Goal: Task Accomplishment & Management: Manage account settings

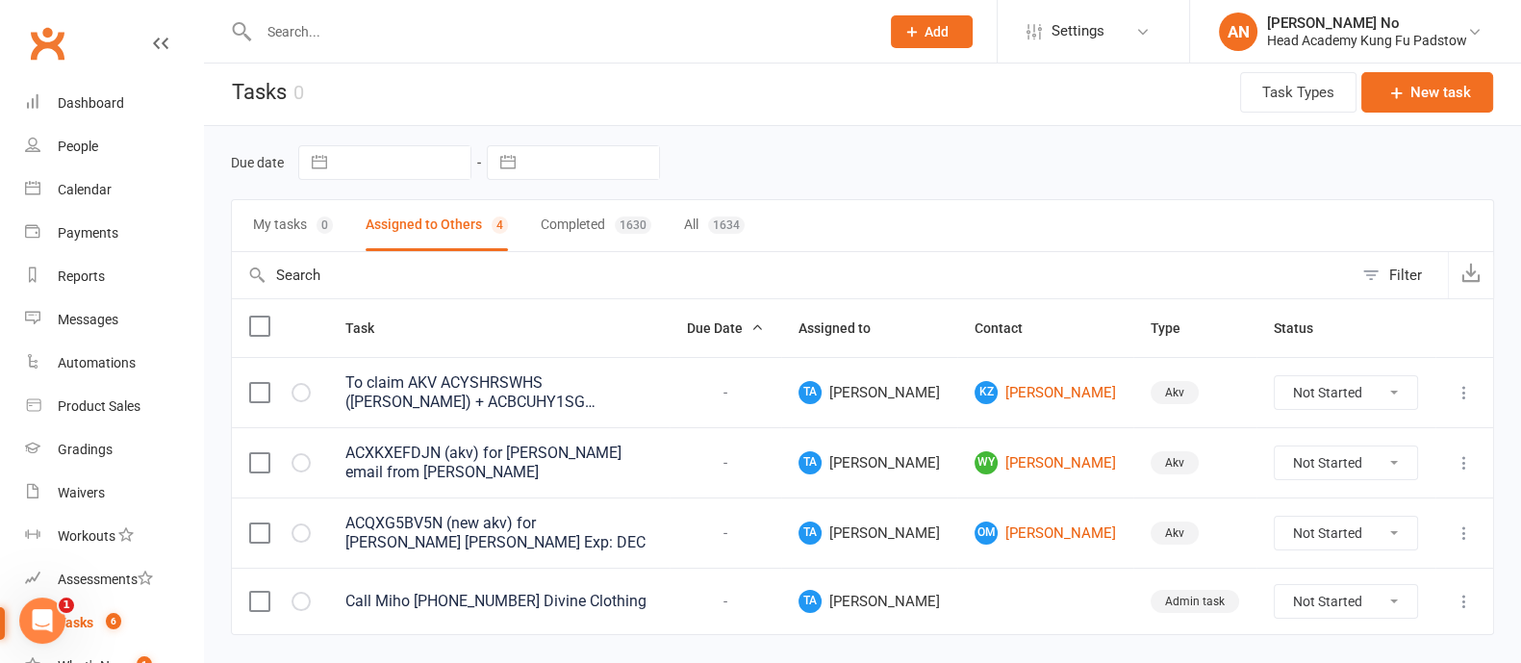
scroll to position [51, 0]
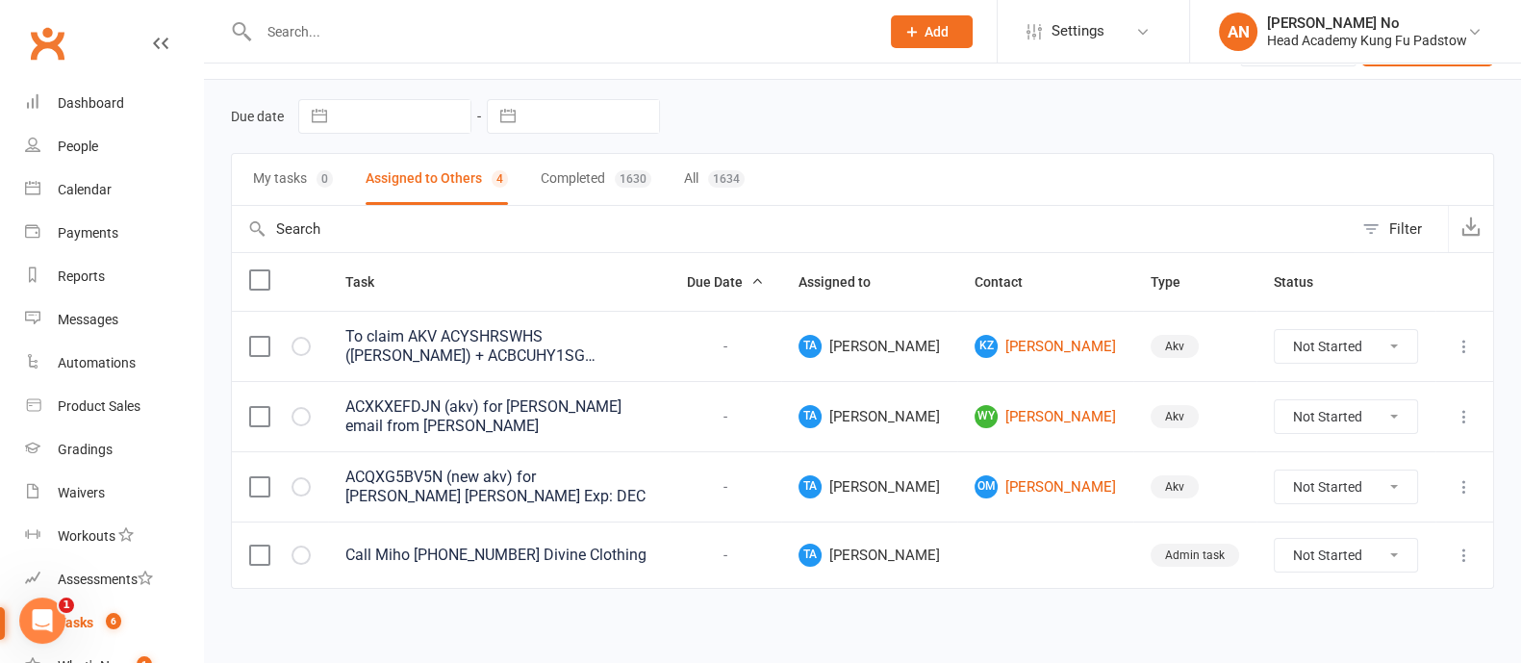
click at [284, 181] on button "My tasks 0" at bounding box center [293, 179] width 80 height 51
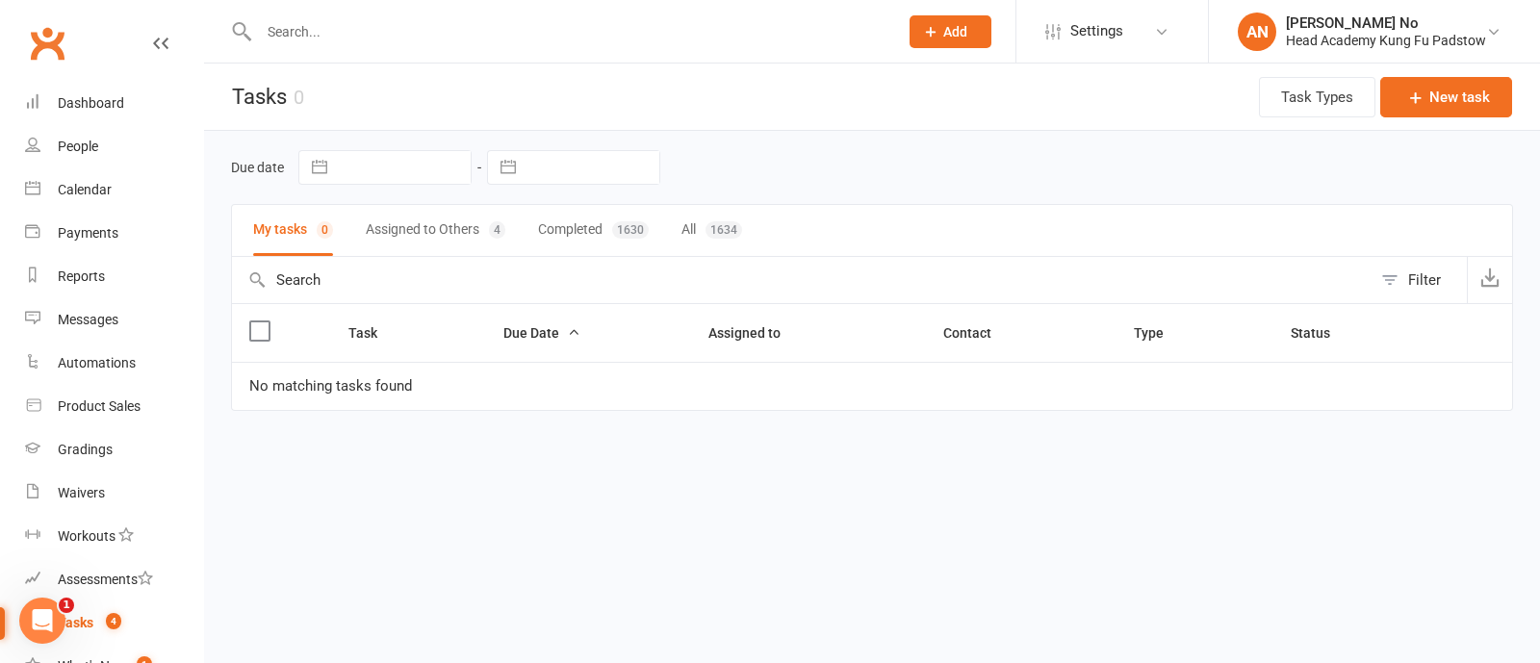
click at [331, 39] on input "text" at bounding box center [568, 31] width 631 height 27
paste input "[PERSON_NAME]"
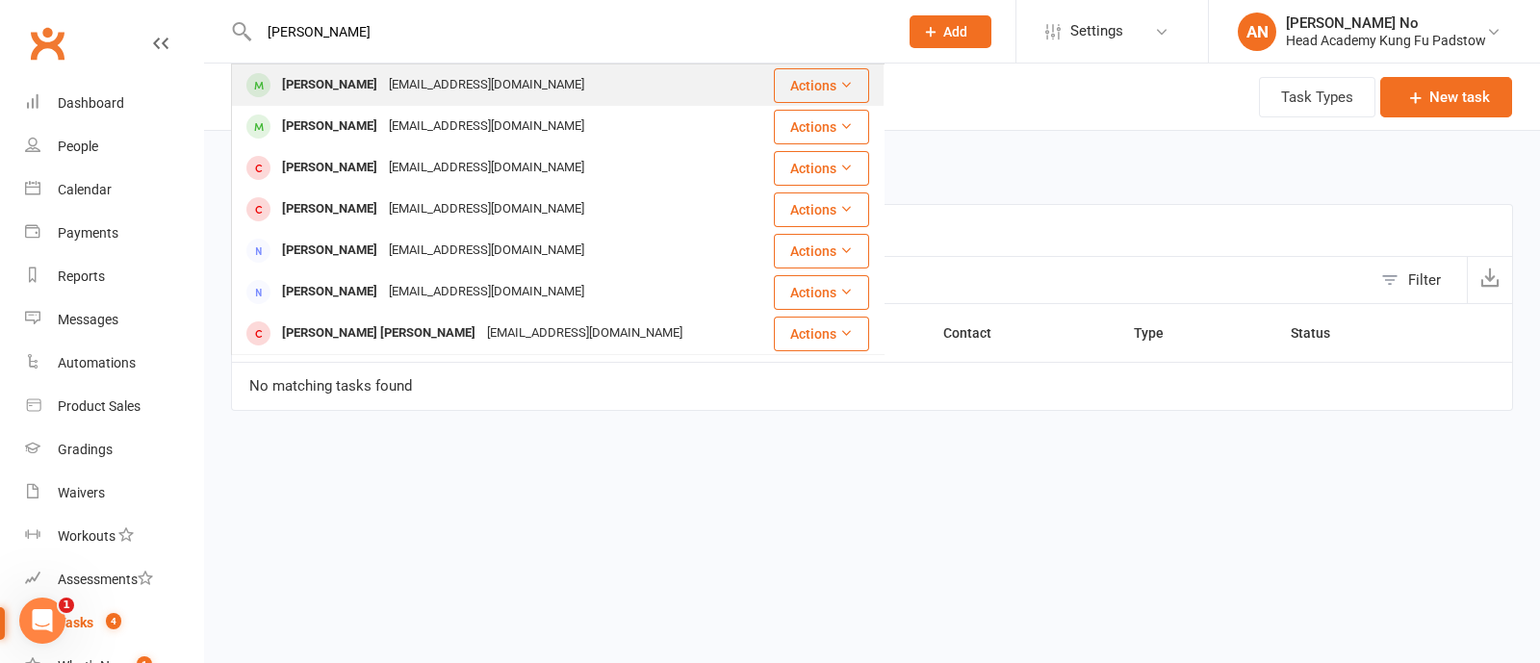
type input "[PERSON_NAME]"
click at [337, 81] on div "[PERSON_NAME]" at bounding box center [329, 85] width 107 height 28
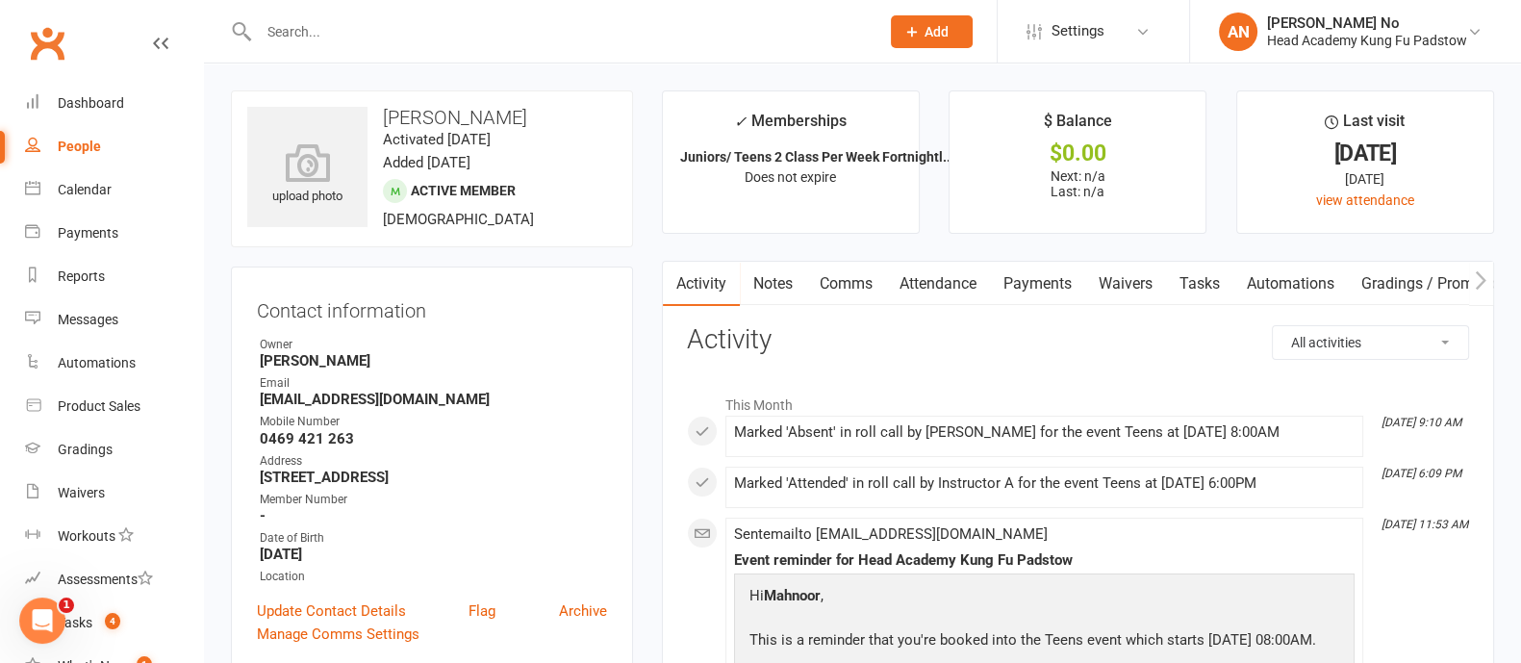
click at [968, 281] on link "Attendance" at bounding box center [938, 284] width 104 height 44
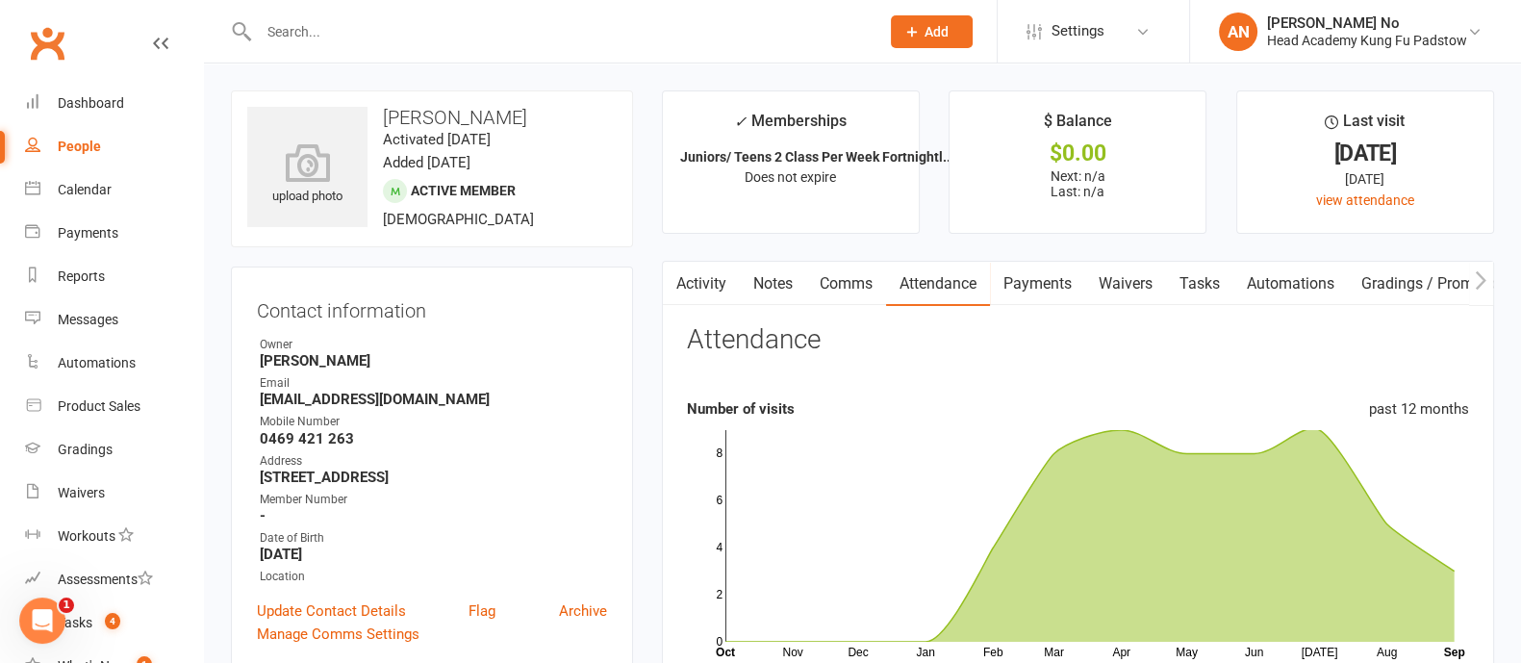
click at [693, 291] on link "Activity" at bounding box center [701, 284] width 77 height 44
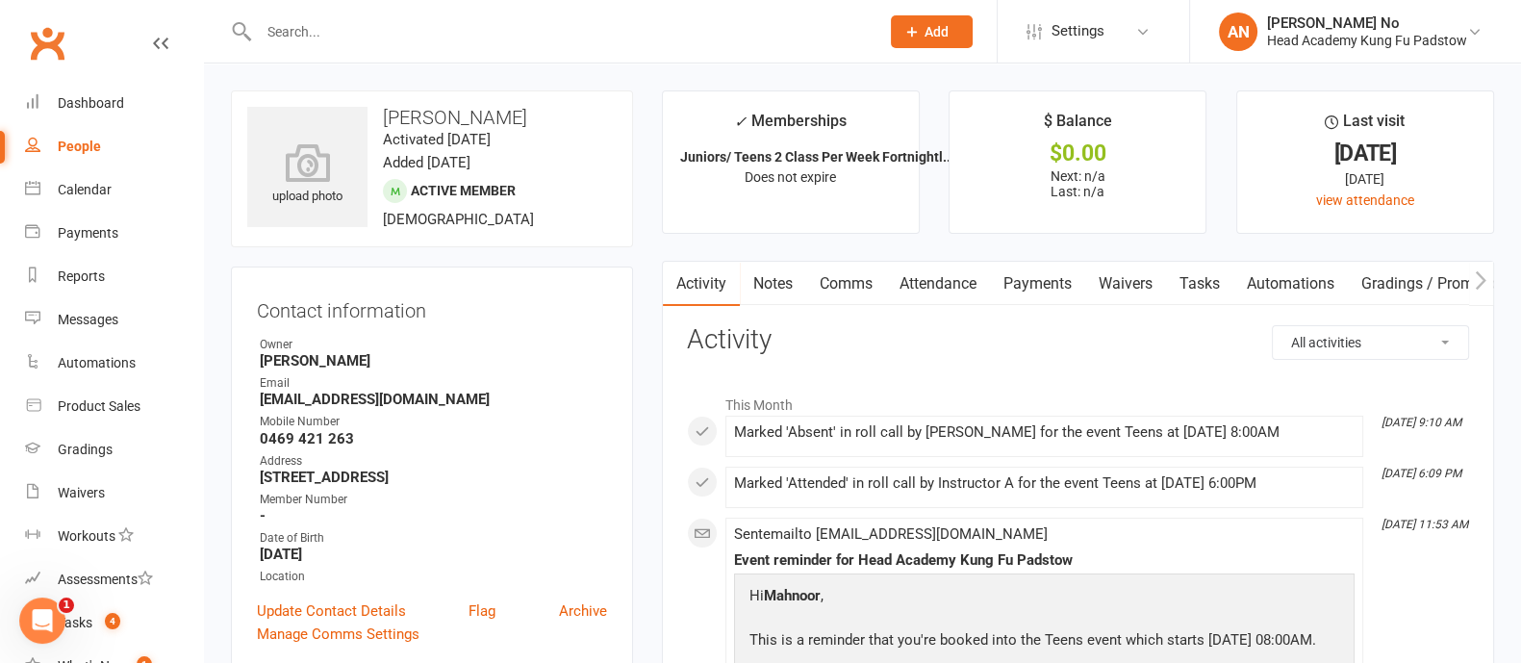
scroll to position [580, 0]
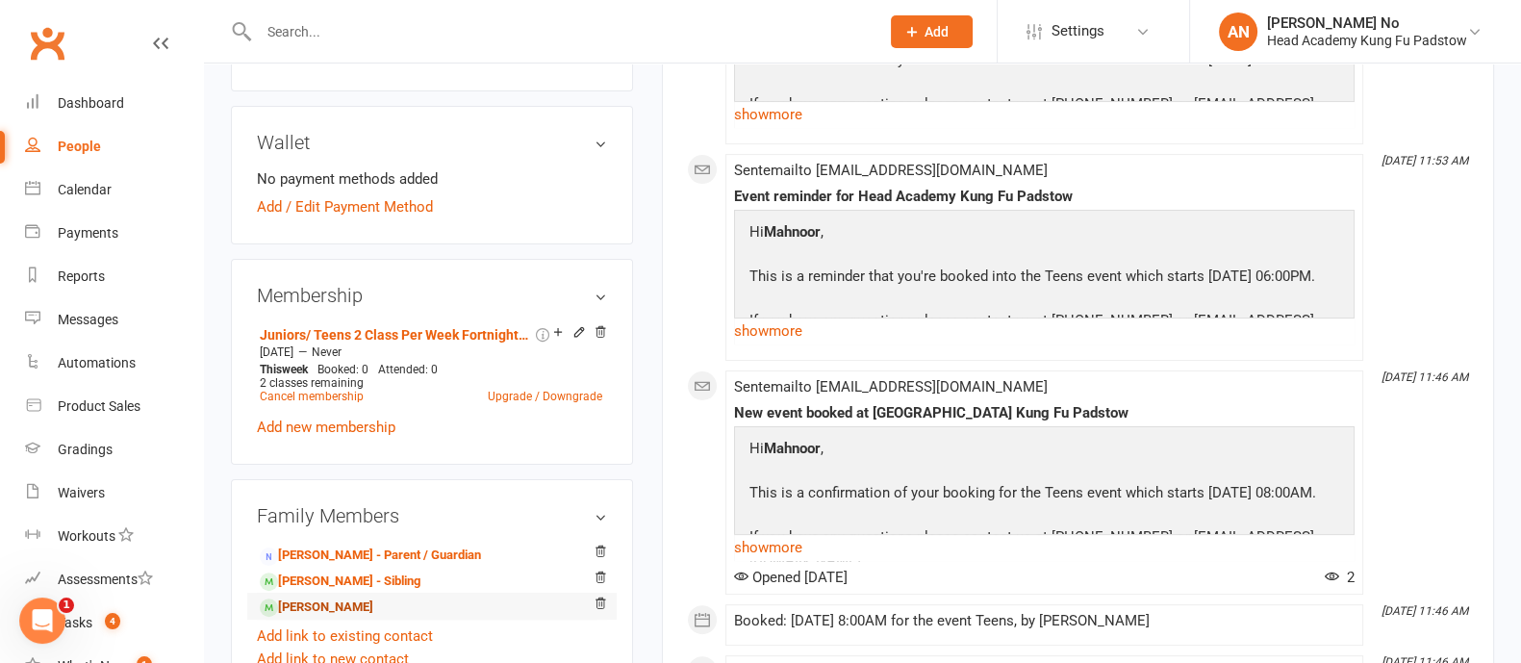
click at [353, 608] on link "[PERSON_NAME]" at bounding box center [317, 608] width 114 height 20
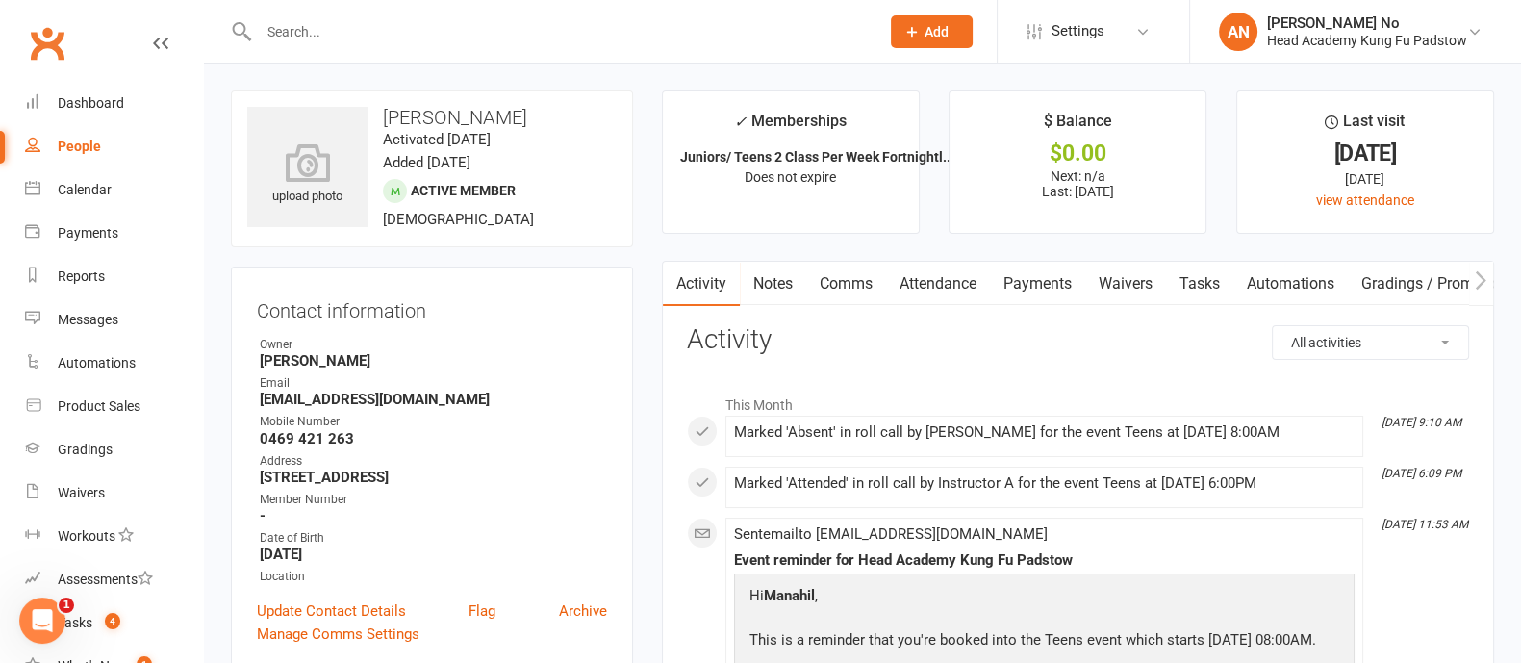
click at [339, 45] on div at bounding box center [548, 31] width 635 height 63
click at [342, 29] on input "text" at bounding box center [559, 31] width 613 height 27
paste input "[PERSON_NAME]"
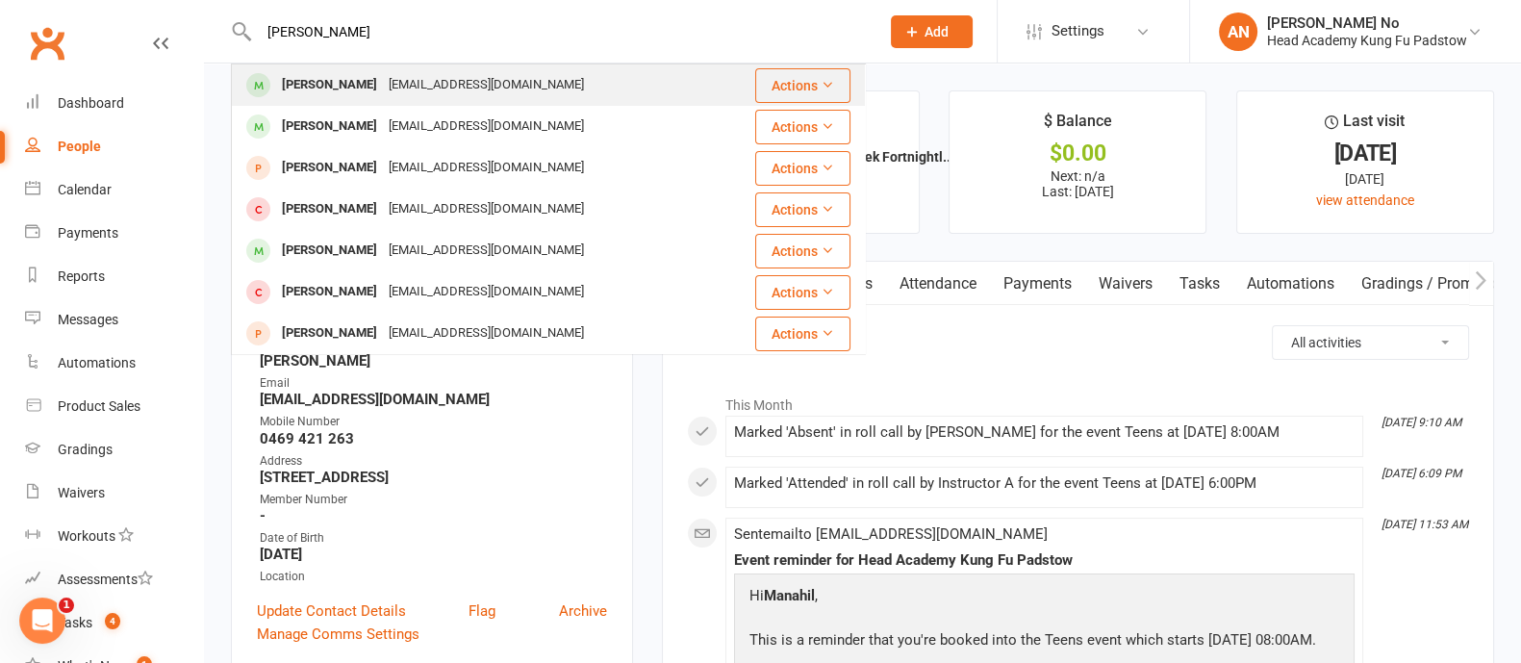
type input "[PERSON_NAME]"
click at [362, 85] on div "[PERSON_NAME]" at bounding box center [329, 85] width 107 height 28
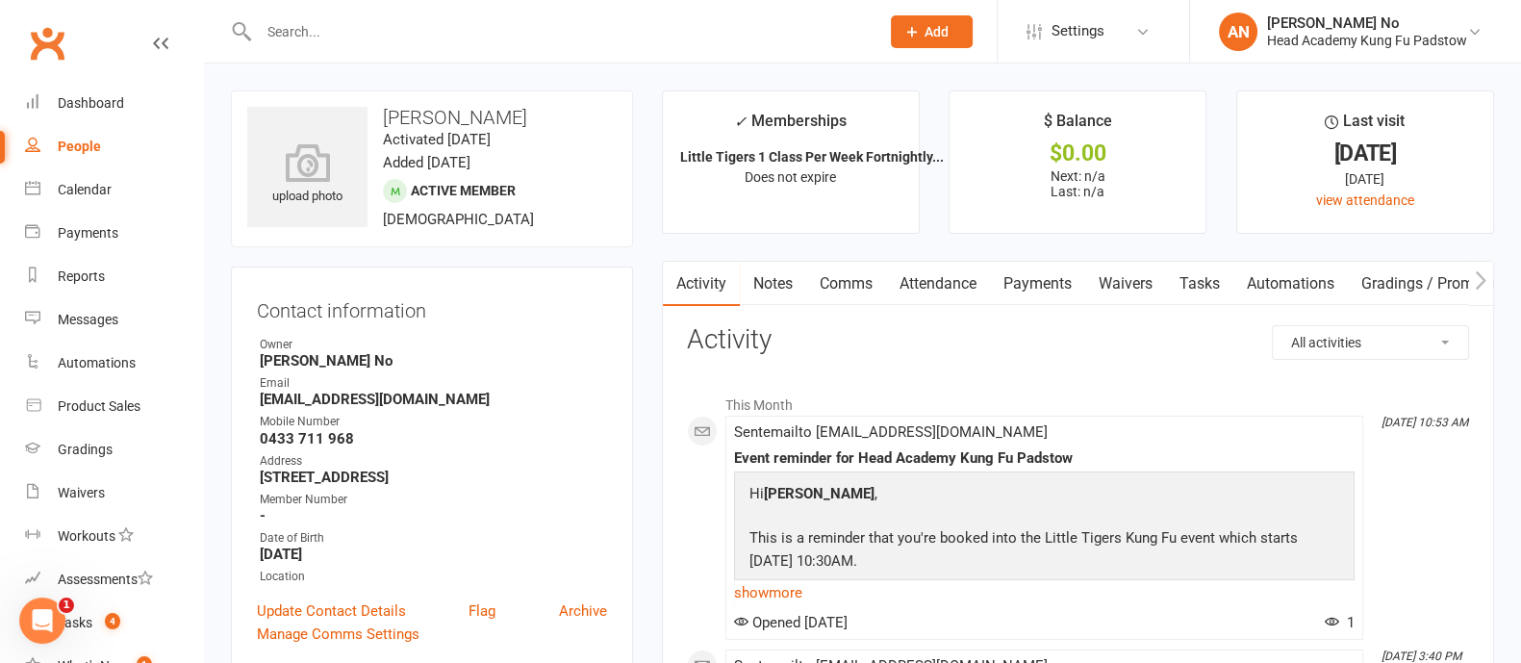
click at [381, 19] on input "text" at bounding box center [559, 31] width 613 height 27
paste input "[PERSON_NAME]"
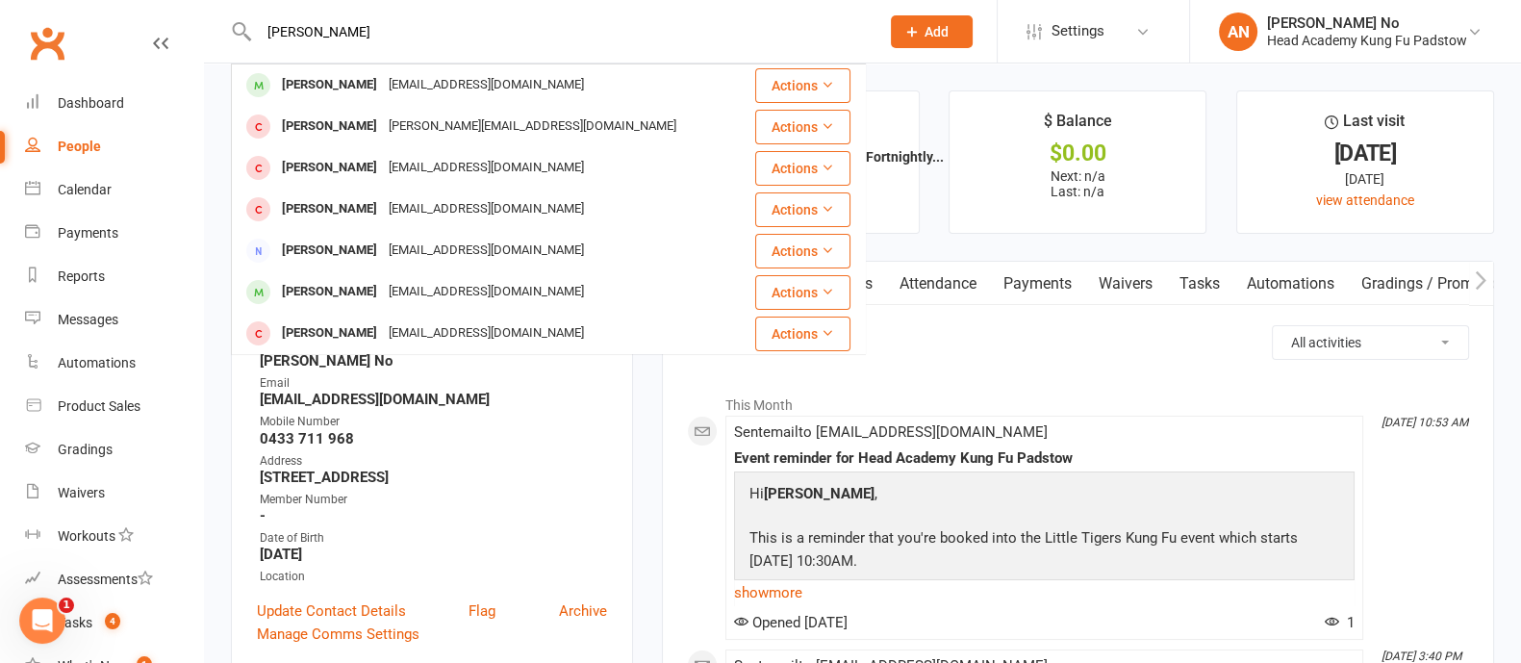
type input "[PERSON_NAME]"
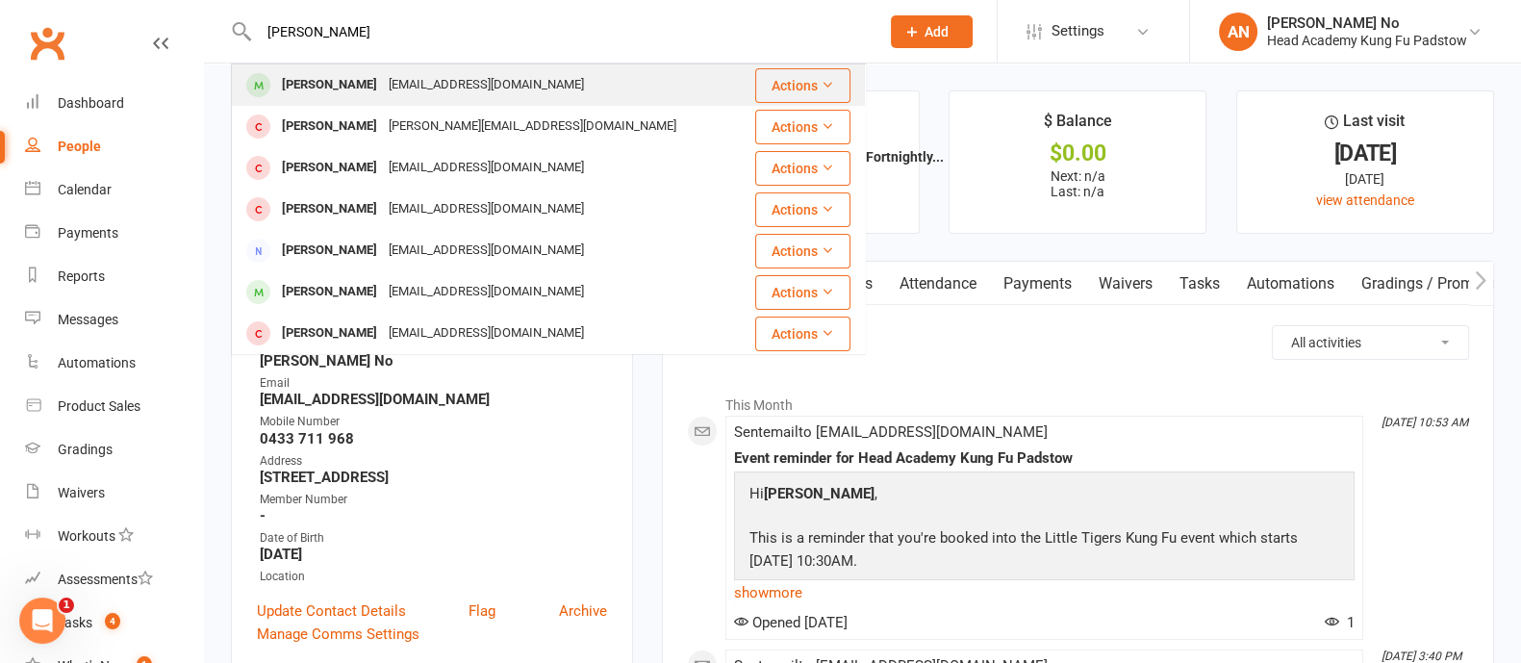
click at [370, 87] on div "[PERSON_NAME]" at bounding box center [329, 85] width 107 height 28
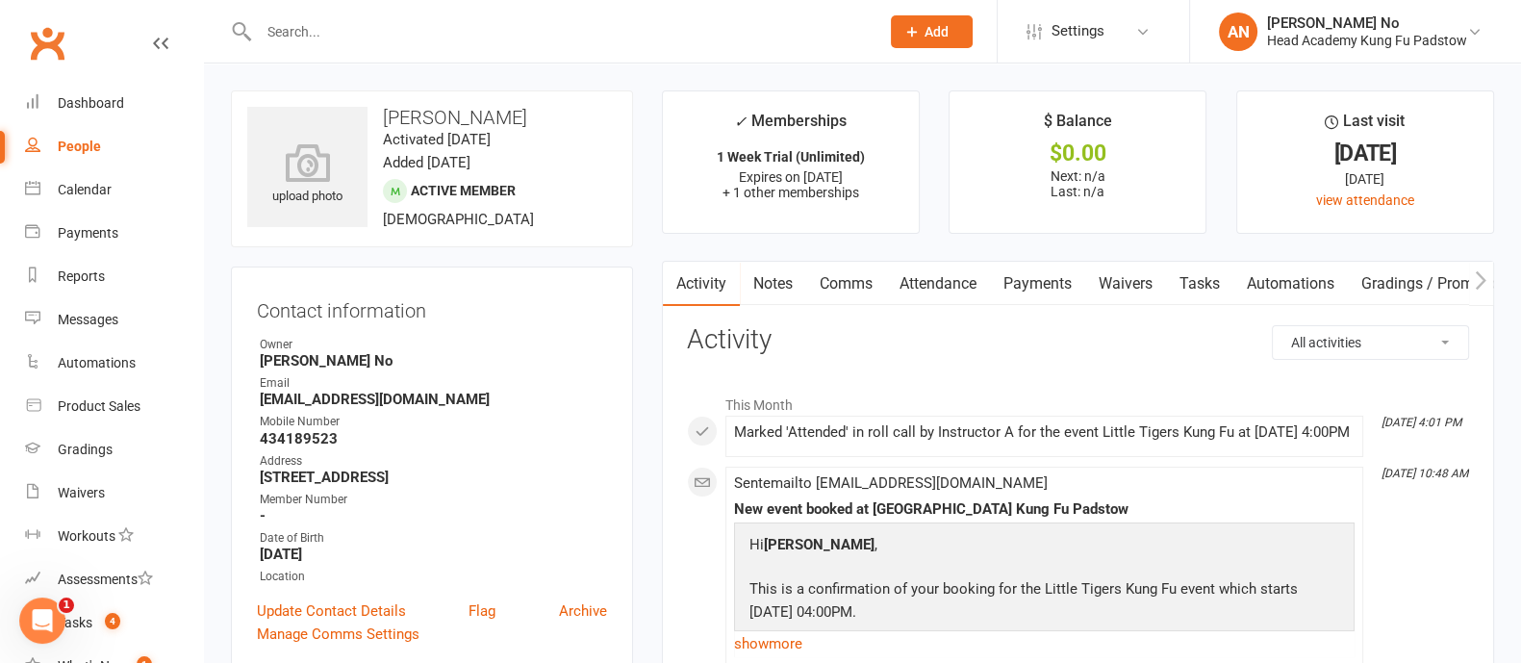
drag, startPoint x: 384, startPoint y: 113, endPoint x: 520, endPoint y: 119, distance: 135.8
click at [520, 119] on h3 "[PERSON_NAME]" at bounding box center [431, 117] width 369 height 21
copy h3 "[PERSON_NAME]"
click at [939, 289] on link "Attendance" at bounding box center [938, 284] width 104 height 44
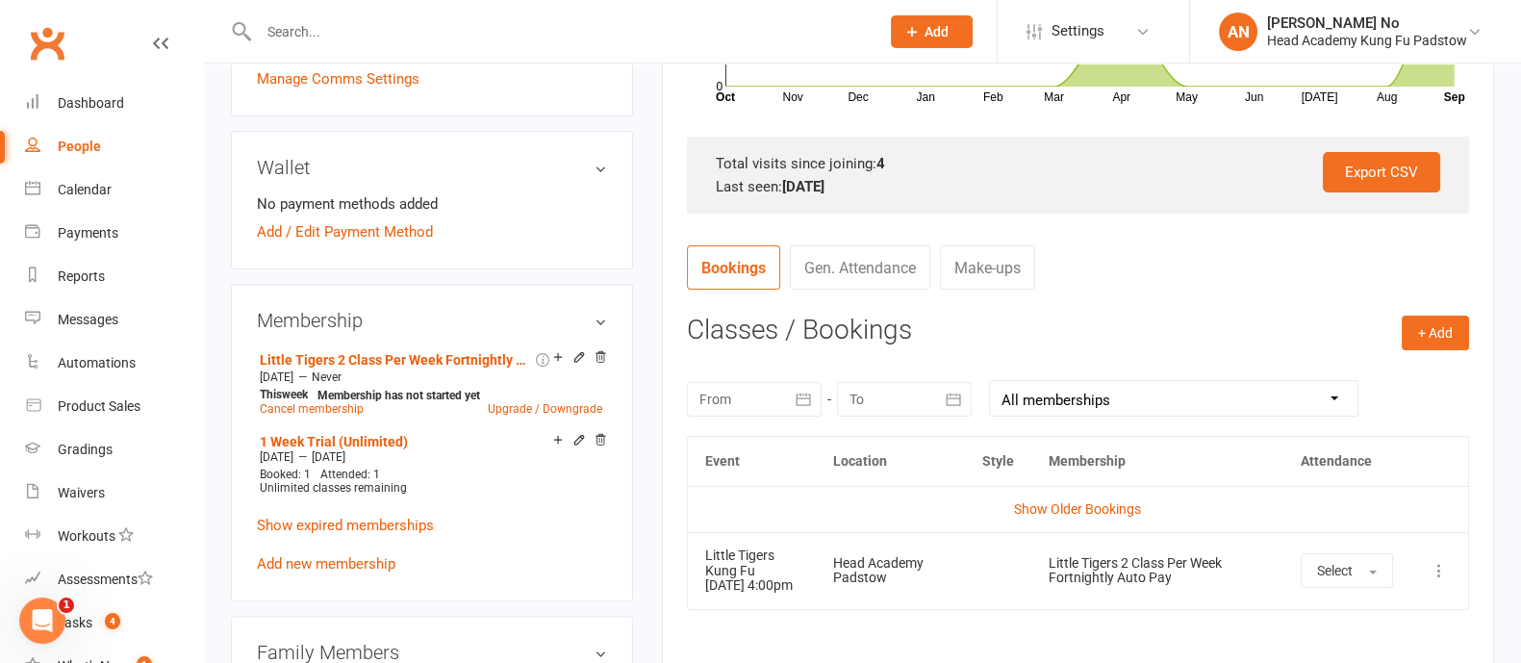
scroll to position [745, 0]
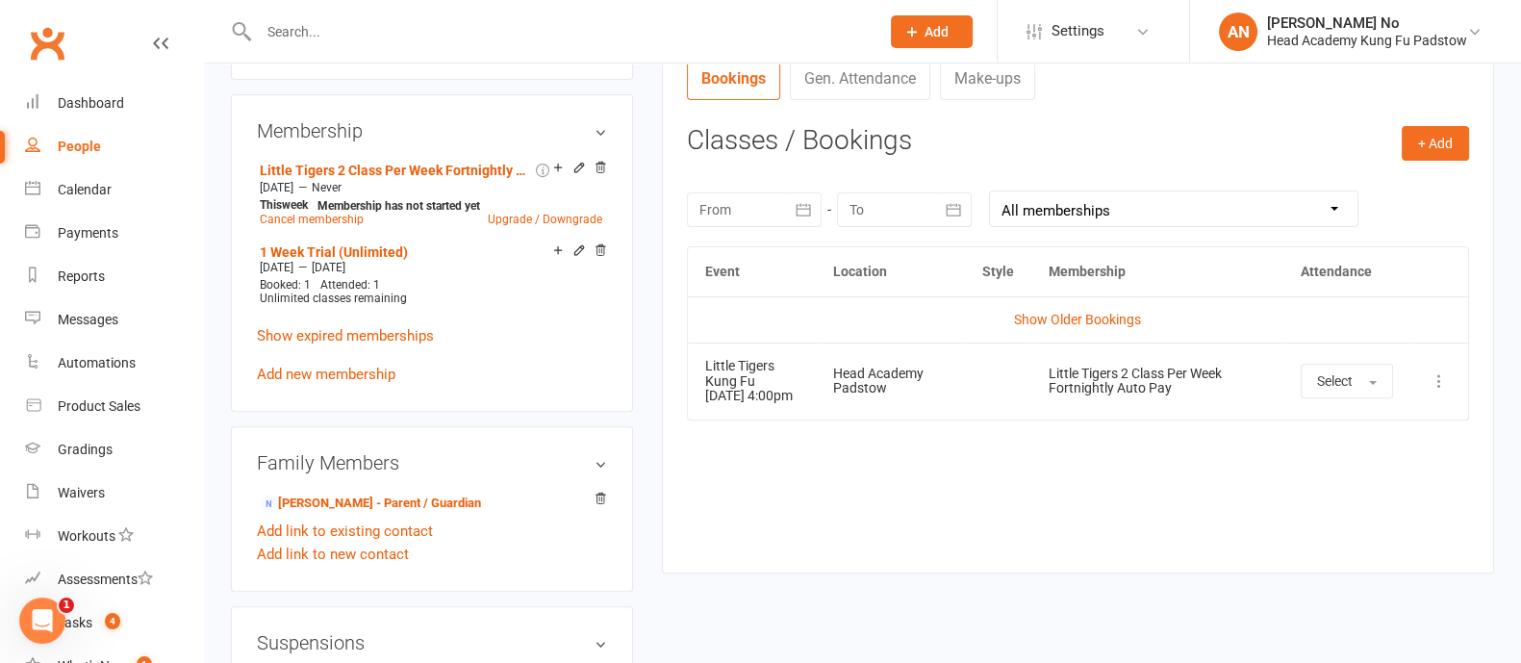
click at [1436, 382] on icon at bounding box center [1439, 380] width 19 height 19
click at [1328, 493] on link "Remove booking" at bounding box center [1355, 495] width 191 height 38
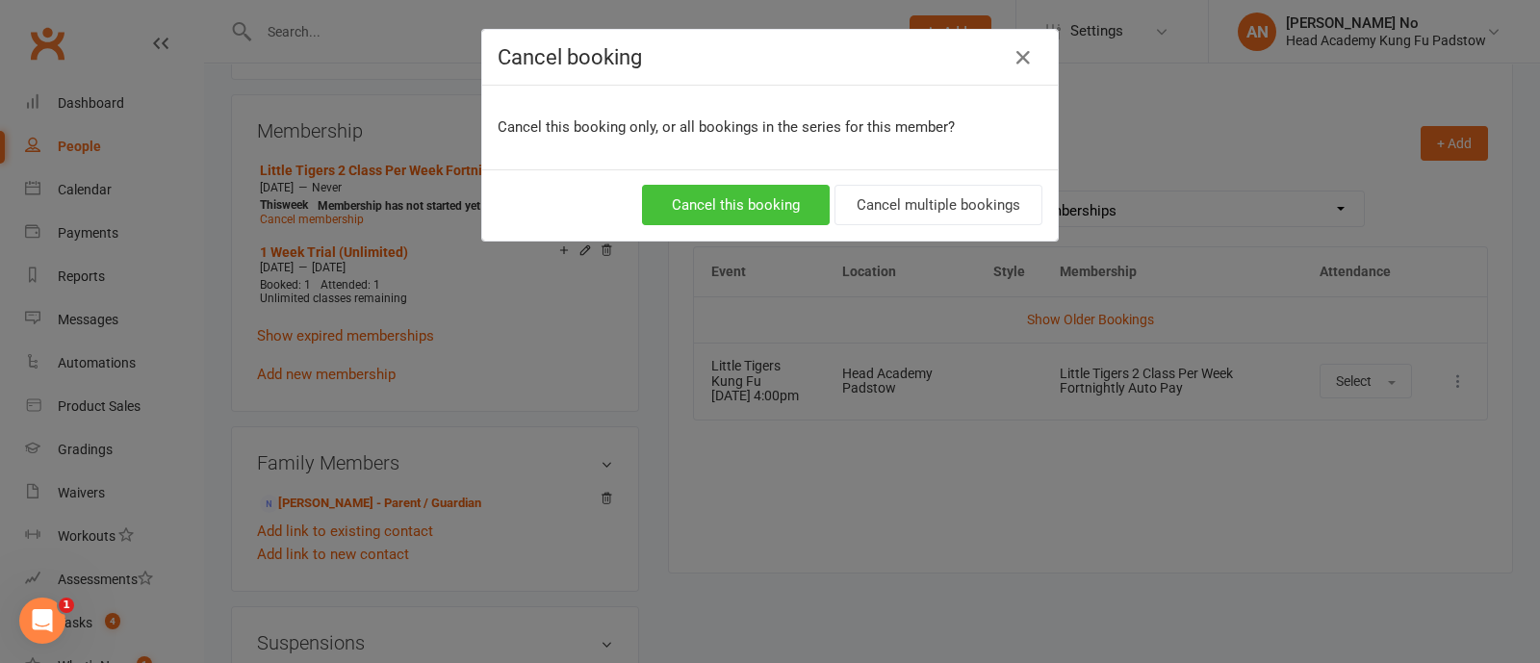
click at [724, 200] on button "Cancel this booking" at bounding box center [736, 205] width 188 height 40
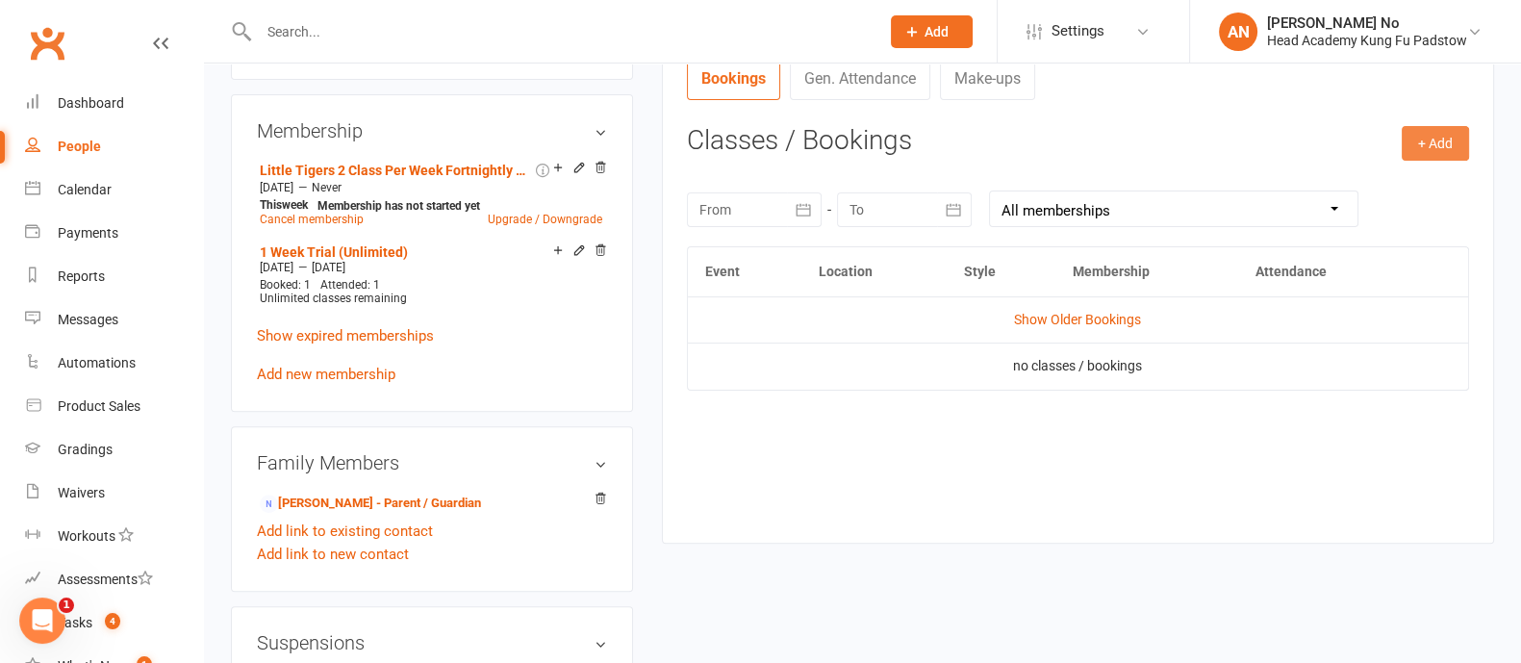
click at [1420, 151] on button "+ Add" at bounding box center [1435, 143] width 67 height 35
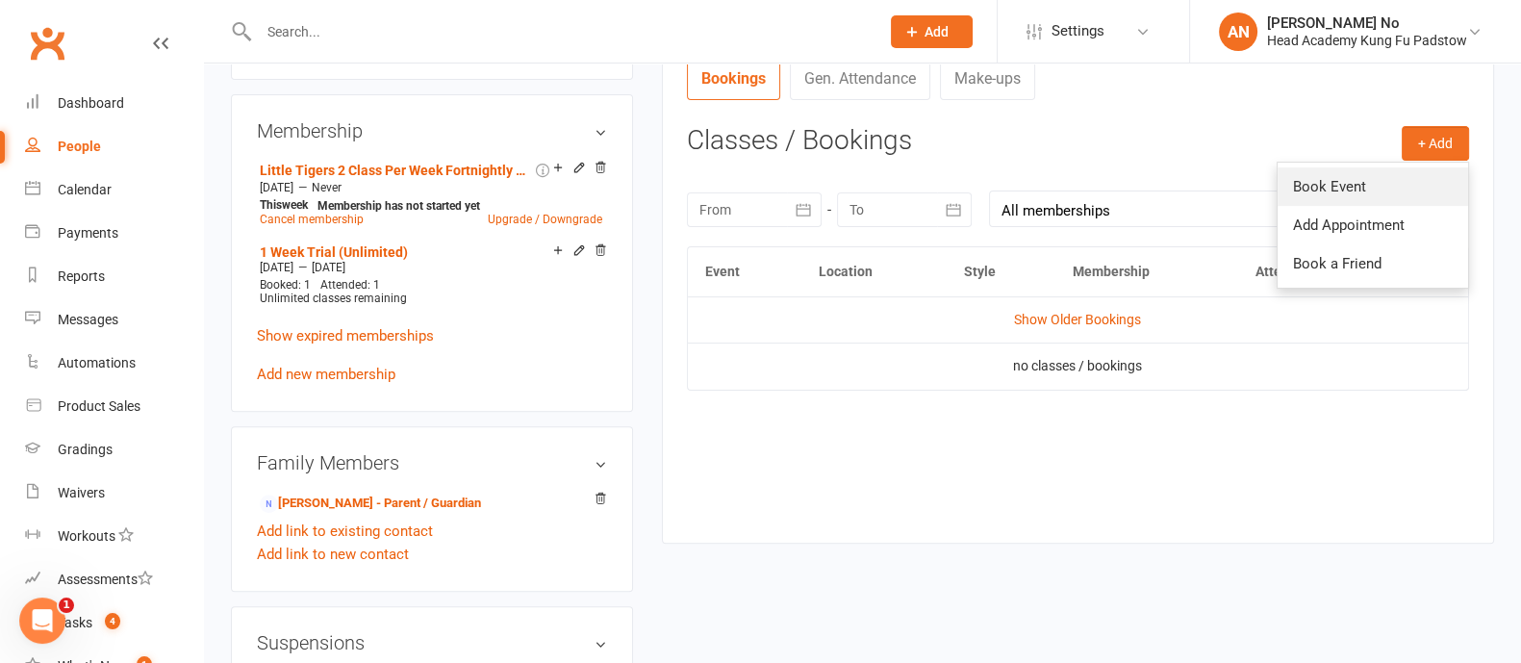
click at [1349, 191] on link "Book Event" at bounding box center [1373, 186] width 191 height 38
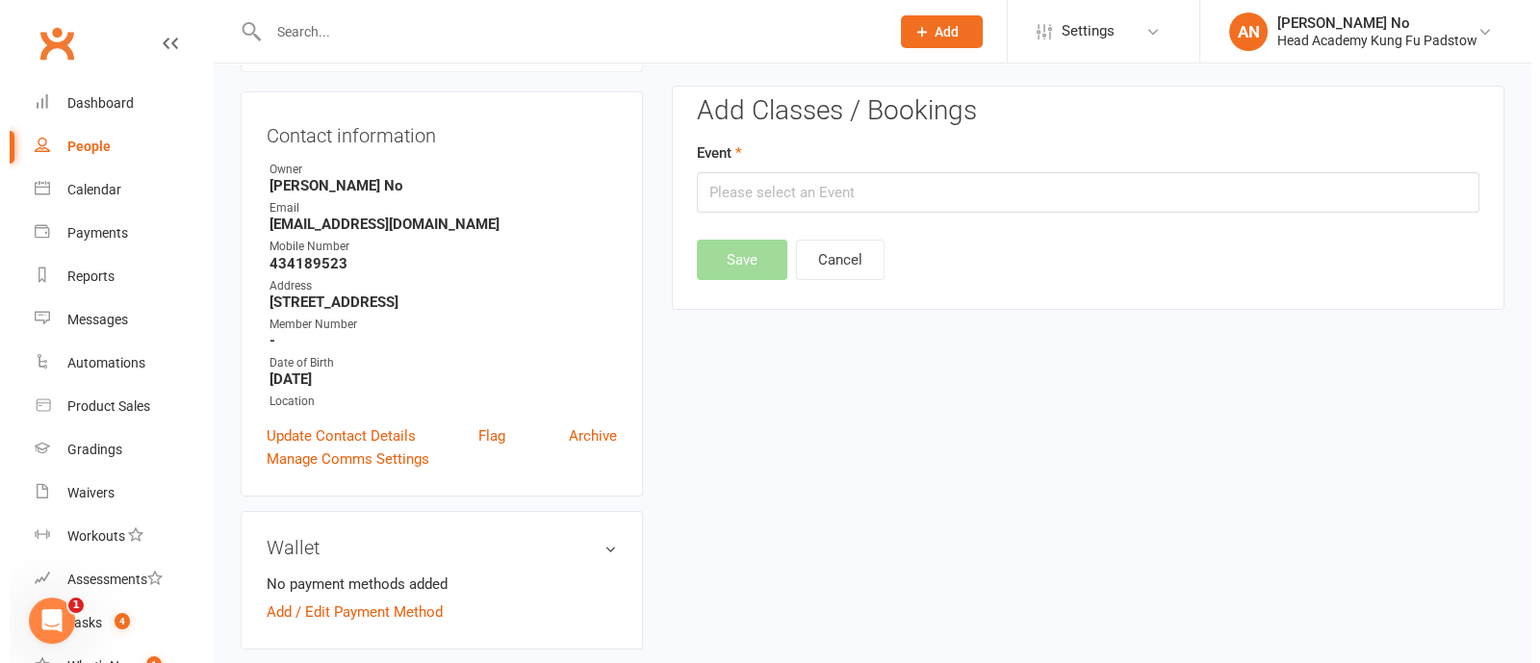
scroll to position [164, 0]
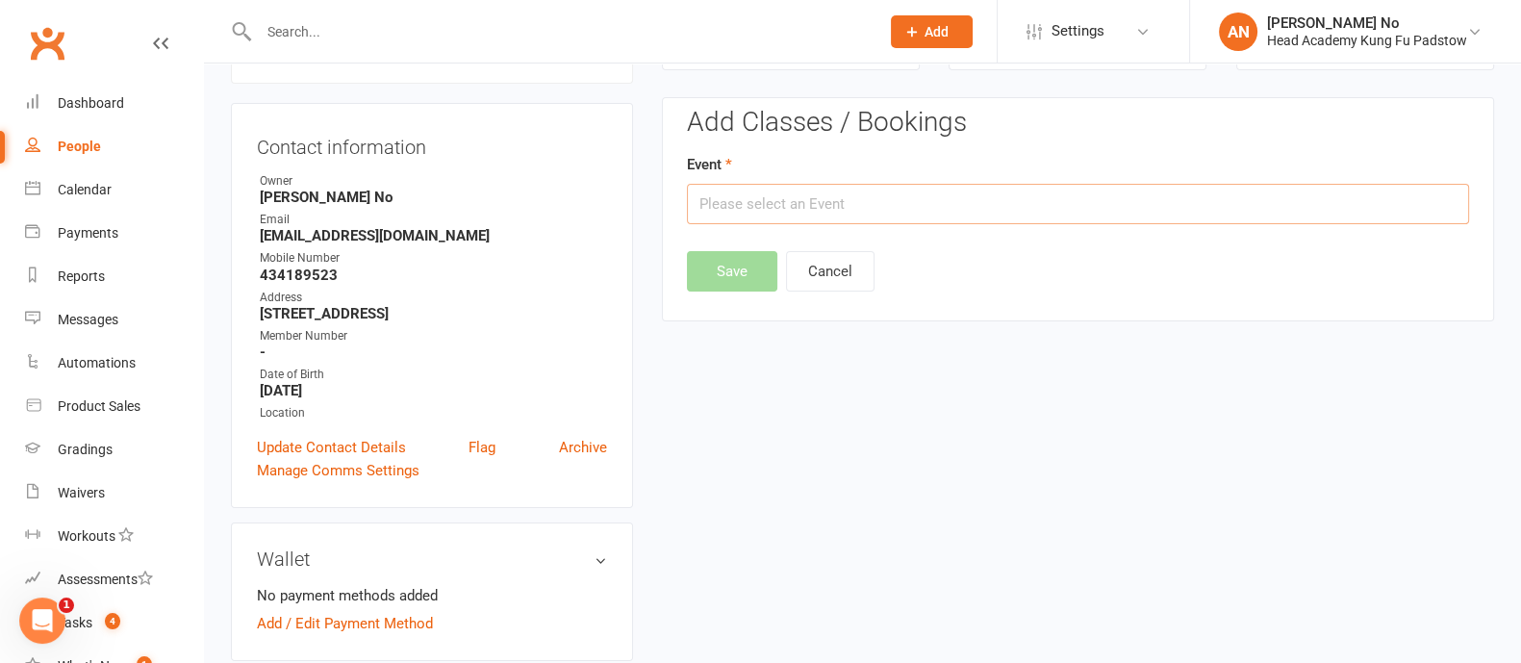
click at [971, 198] on input "text" at bounding box center [1078, 204] width 782 height 40
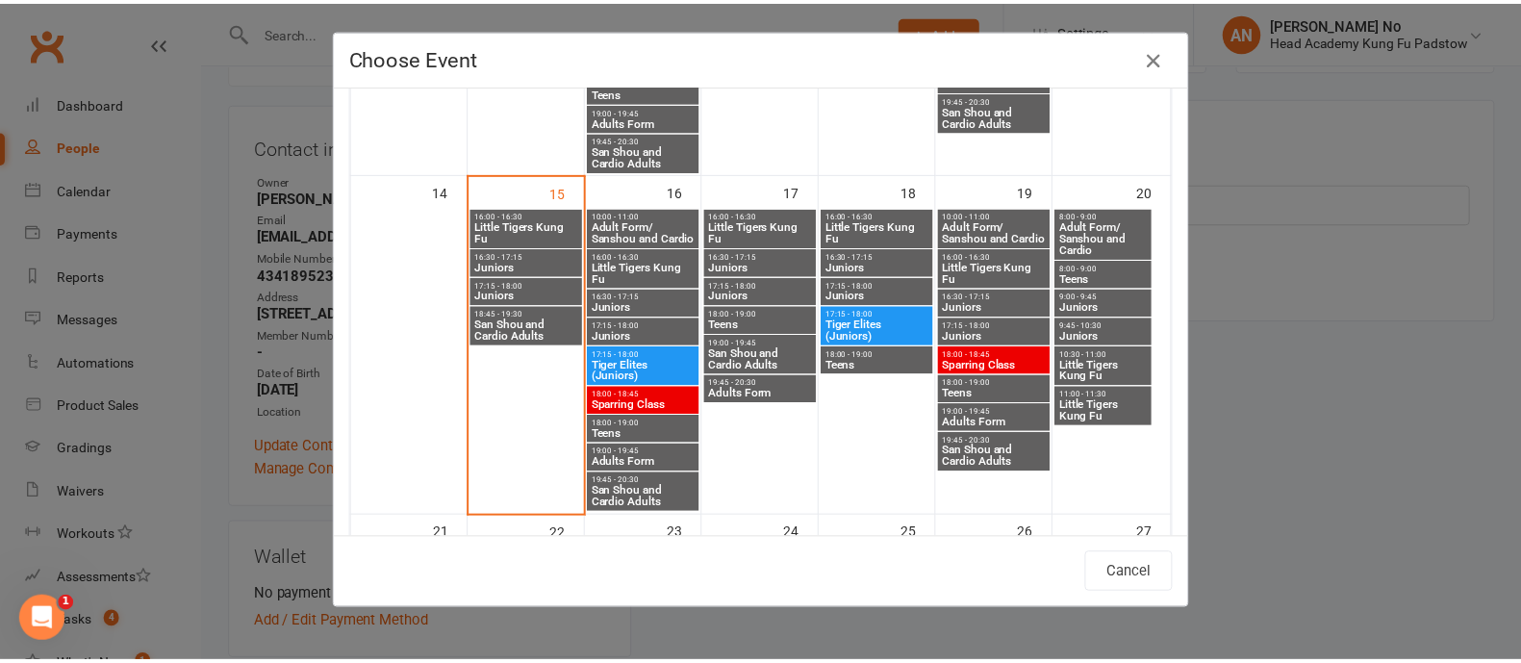
scroll to position [739, 0]
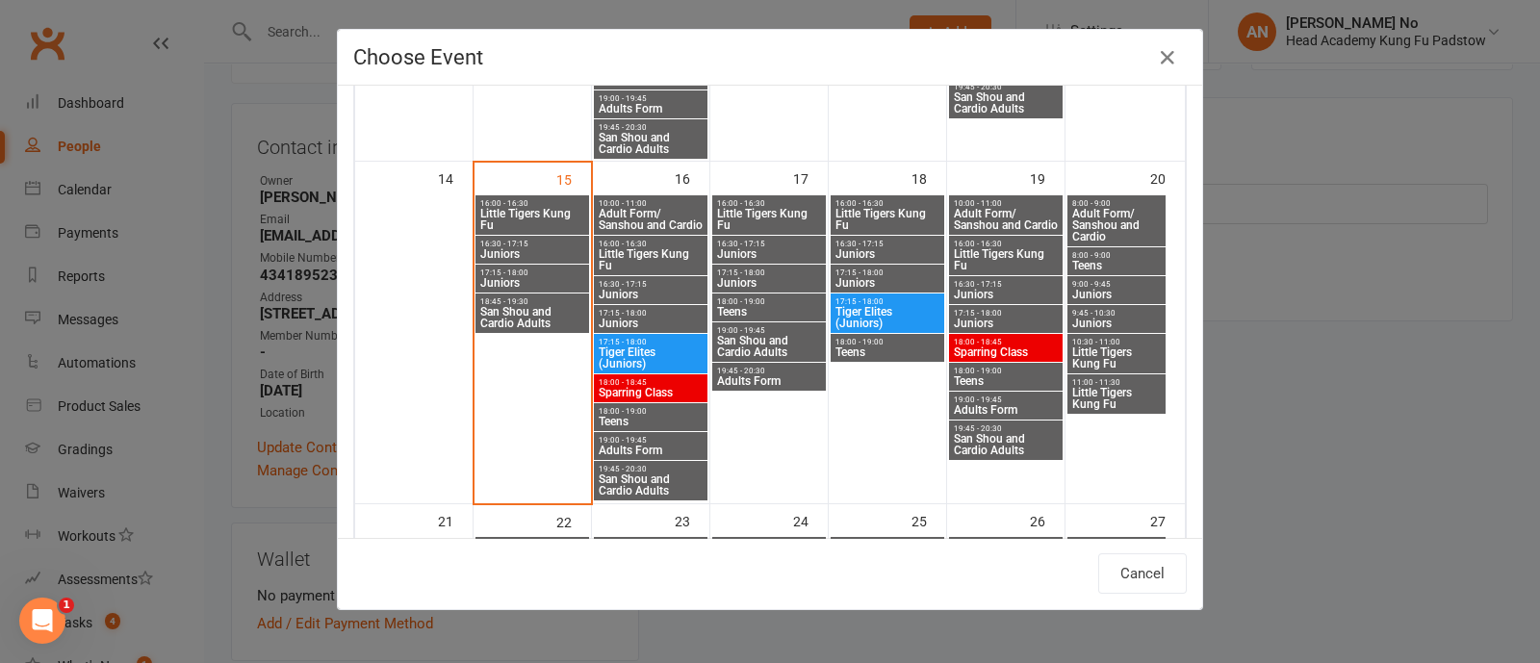
click at [750, 211] on span "Little Tigers Kung Fu" at bounding box center [769, 219] width 106 height 23
type input "Little Tigers Kung Fu - [DATE] 4:00:00 PM"
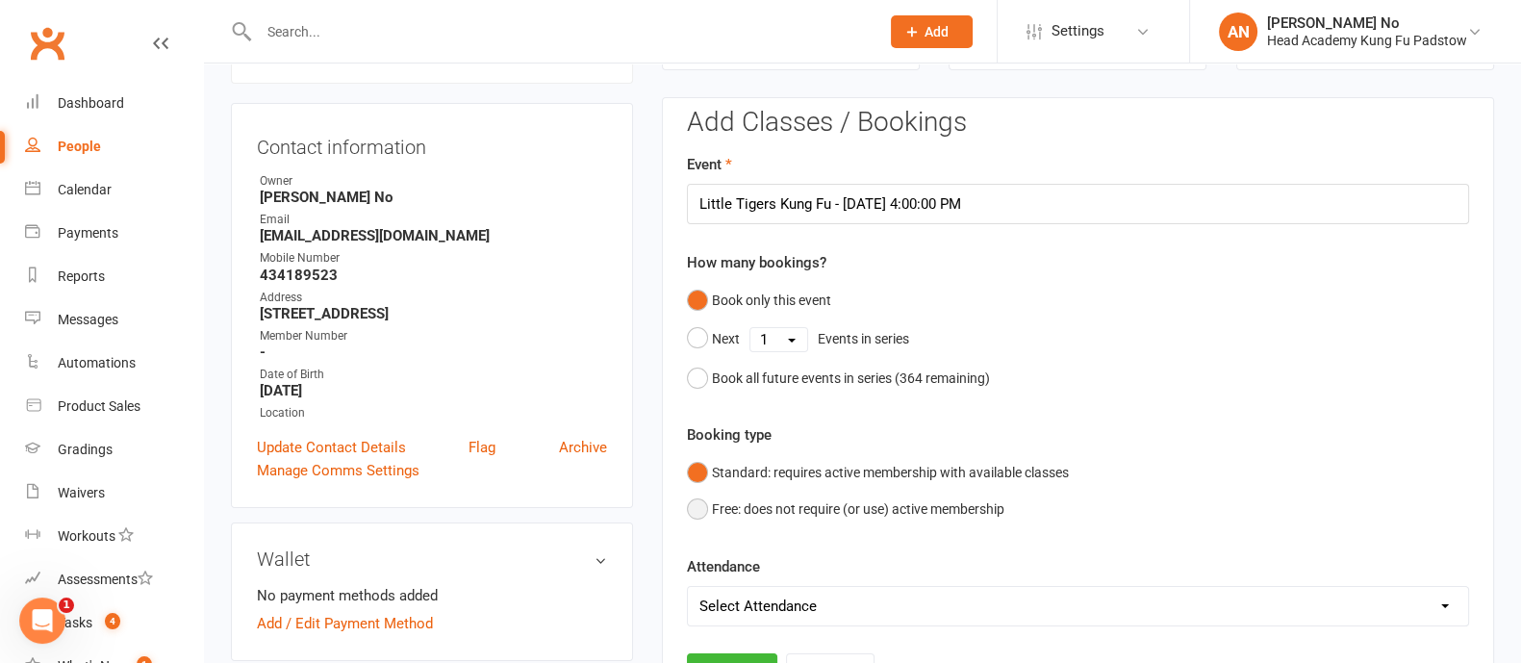
scroll to position [745, 0]
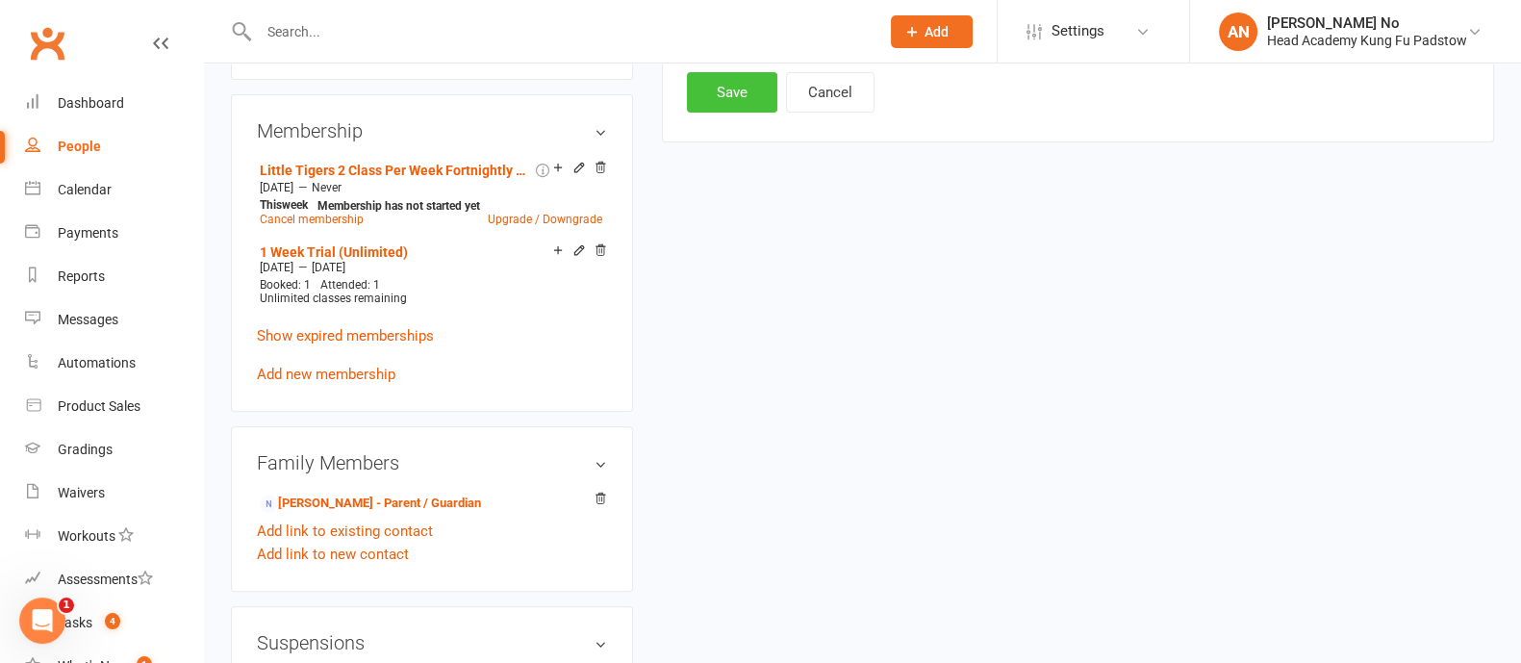
click at [739, 105] on button "Save" at bounding box center [732, 92] width 90 height 40
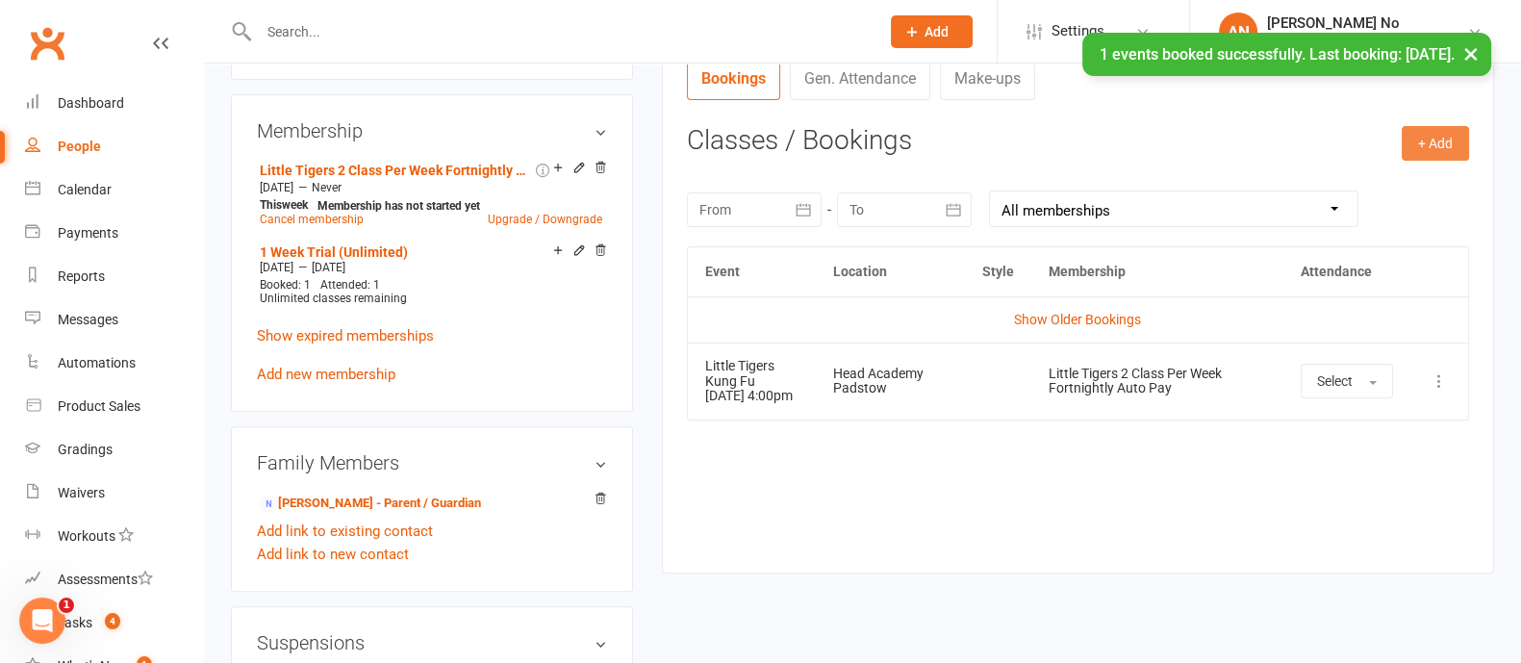
click at [1439, 152] on button "+ Add" at bounding box center [1435, 143] width 67 height 35
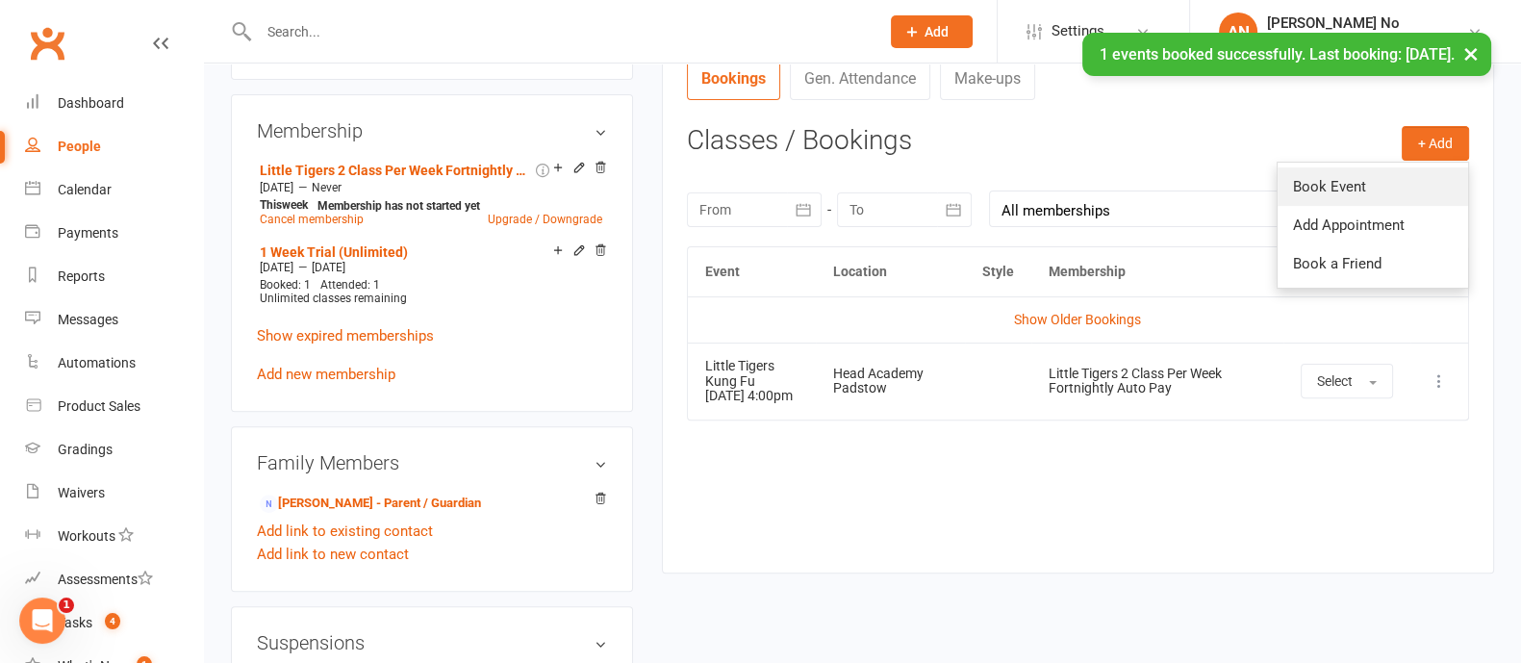
click at [1439, 195] on link "Book Event" at bounding box center [1373, 186] width 191 height 38
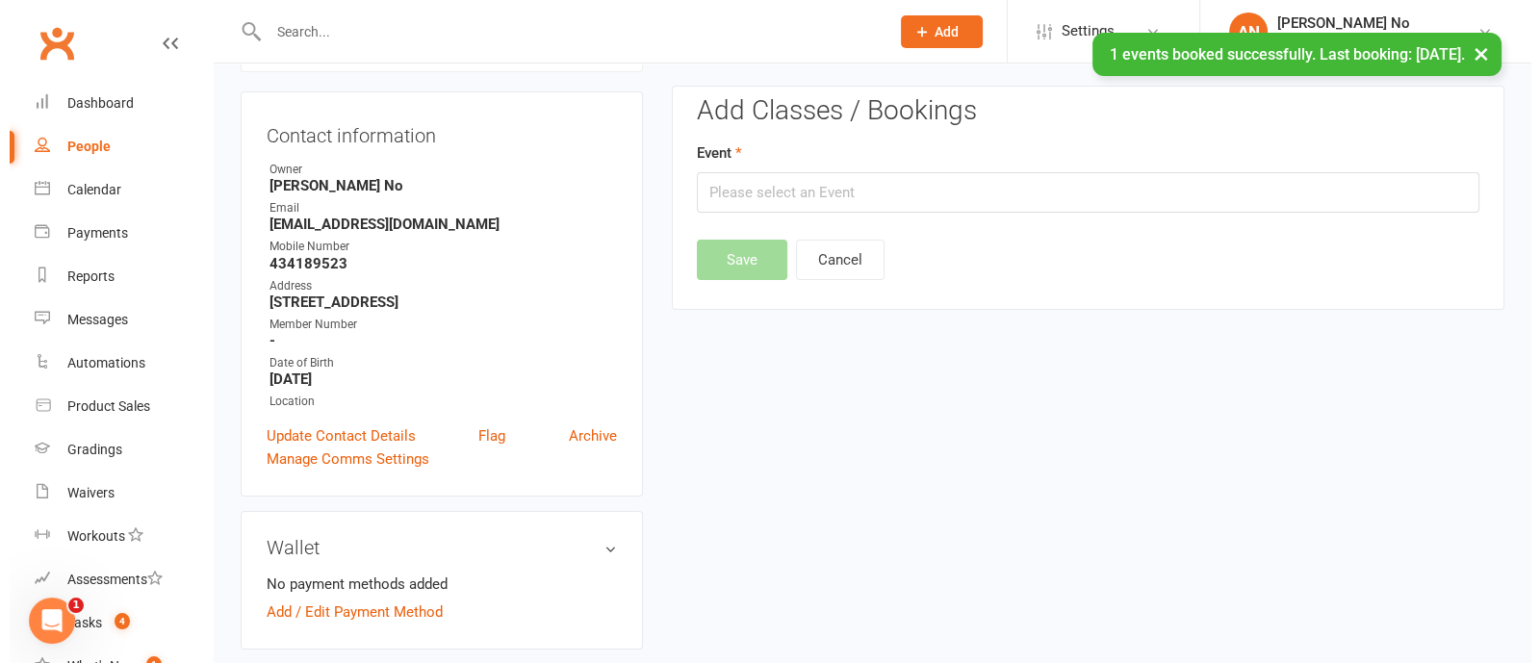
scroll to position [164, 0]
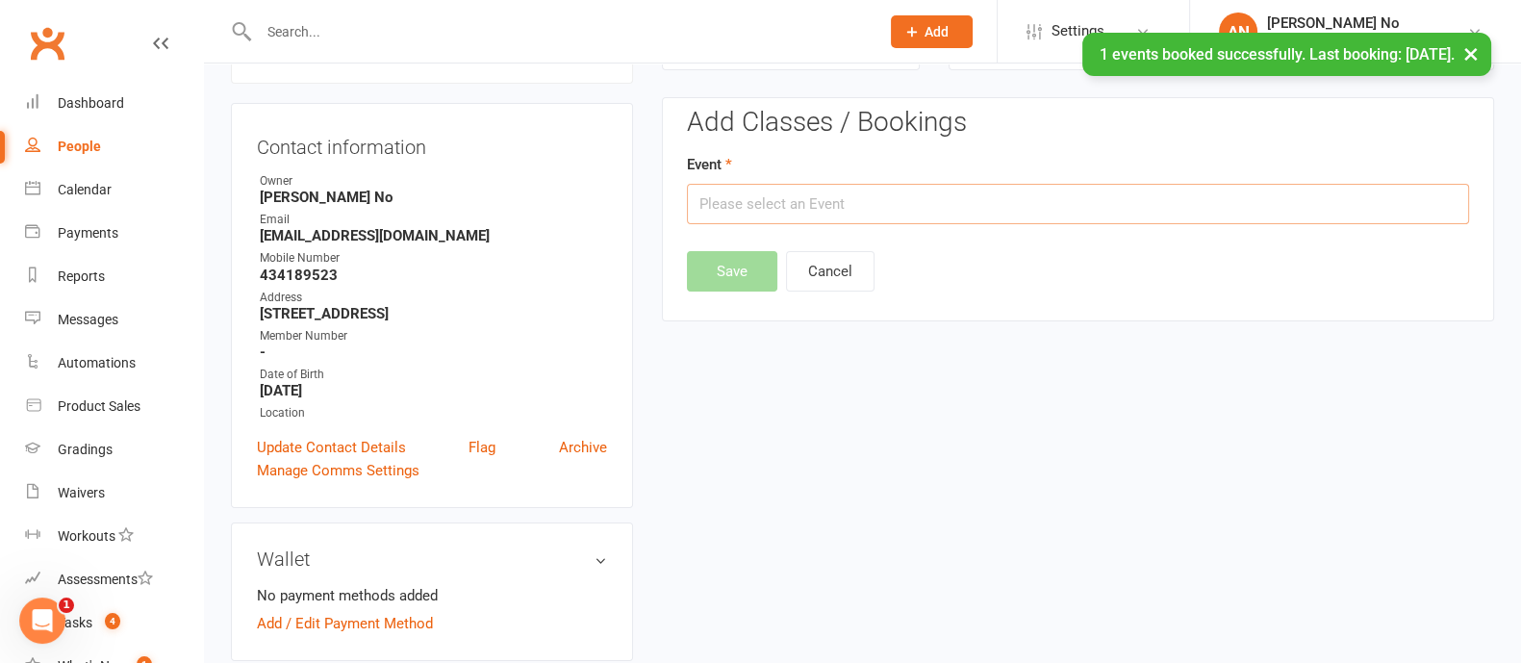
click at [885, 208] on input "text" at bounding box center [1078, 204] width 782 height 40
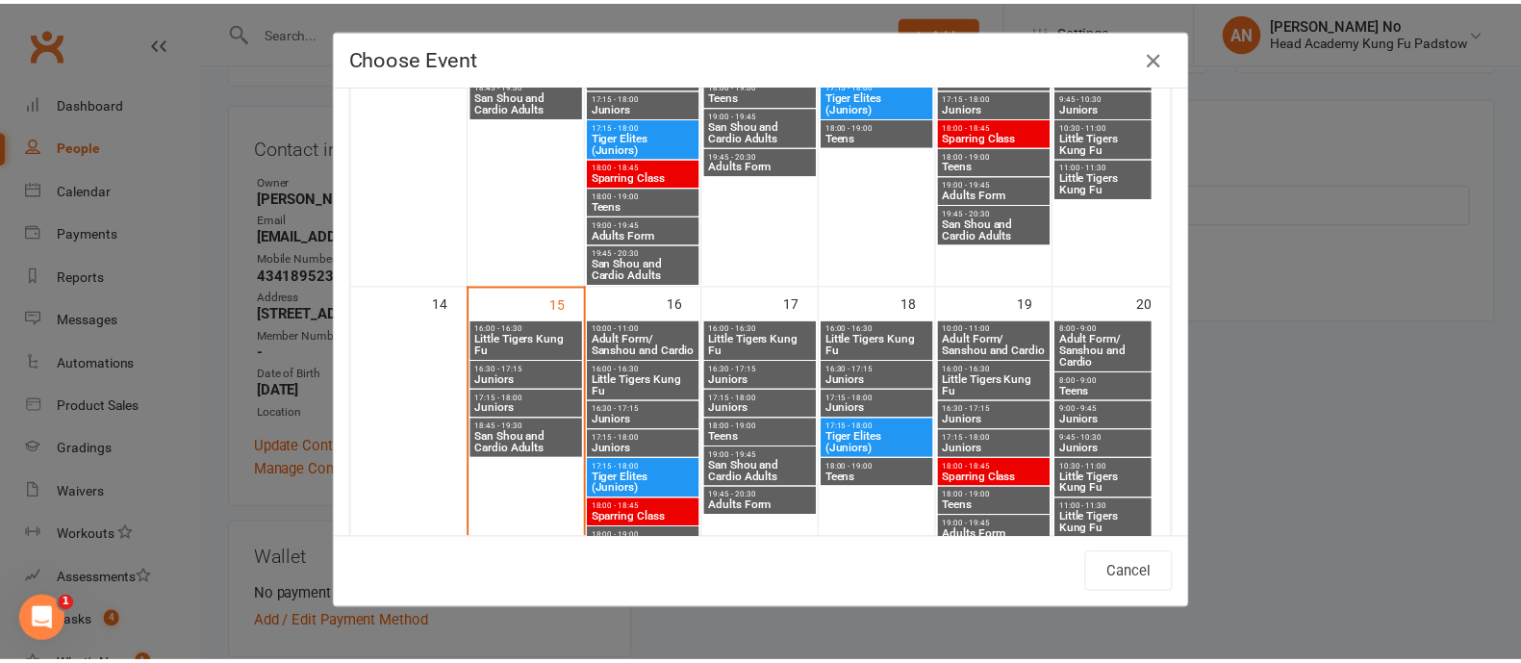
scroll to position [626, 0]
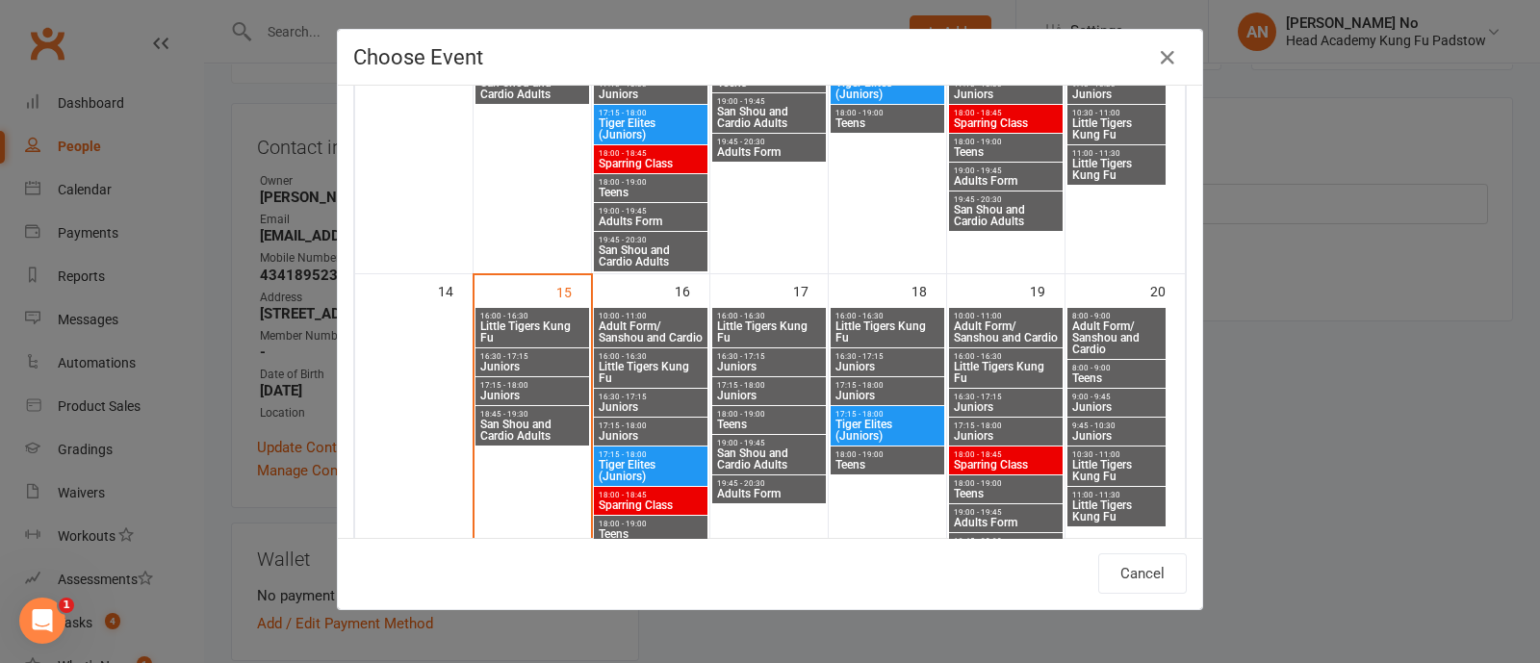
click at [1028, 366] on span "Little Tigers Kung Fu" at bounding box center [1006, 372] width 106 height 23
type input "Little Tigers Kung Fu - [DATE] 4:00:00 PM"
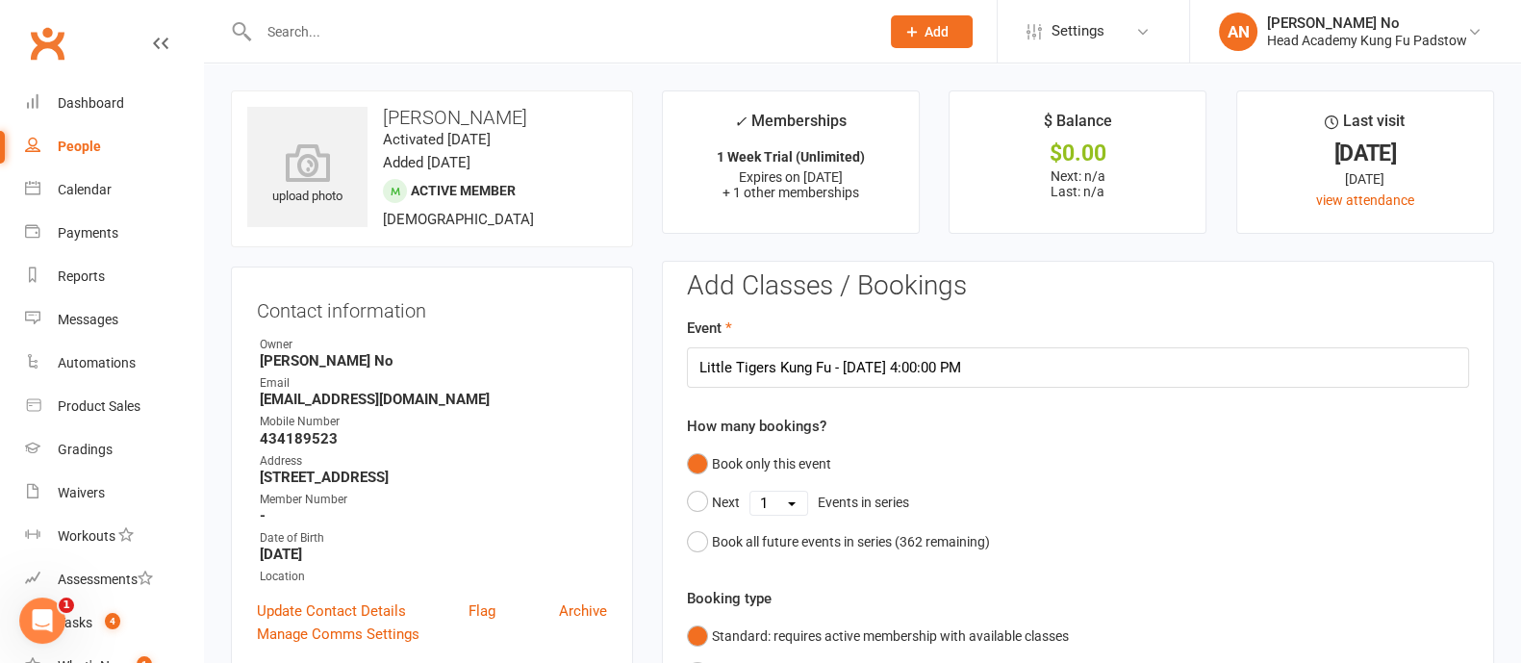
scroll to position [580, 0]
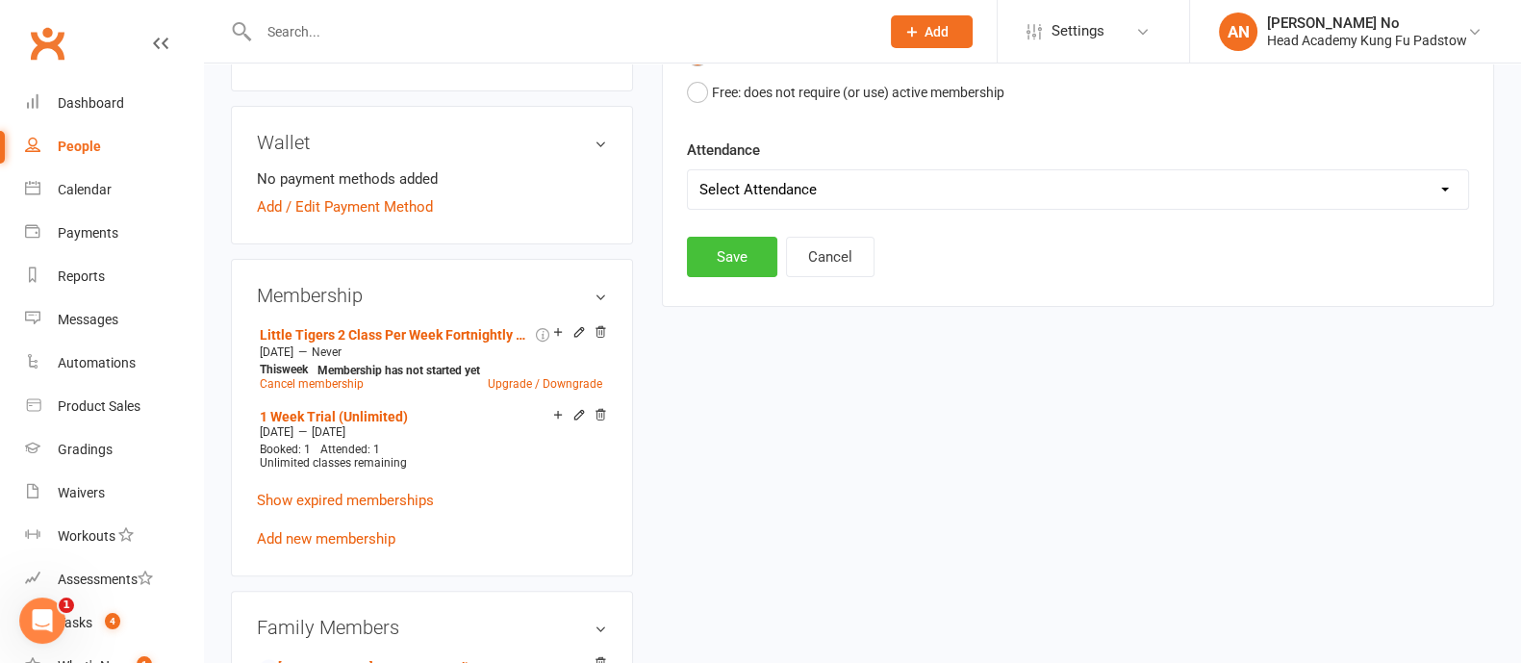
click at [752, 262] on button "Save" at bounding box center [732, 257] width 90 height 40
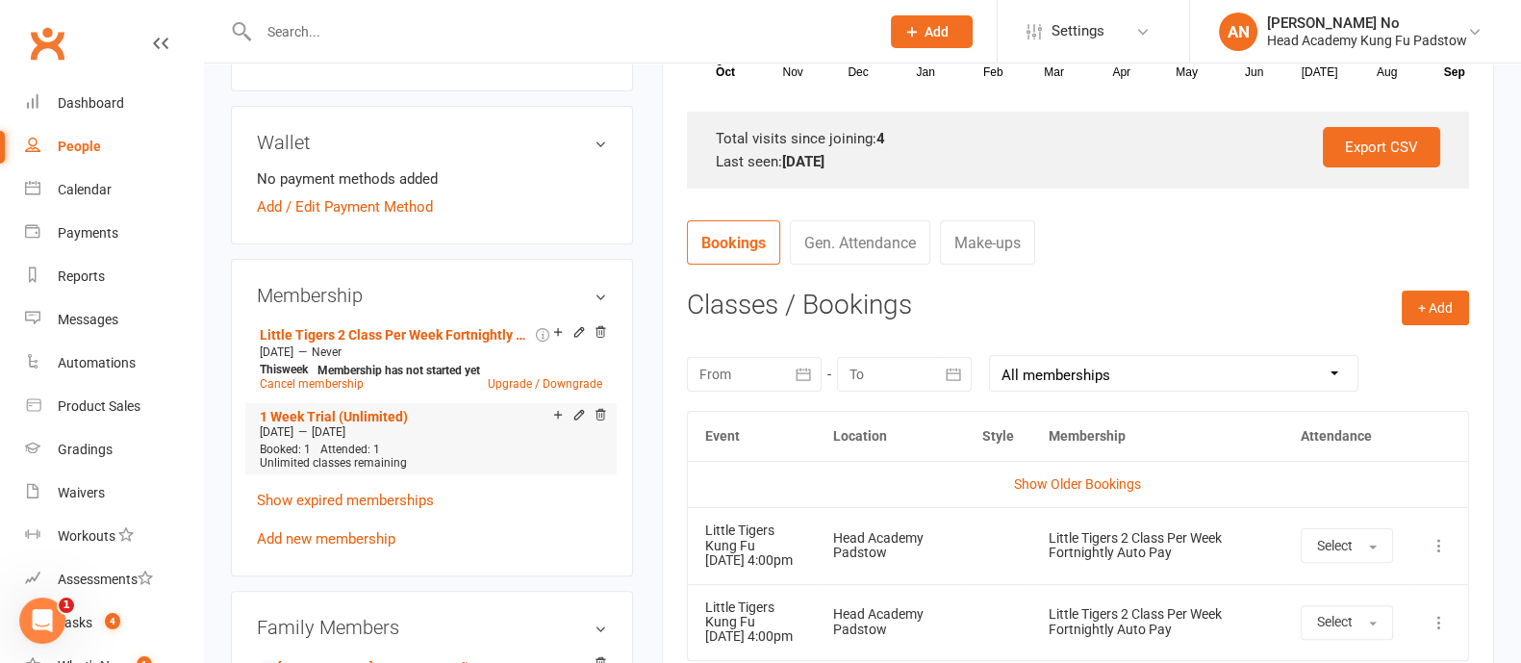
scroll to position [1159, 0]
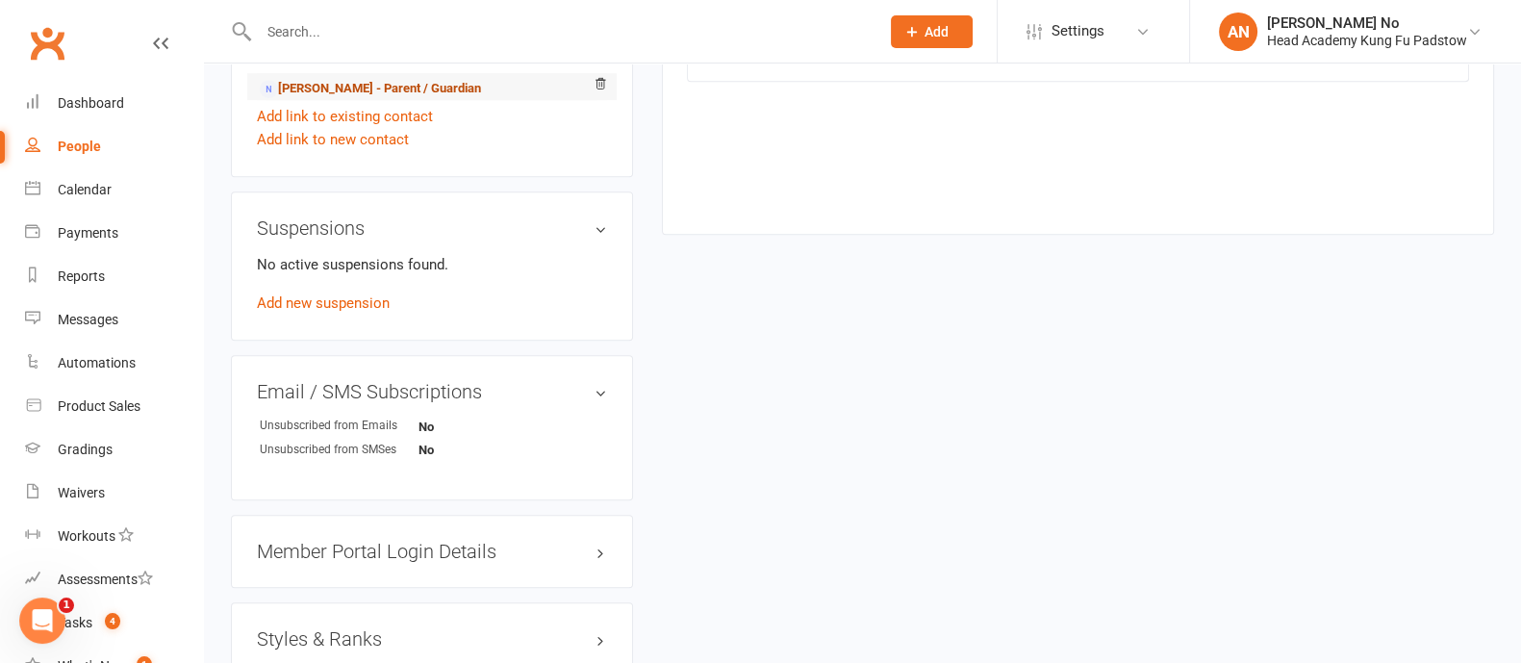
click at [420, 87] on link "[PERSON_NAME] - Parent / Guardian" at bounding box center [370, 89] width 221 height 20
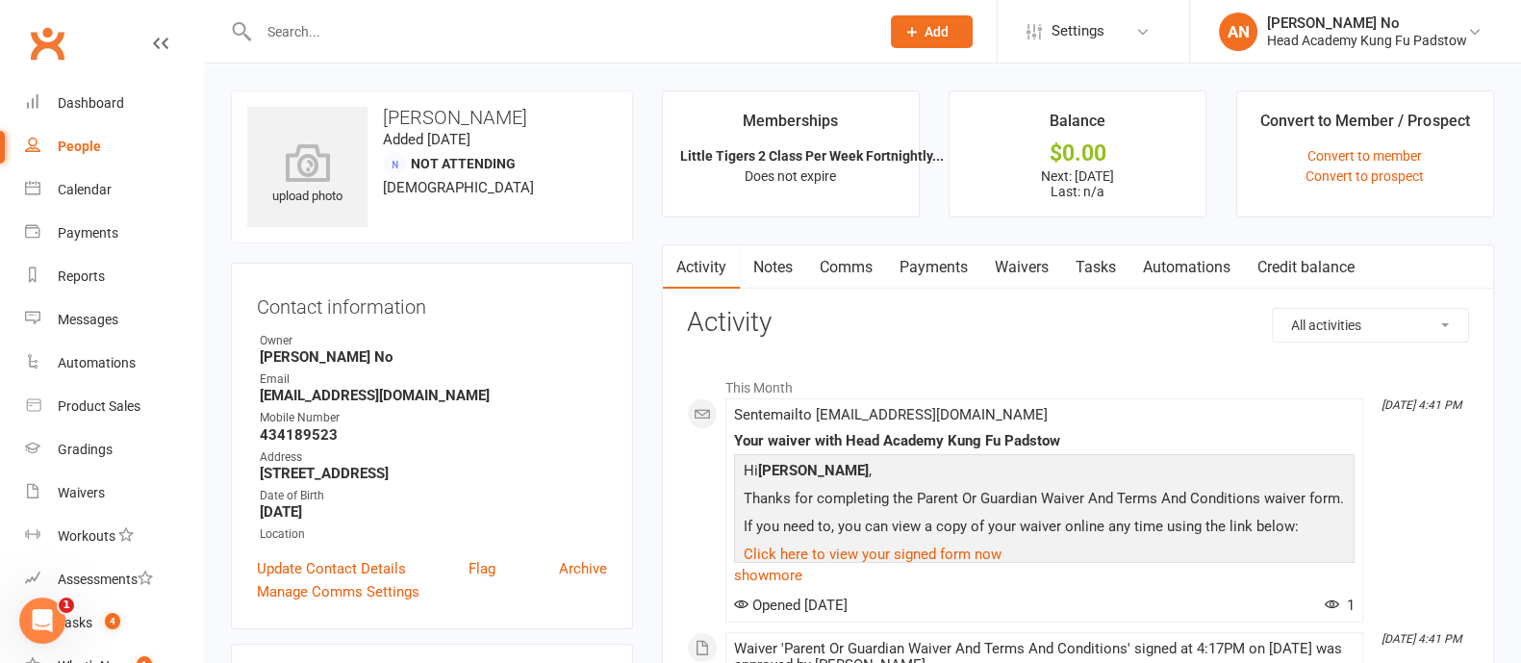
click at [955, 267] on link "Payments" at bounding box center [933, 267] width 95 height 44
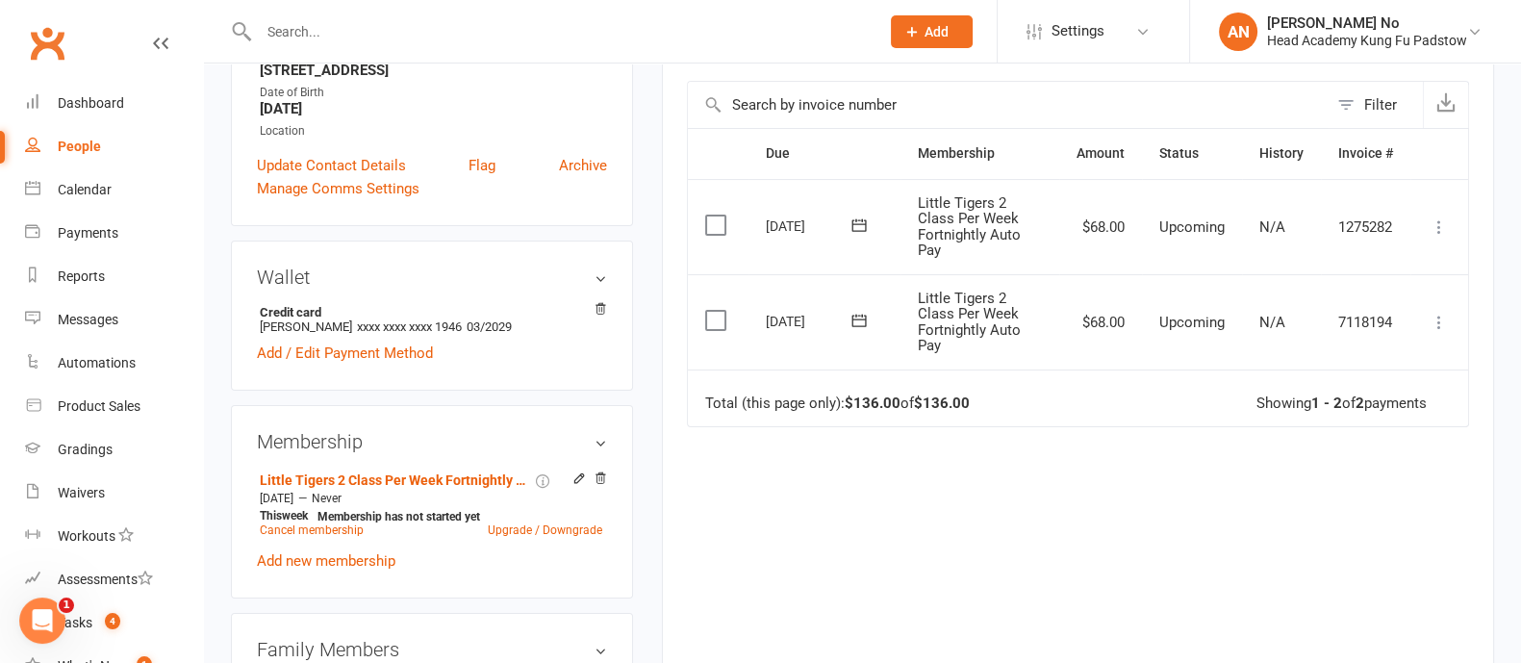
scroll to position [351, 0]
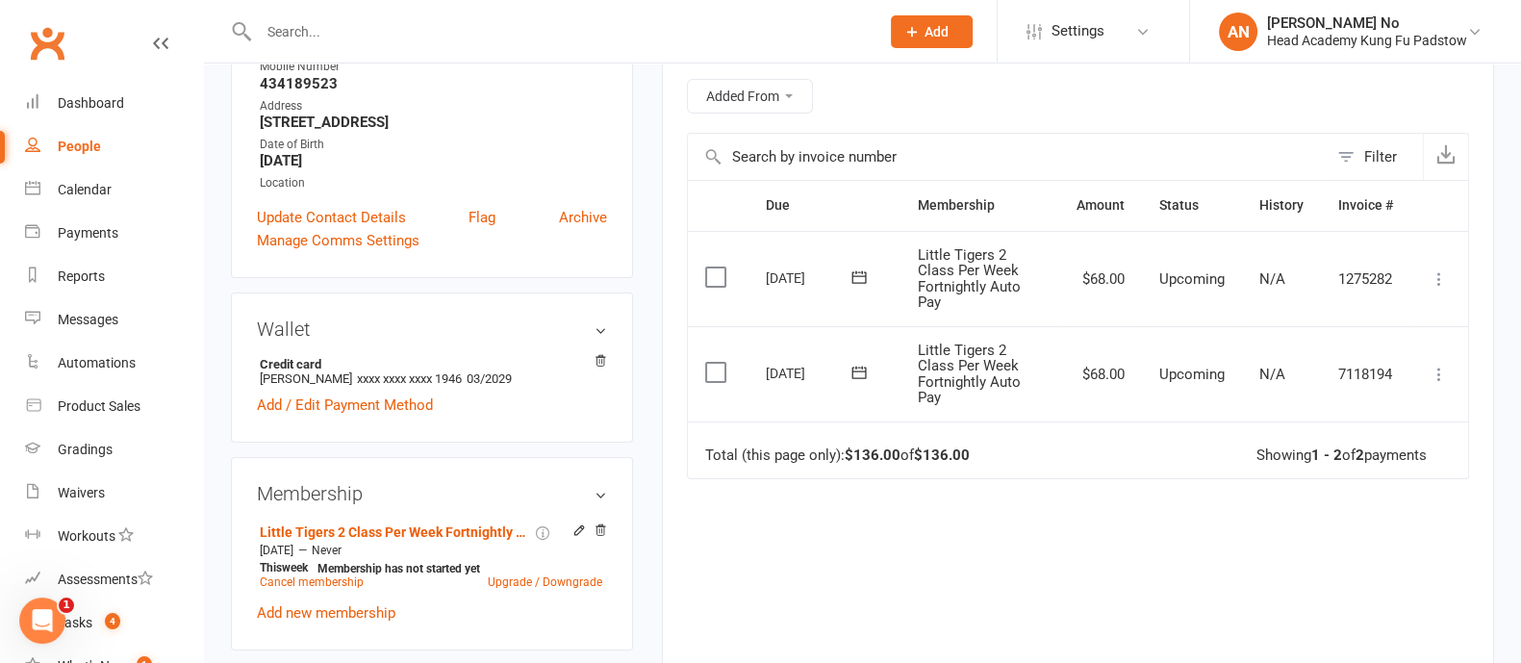
click at [1439, 372] on icon at bounding box center [1439, 374] width 19 height 19
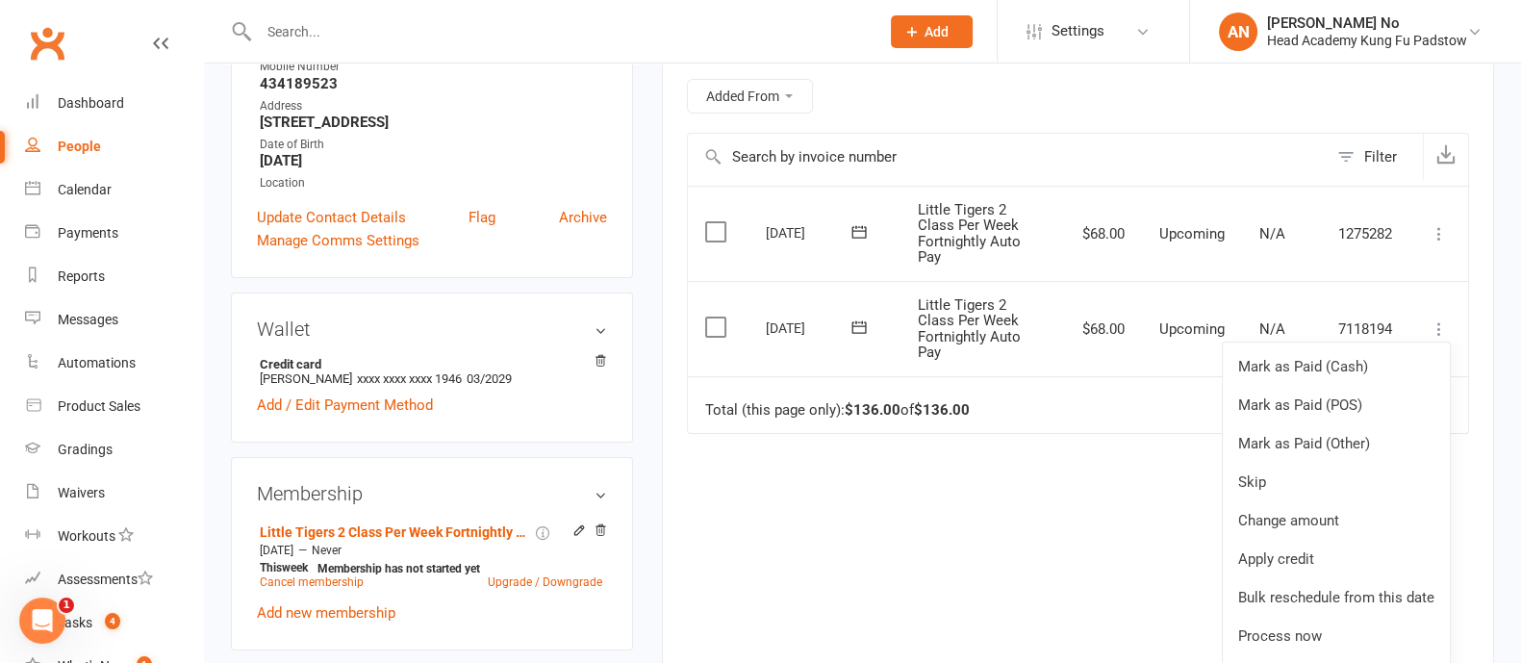
scroll to position [52, 0]
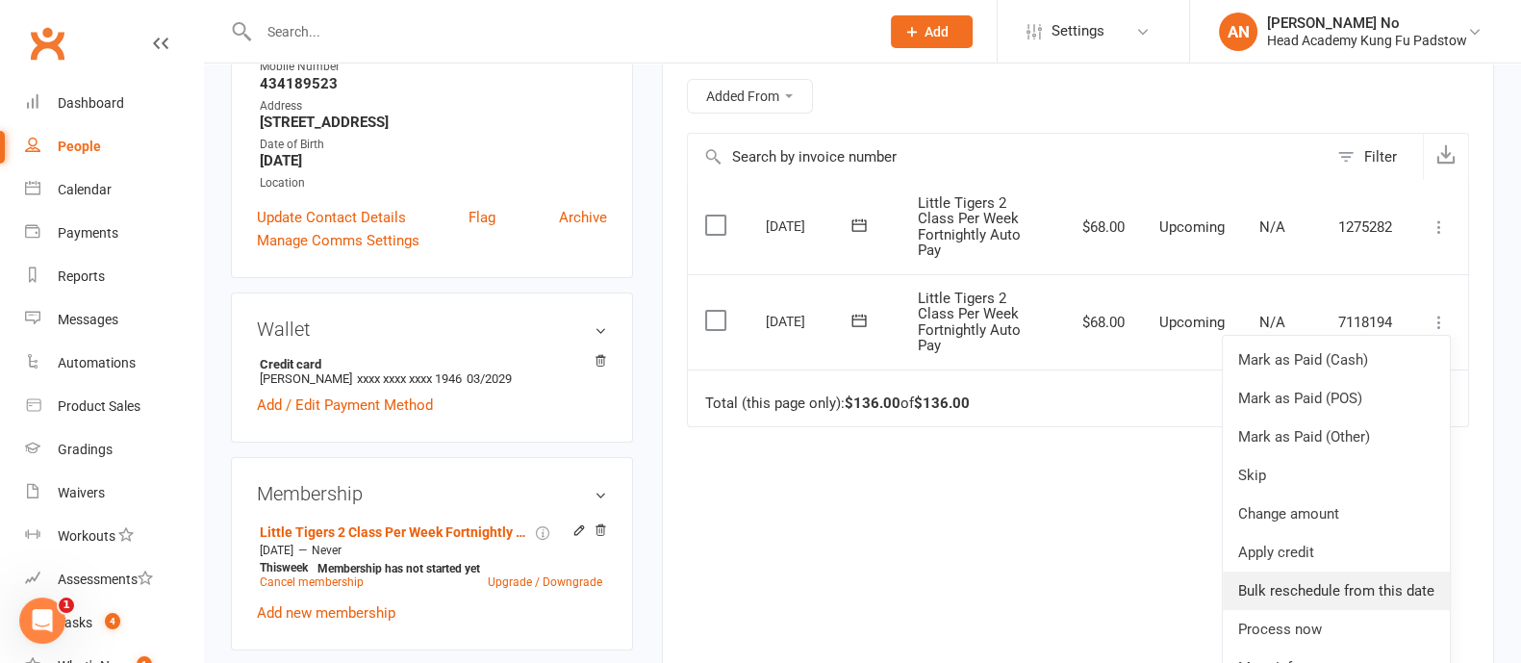
click at [1337, 584] on link "Bulk reschedule from this date" at bounding box center [1336, 591] width 227 height 38
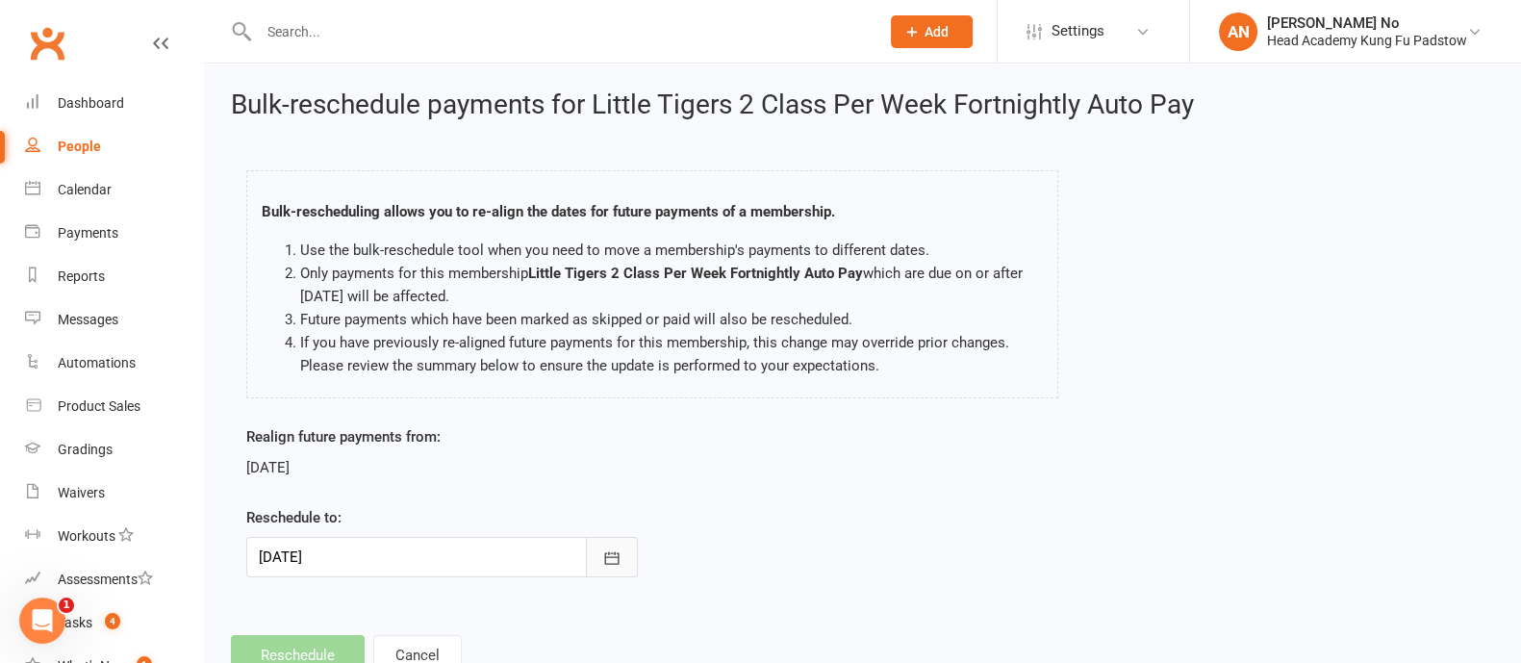
click at [603, 550] on icon "button" at bounding box center [611, 557] width 19 height 19
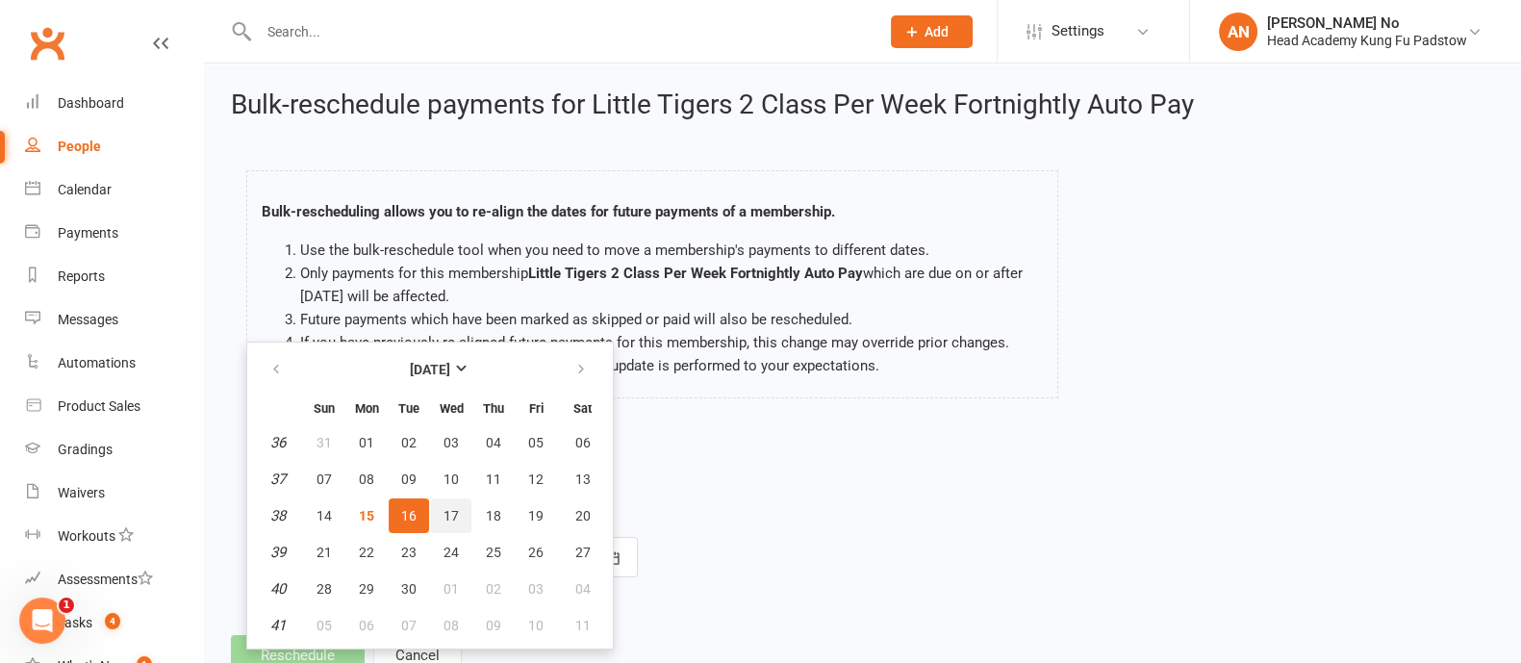
click at [445, 516] on span "17" at bounding box center [451, 515] width 15 height 15
type input "[DATE]"
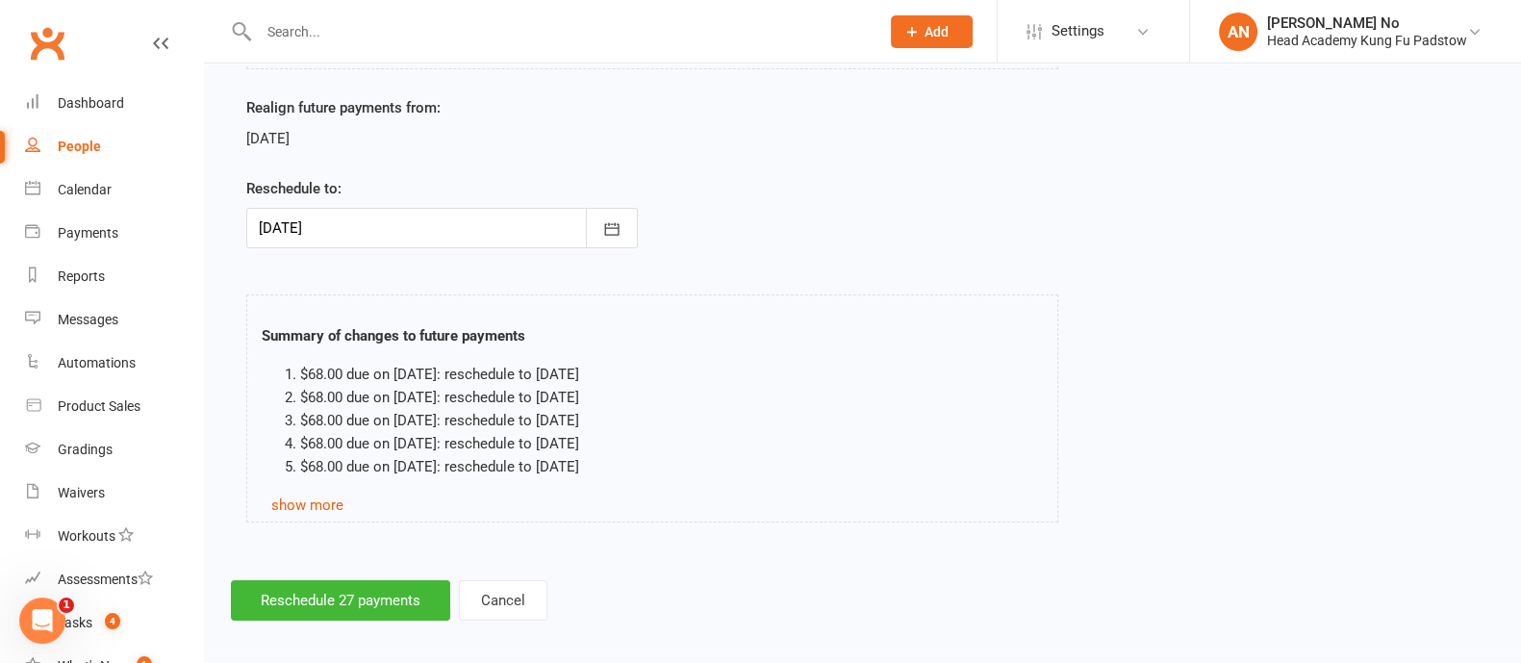
scroll to position [340, 0]
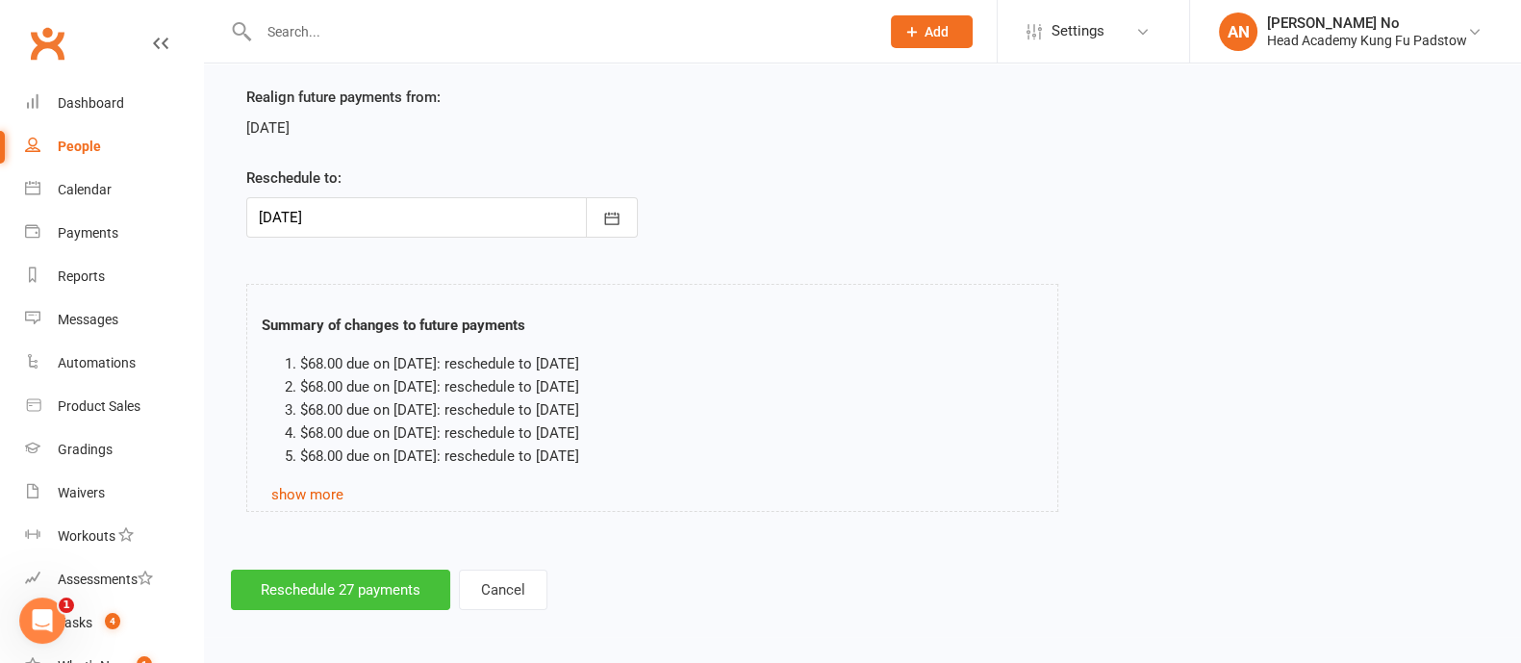
click at [355, 590] on button "Reschedule 27 payments" at bounding box center [340, 590] width 219 height 40
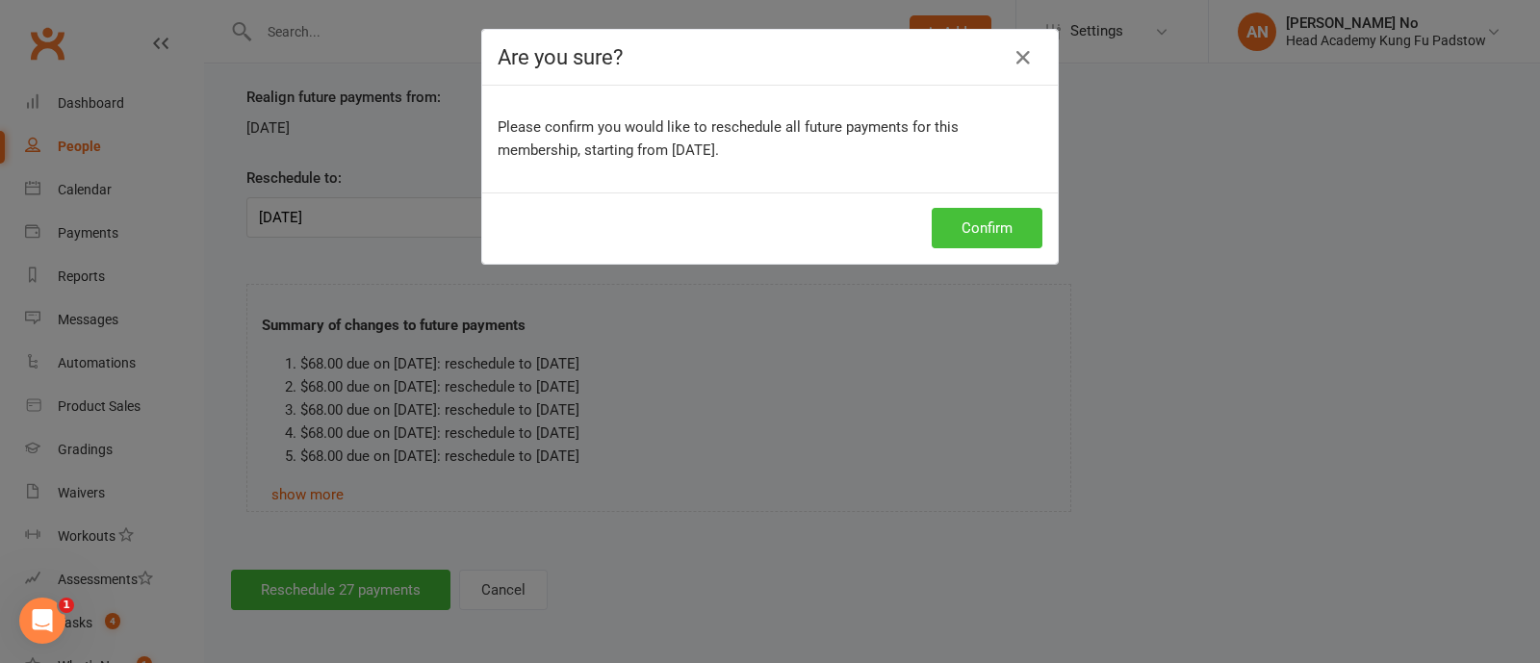
click at [956, 228] on button "Confirm" at bounding box center [986, 228] width 111 height 40
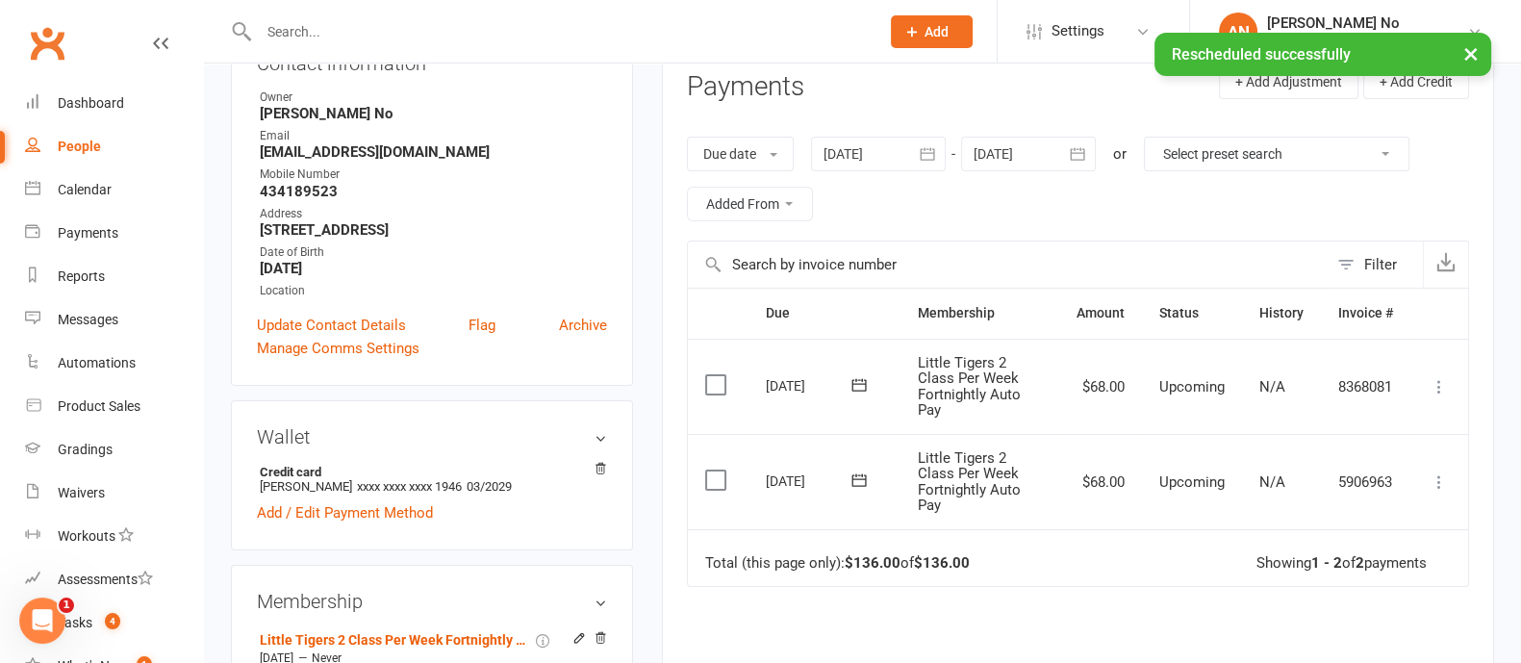
scroll to position [273, 0]
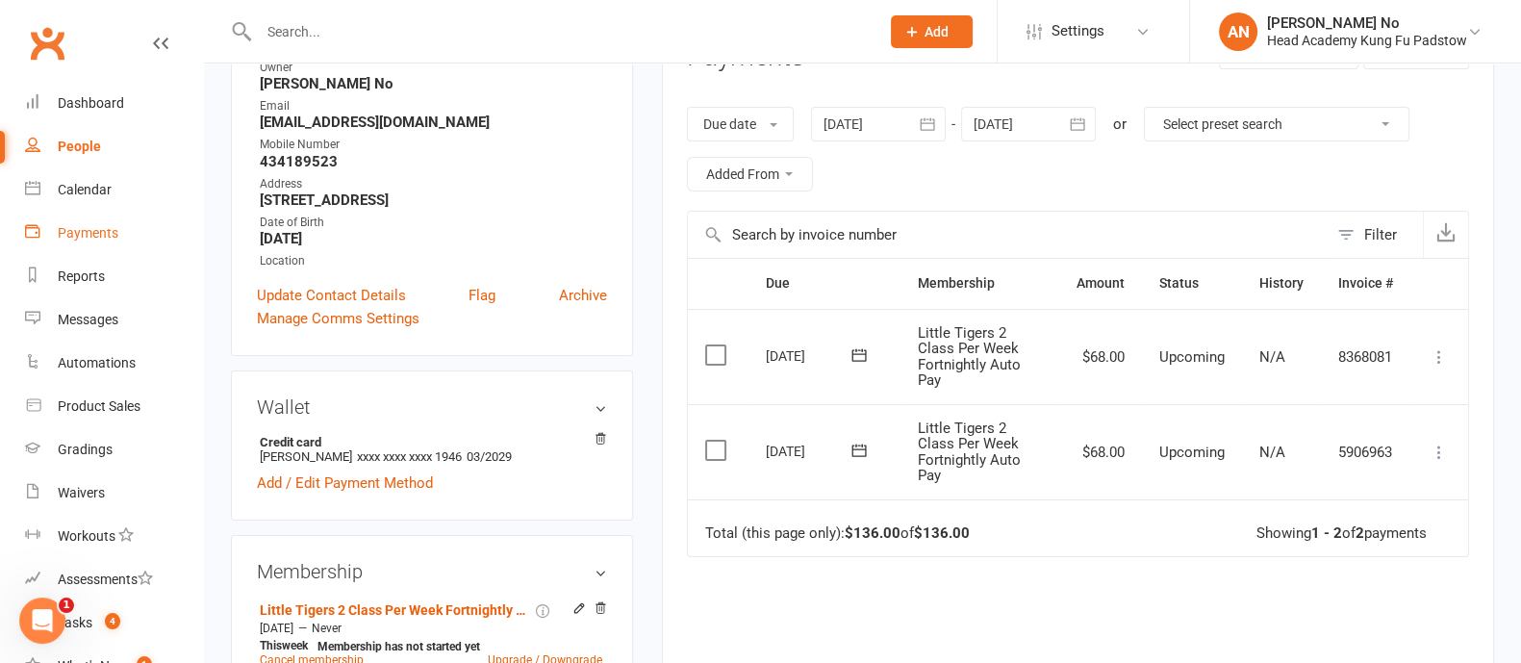
click at [78, 232] on div "Payments" at bounding box center [88, 232] width 61 height 15
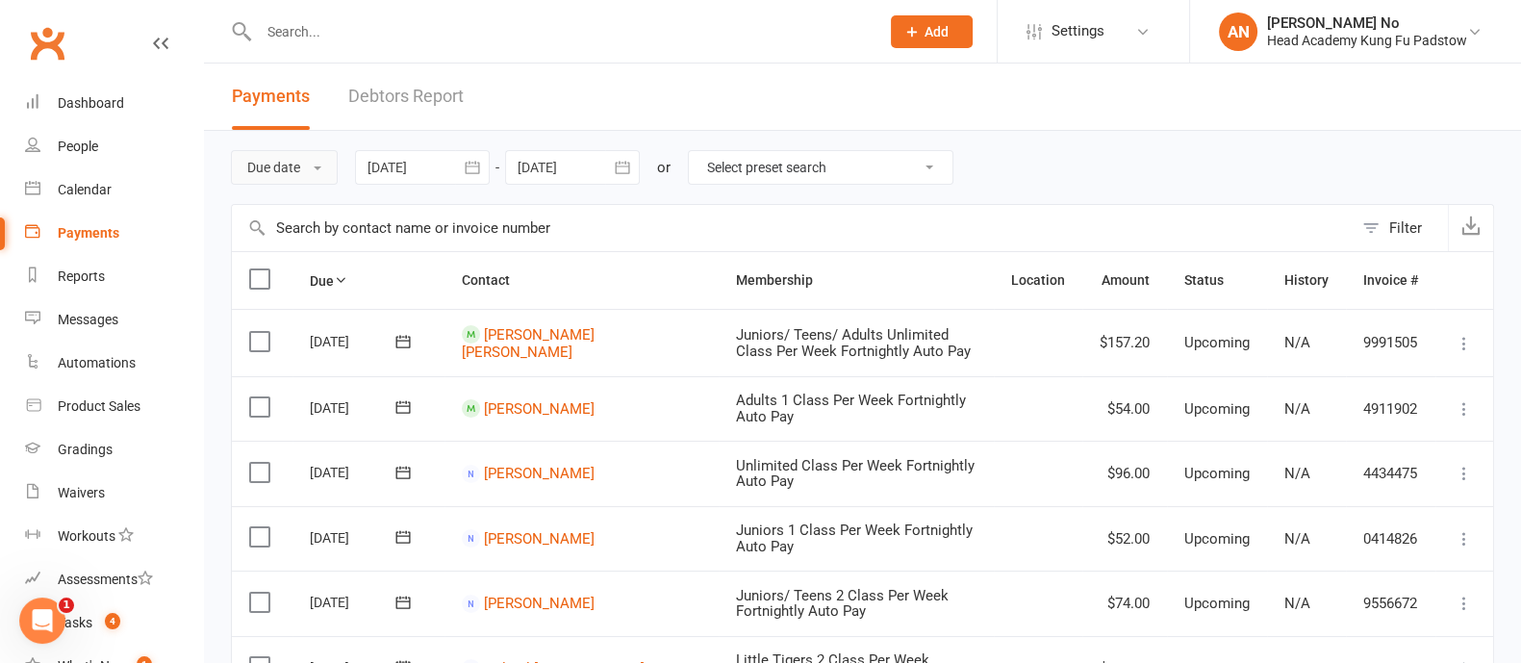
click at [308, 169] on button "Due date" at bounding box center [284, 167] width 107 height 35
click at [295, 295] on link "Date failed" at bounding box center [327, 287] width 191 height 38
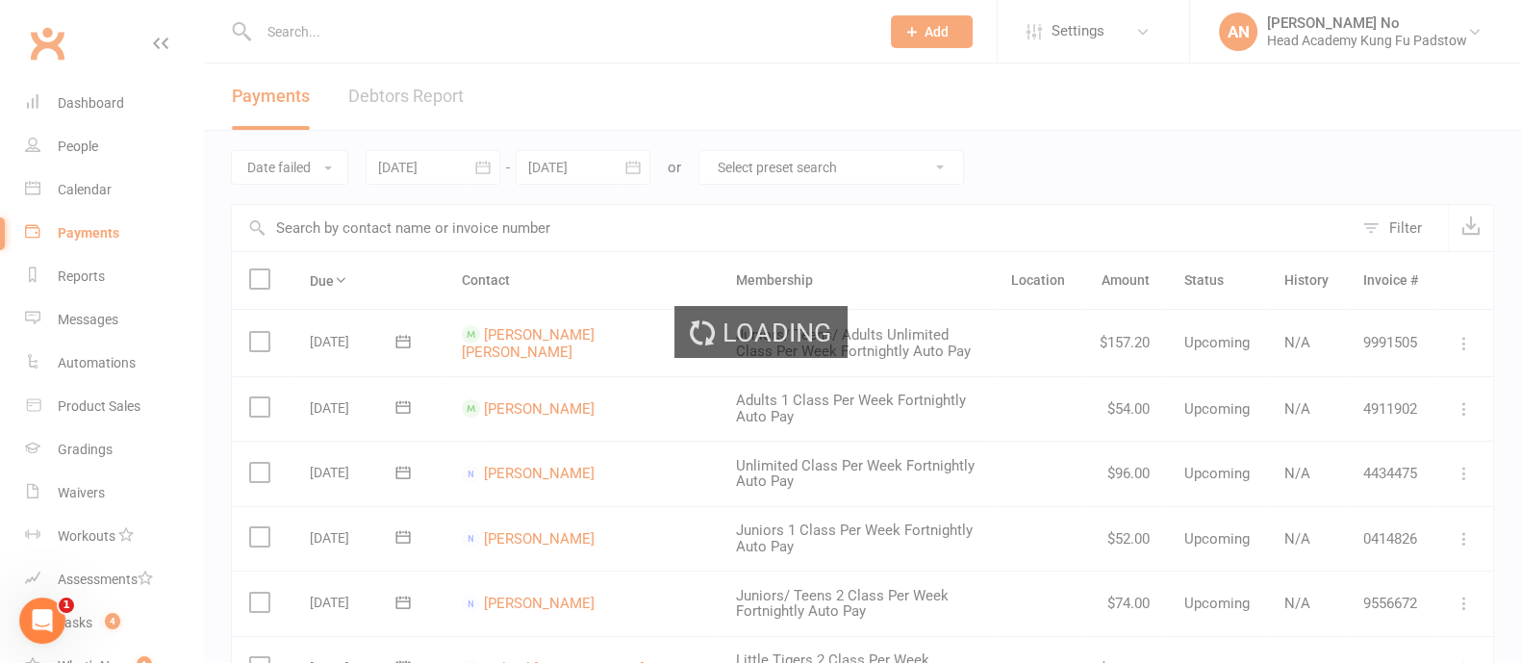
click at [468, 170] on div "Loading" at bounding box center [760, 331] width 1521 height 663
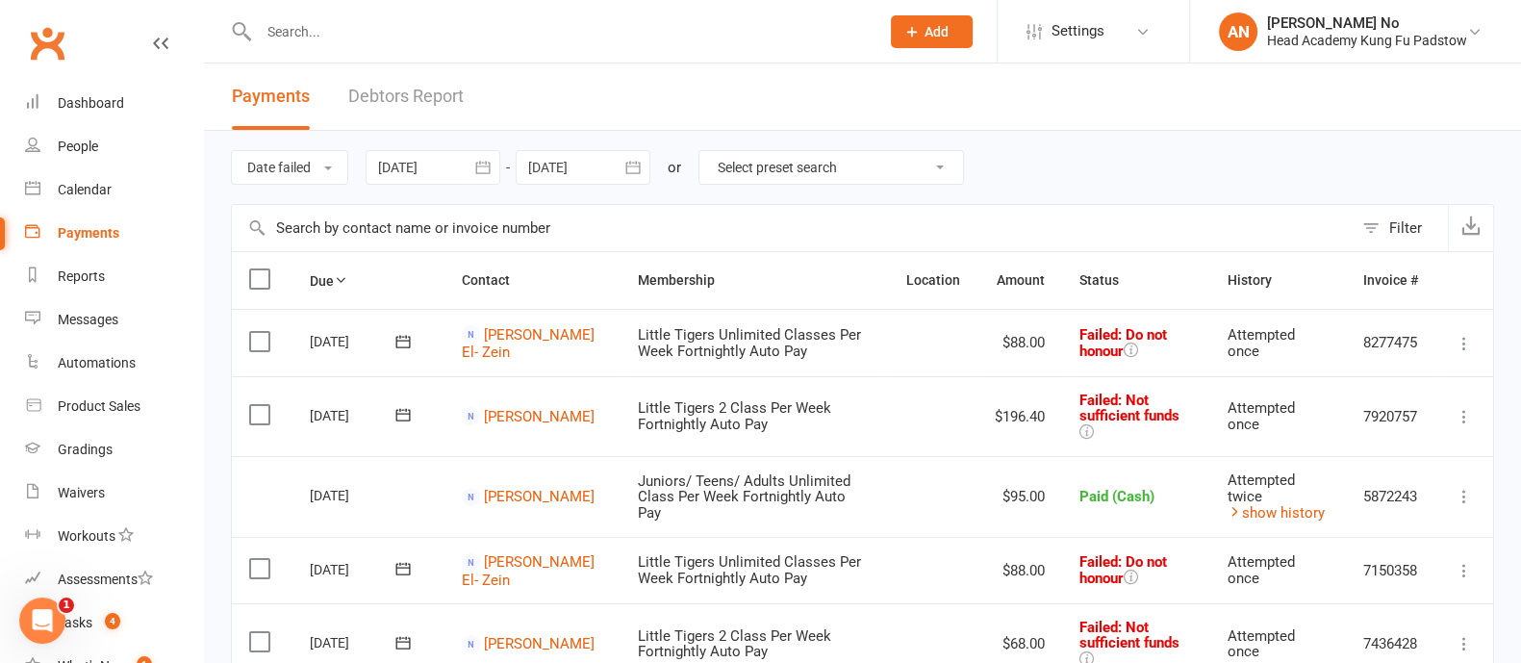
click at [482, 166] on icon "button" at bounding box center [482, 167] width 19 height 19
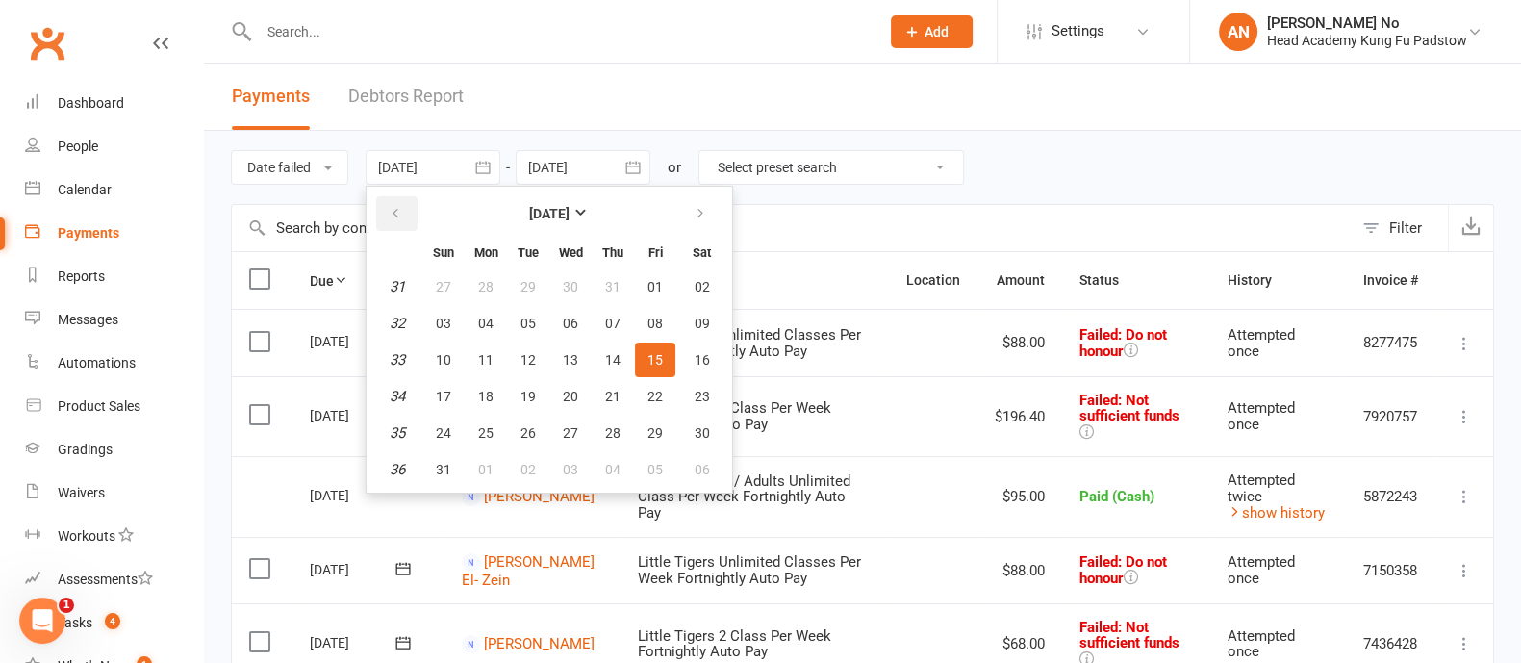
click at [404, 216] on button "button" at bounding box center [396, 213] width 41 height 35
click at [522, 288] on span "01" at bounding box center [528, 286] width 15 height 15
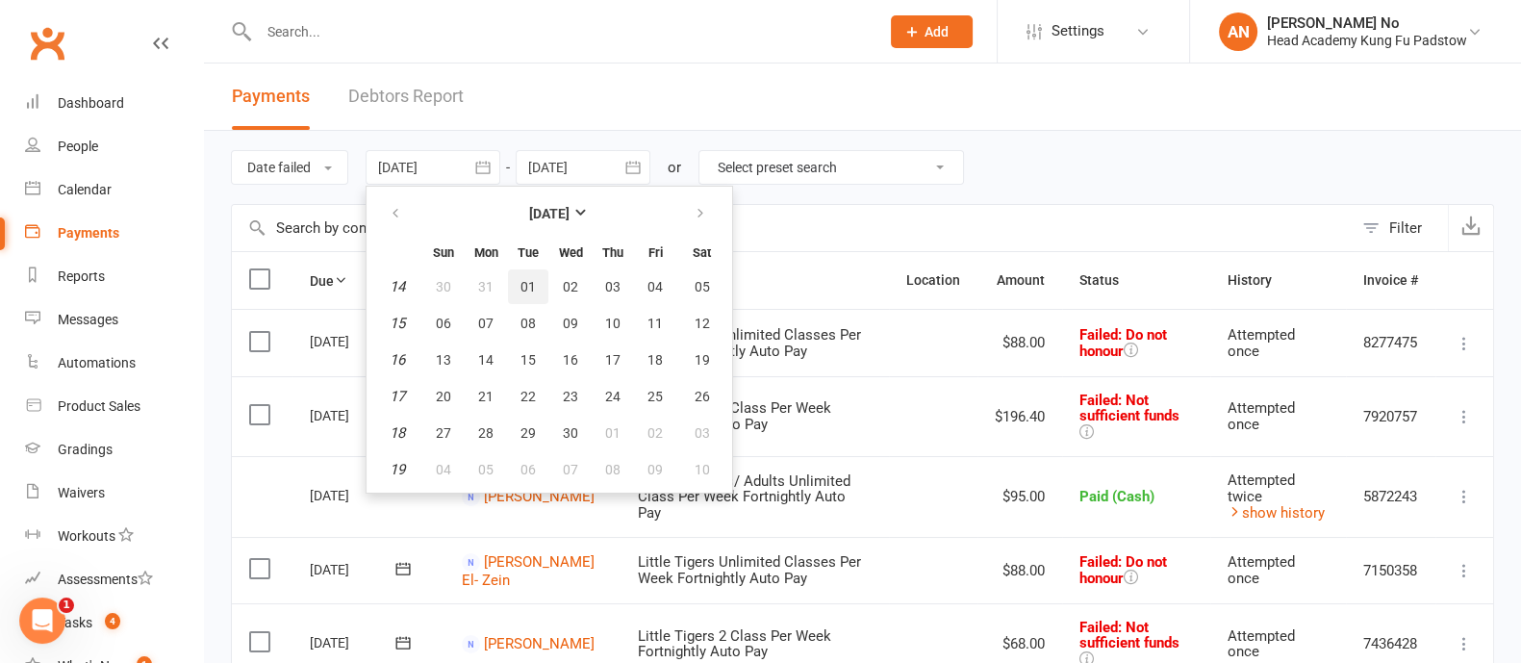
type input "[DATE]"
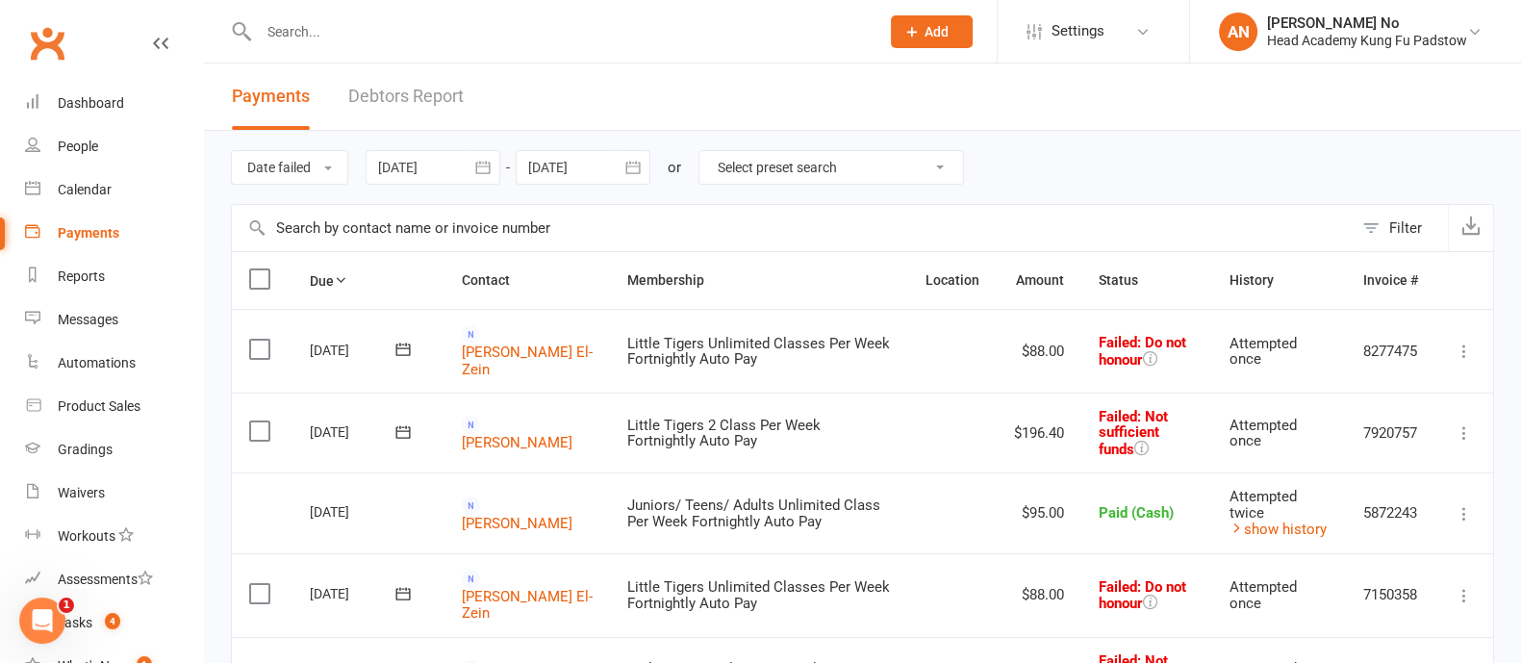
click at [340, 39] on input "text" at bounding box center [559, 31] width 613 height 27
paste input "[PERSON_NAME]"
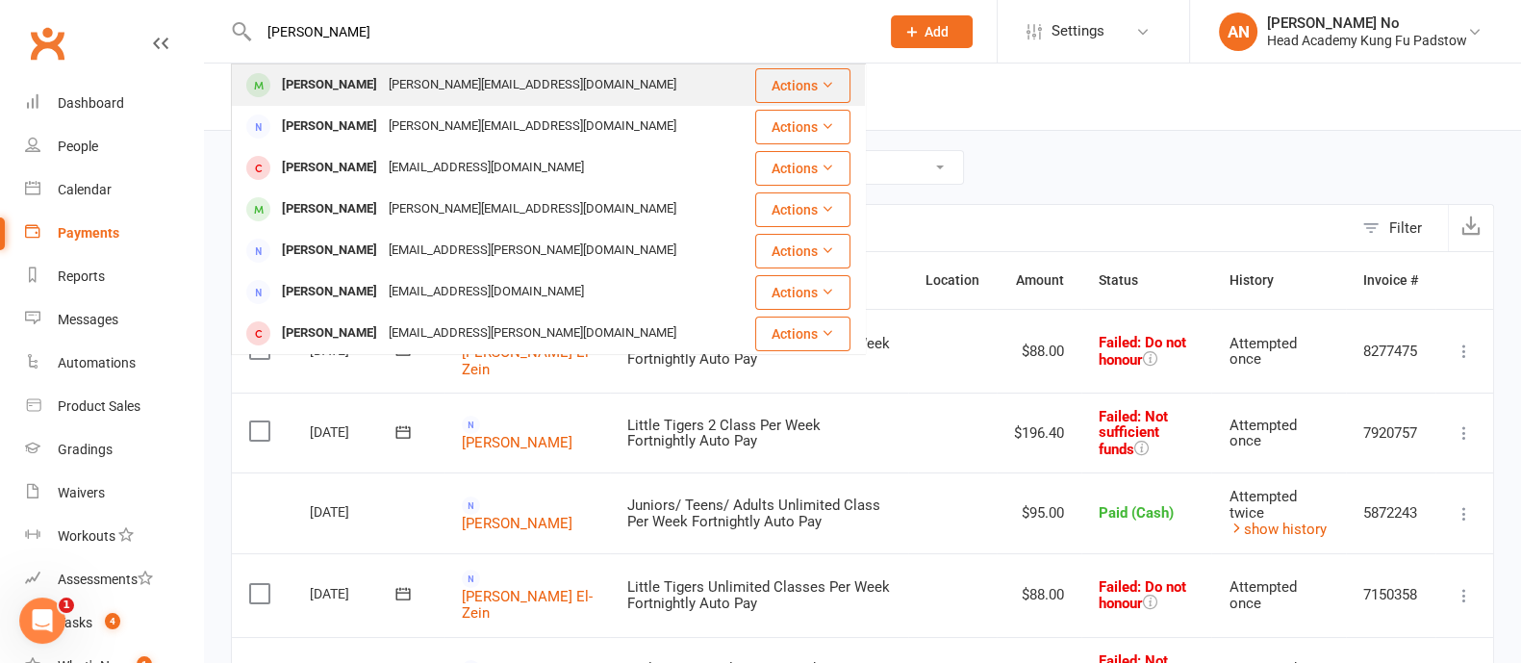
type input "[PERSON_NAME]"
click at [530, 80] on div "[PERSON_NAME][EMAIL_ADDRESS][DOMAIN_NAME]" at bounding box center [532, 85] width 299 height 28
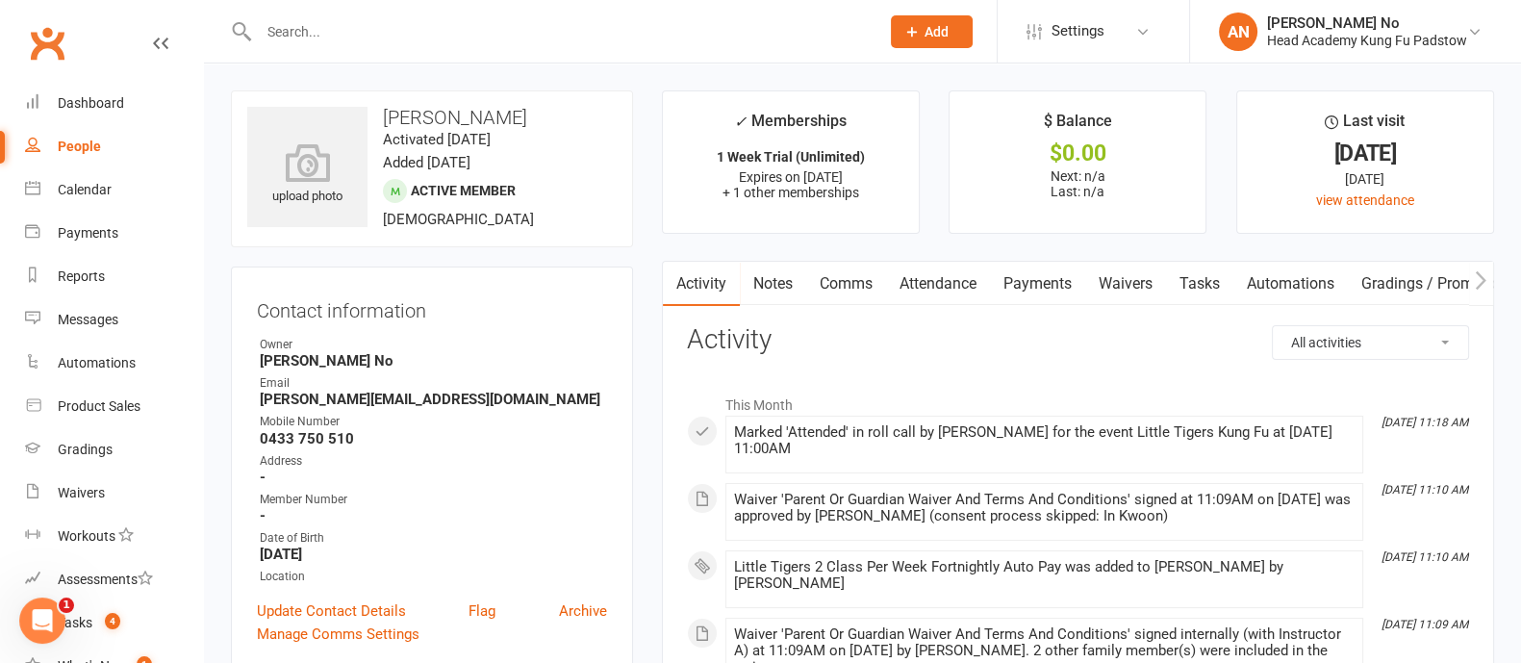
scroll to position [580, 0]
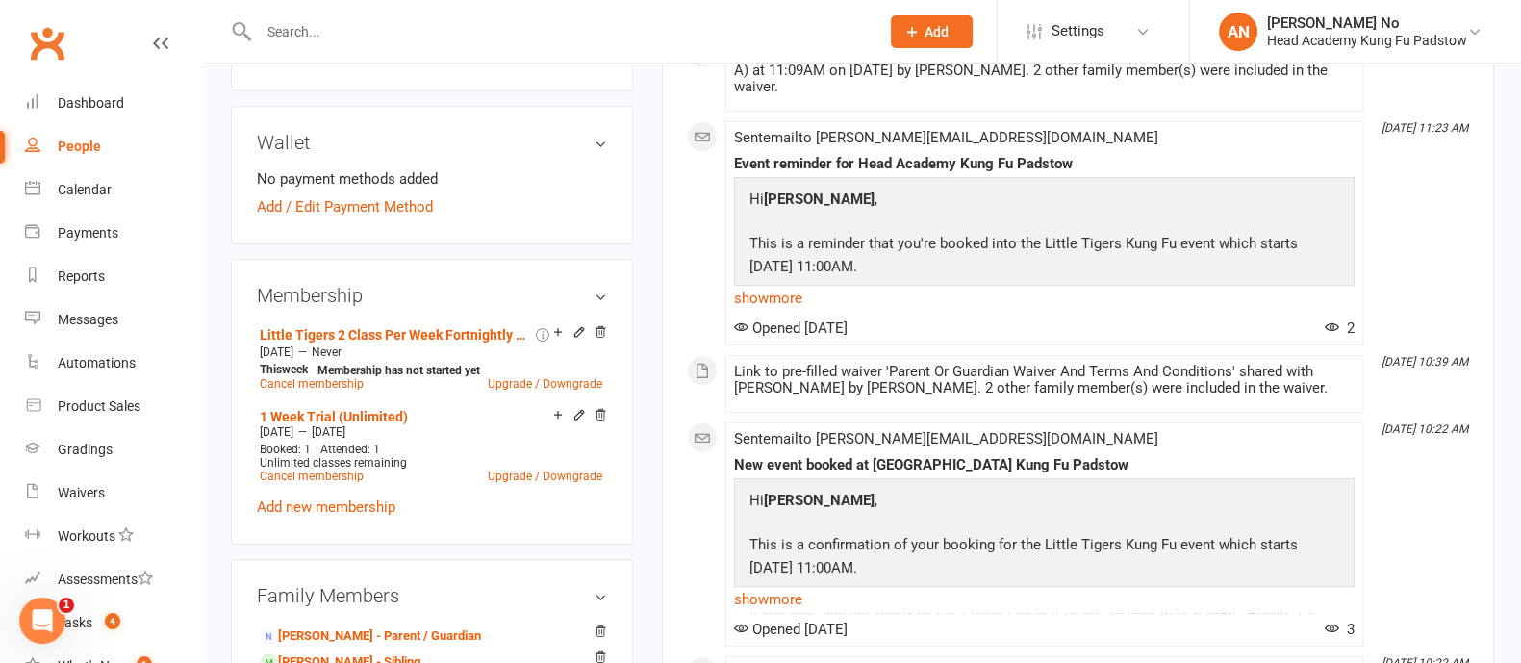
click at [327, 38] on input "text" at bounding box center [559, 31] width 613 height 27
paste input "[PERSON_NAME]"
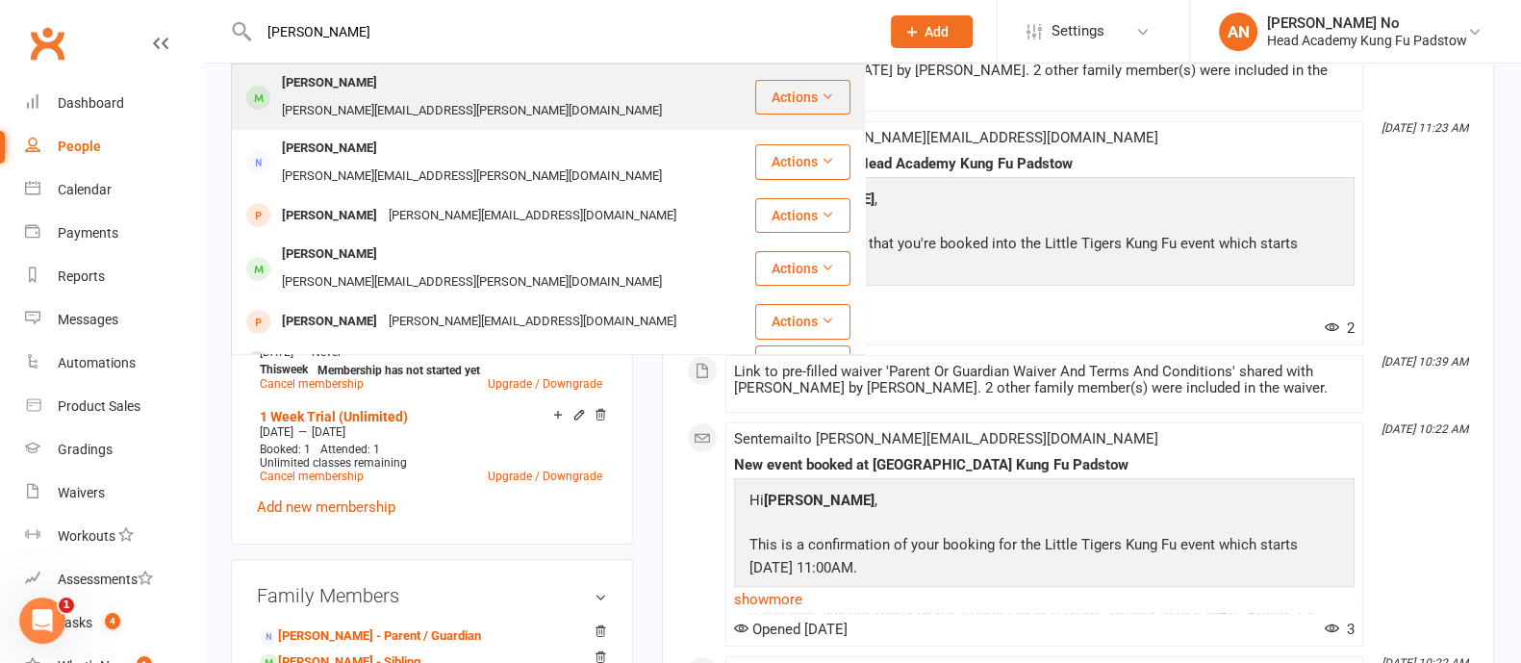
type input "[PERSON_NAME]"
click at [328, 75] on div "[PERSON_NAME]" at bounding box center [329, 83] width 107 height 28
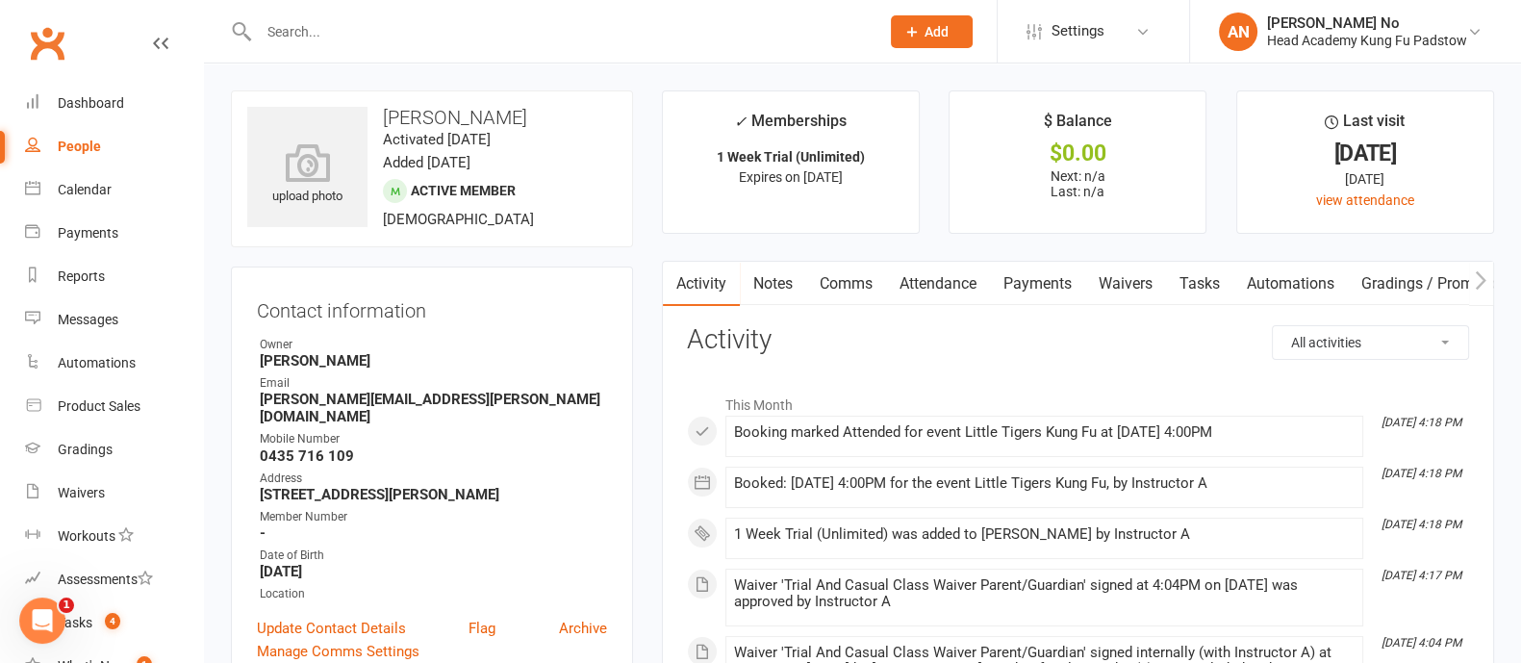
click at [943, 286] on link "Attendance" at bounding box center [938, 284] width 104 height 44
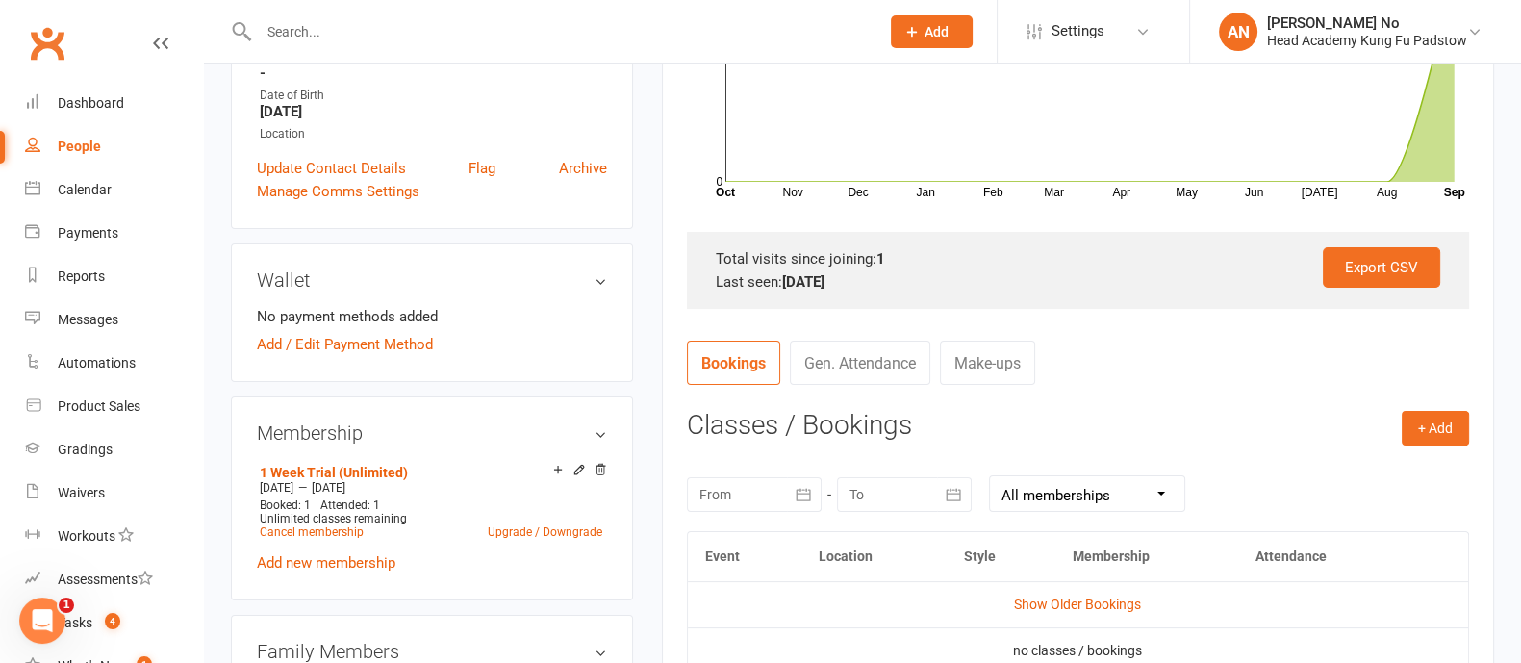
scroll to position [468, 0]
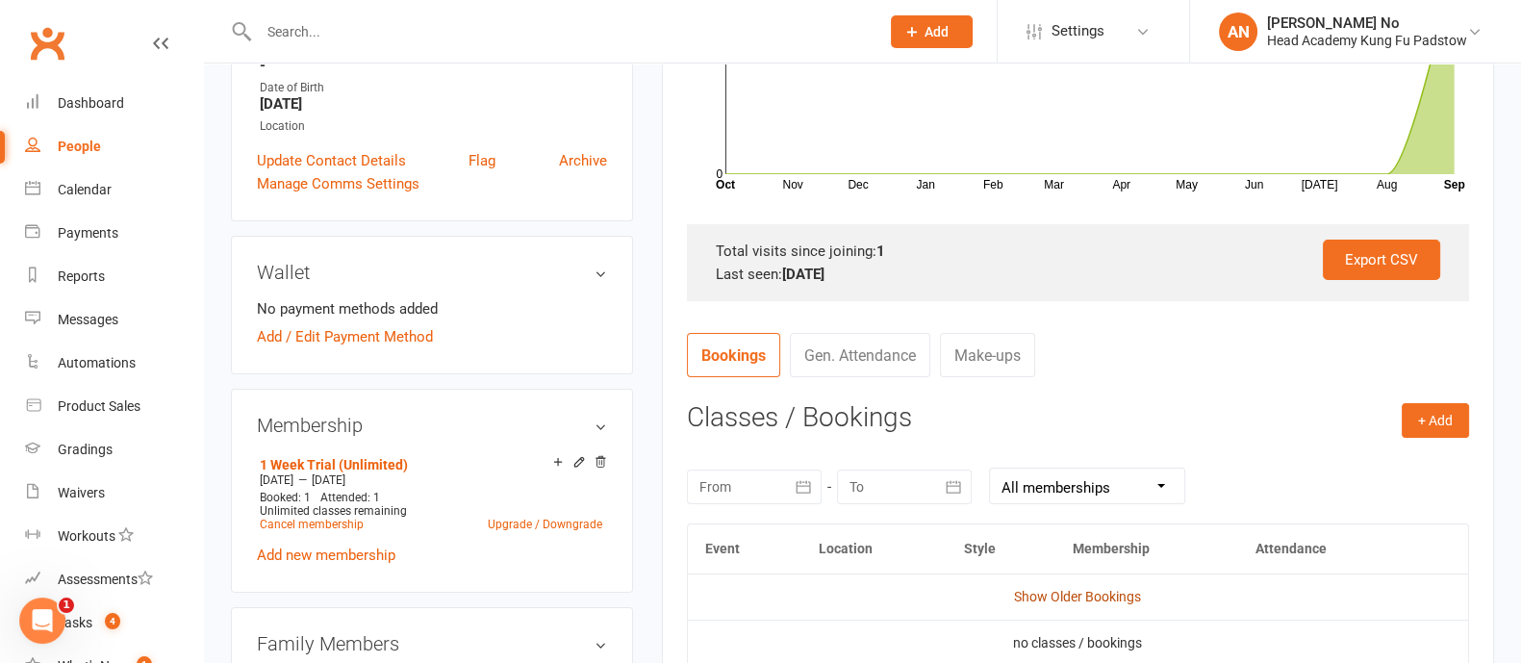
click at [1104, 591] on link "Show Older Bookings" at bounding box center [1077, 596] width 127 height 15
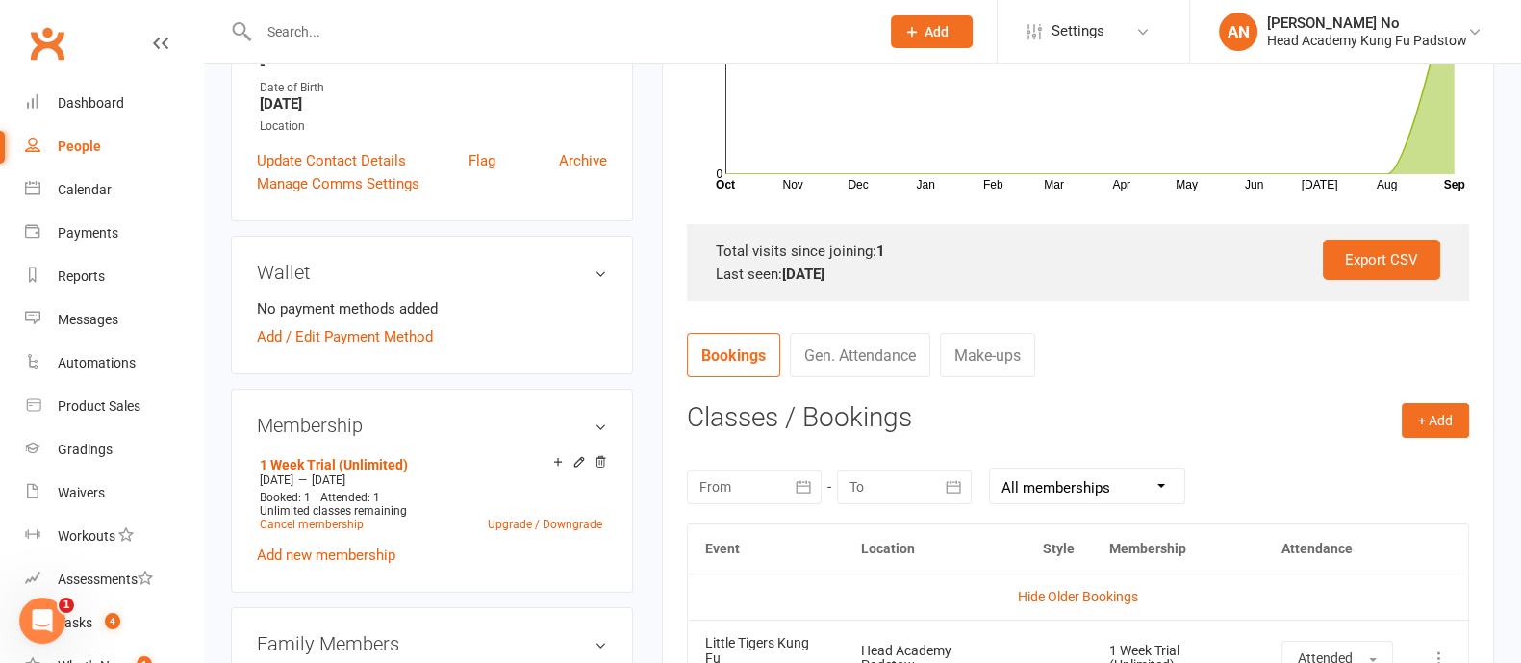
scroll to position [0, 0]
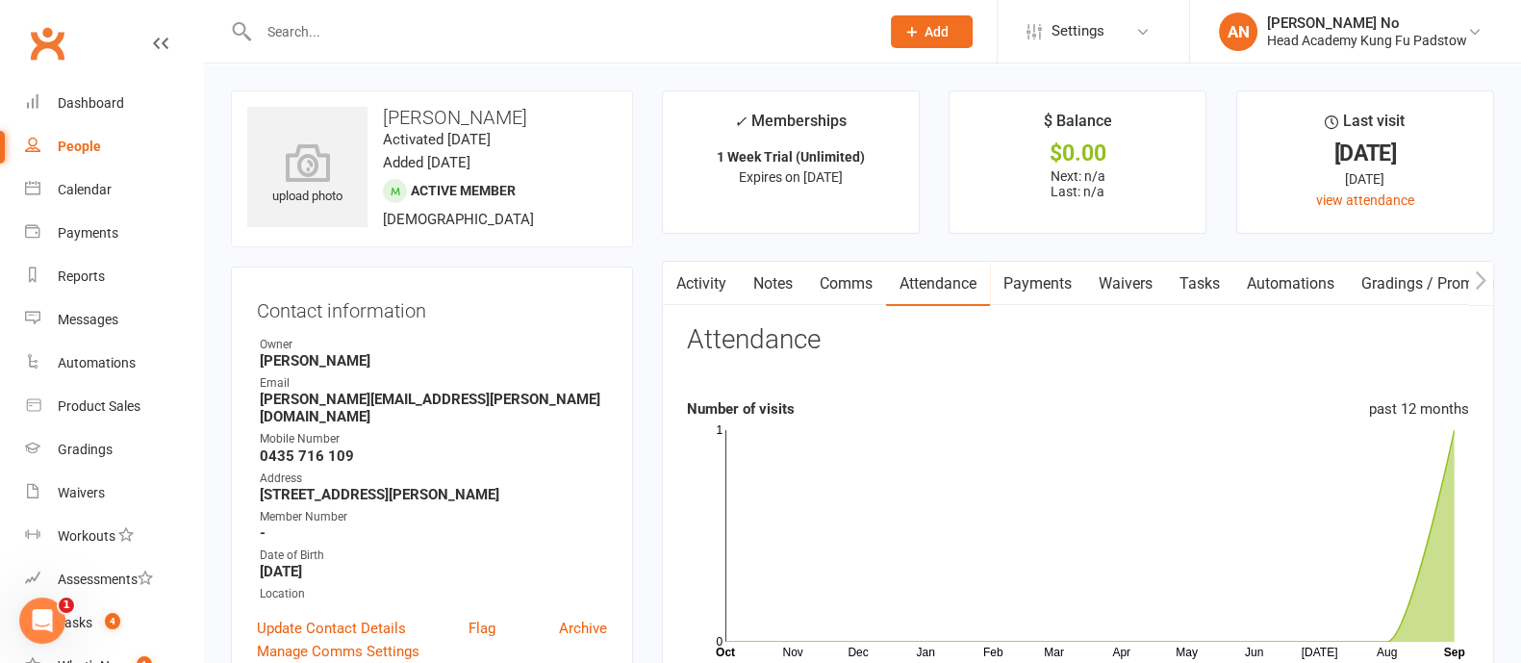
click at [298, 30] on input "text" at bounding box center [559, 31] width 613 height 27
paste input "[PERSON_NAME]"
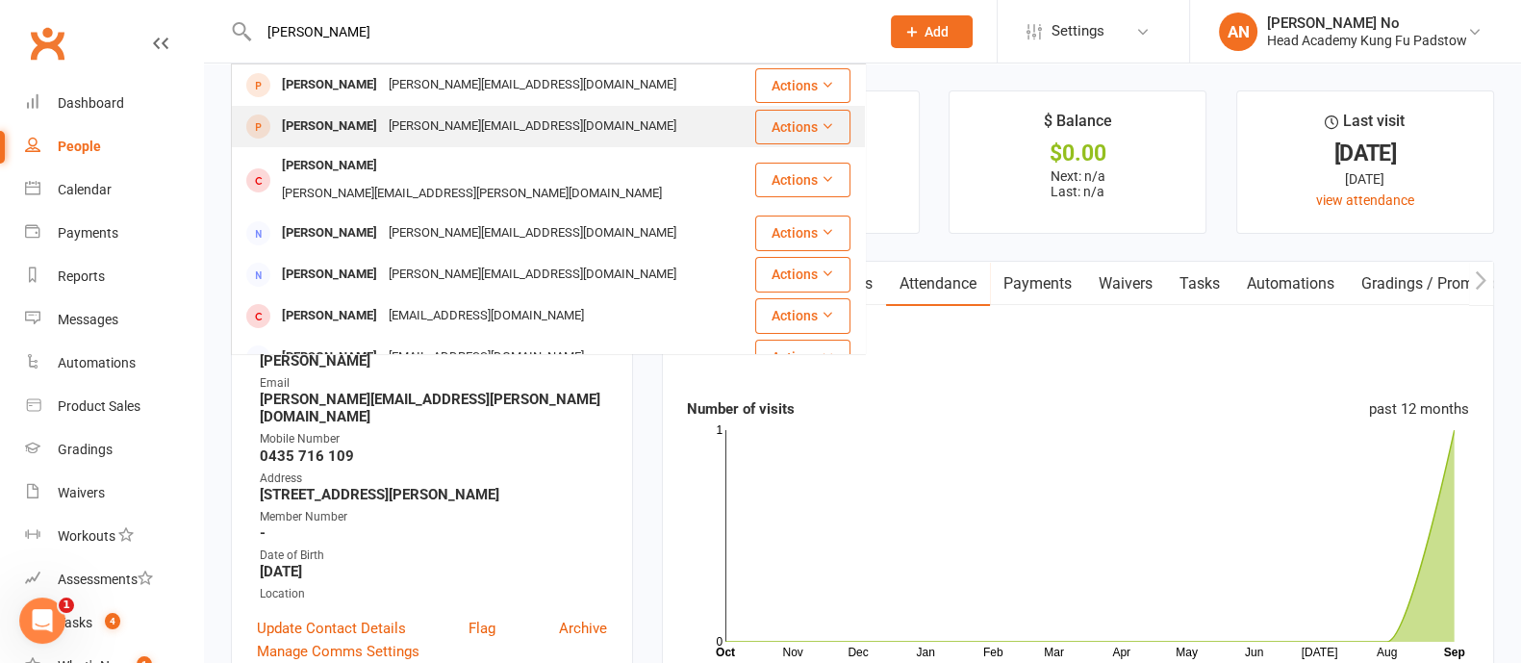
type input "[PERSON_NAME]"
click at [344, 123] on div "[PERSON_NAME]" at bounding box center [329, 127] width 107 height 28
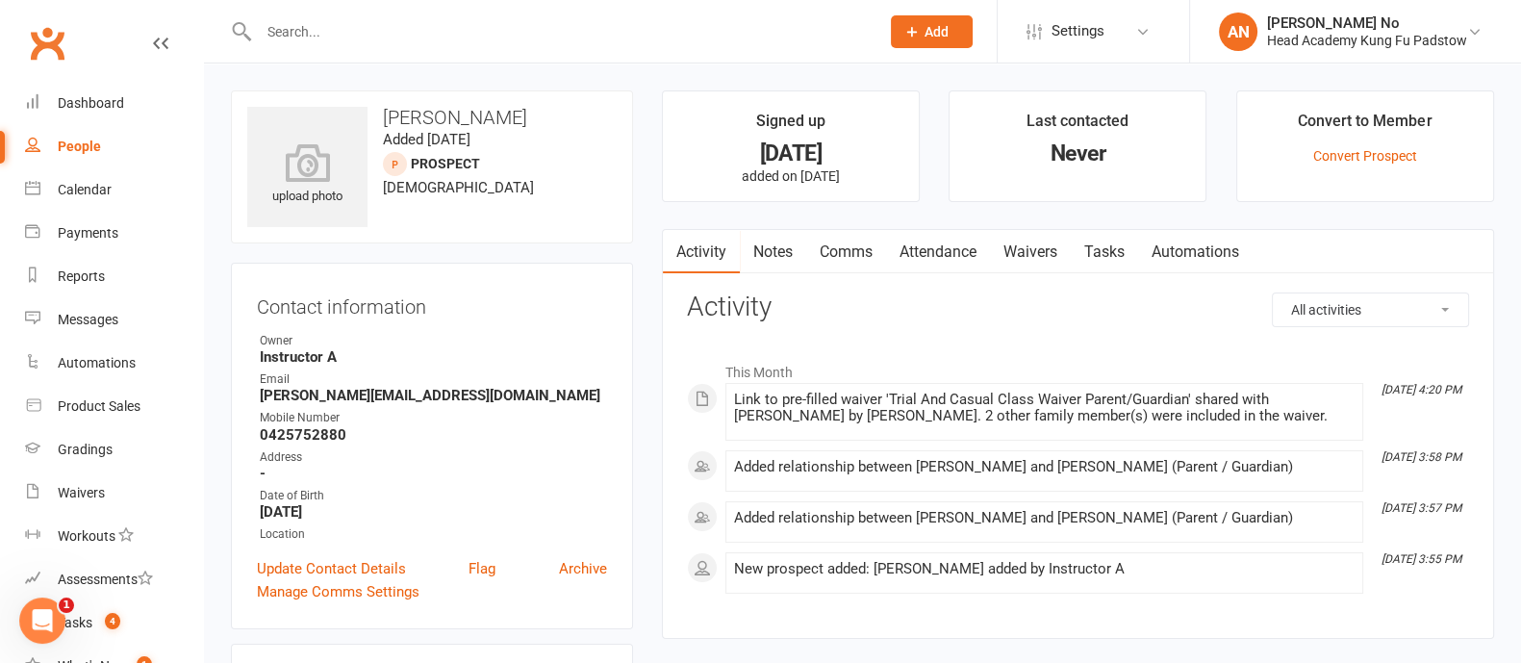
click at [862, 252] on link "Comms" at bounding box center [846, 252] width 80 height 44
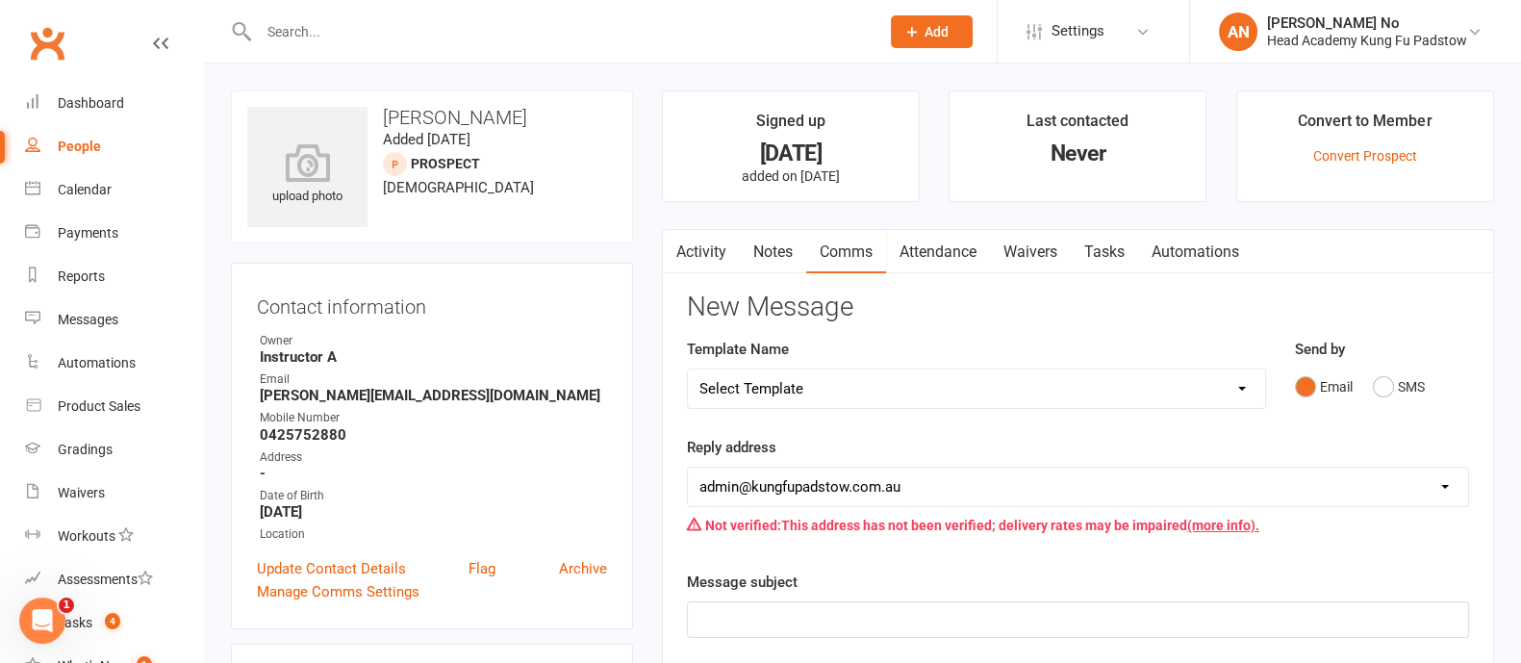
click at [719, 254] on link "Activity" at bounding box center [701, 252] width 77 height 44
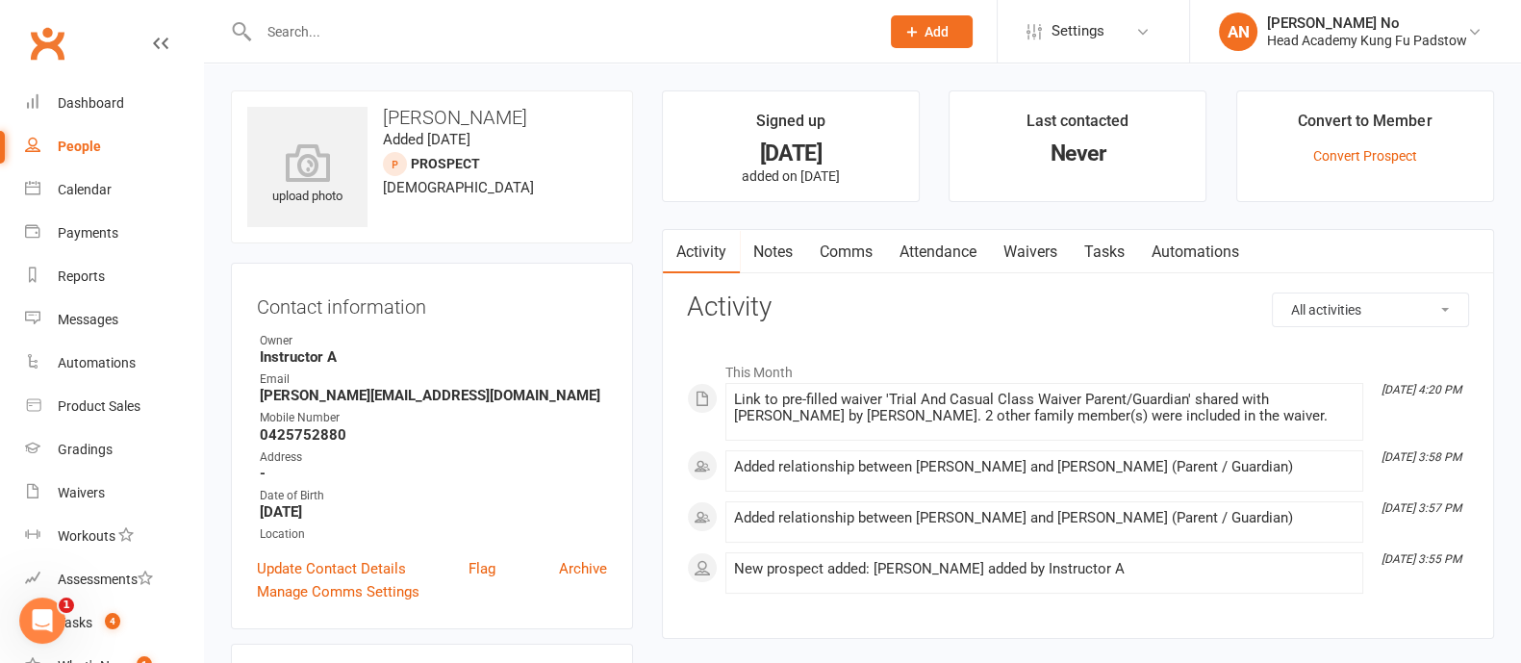
click at [1031, 260] on link "Waivers" at bounding box center [1030, 252] width 81 height 44
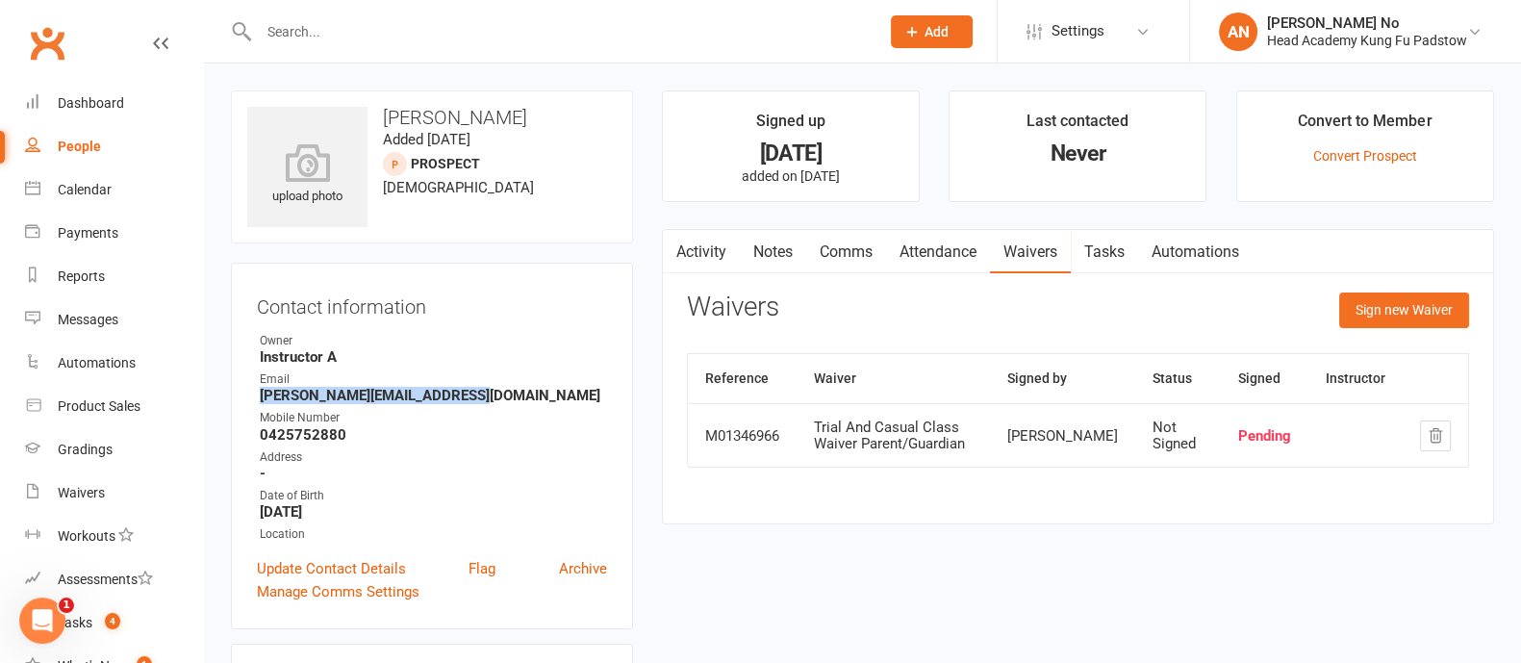
drag, startPoint x: 258, startPoint y: 399, endPoint x: 454, endPoint y: 401, distance: 196.3
click at [454, 401] on li "Email [PERSON_NAME][EMAIL_ADDRESS][DOMAIN_NAME]" at bounding box center [432, 387] width 350 height 34
copy strong "[PERSON_NAME][EMAIL_ADDRESS][DOMAIN_NAME]"
click at [691, 250] on link "Activity" at bounding box center [701, 252] width 77 height 44
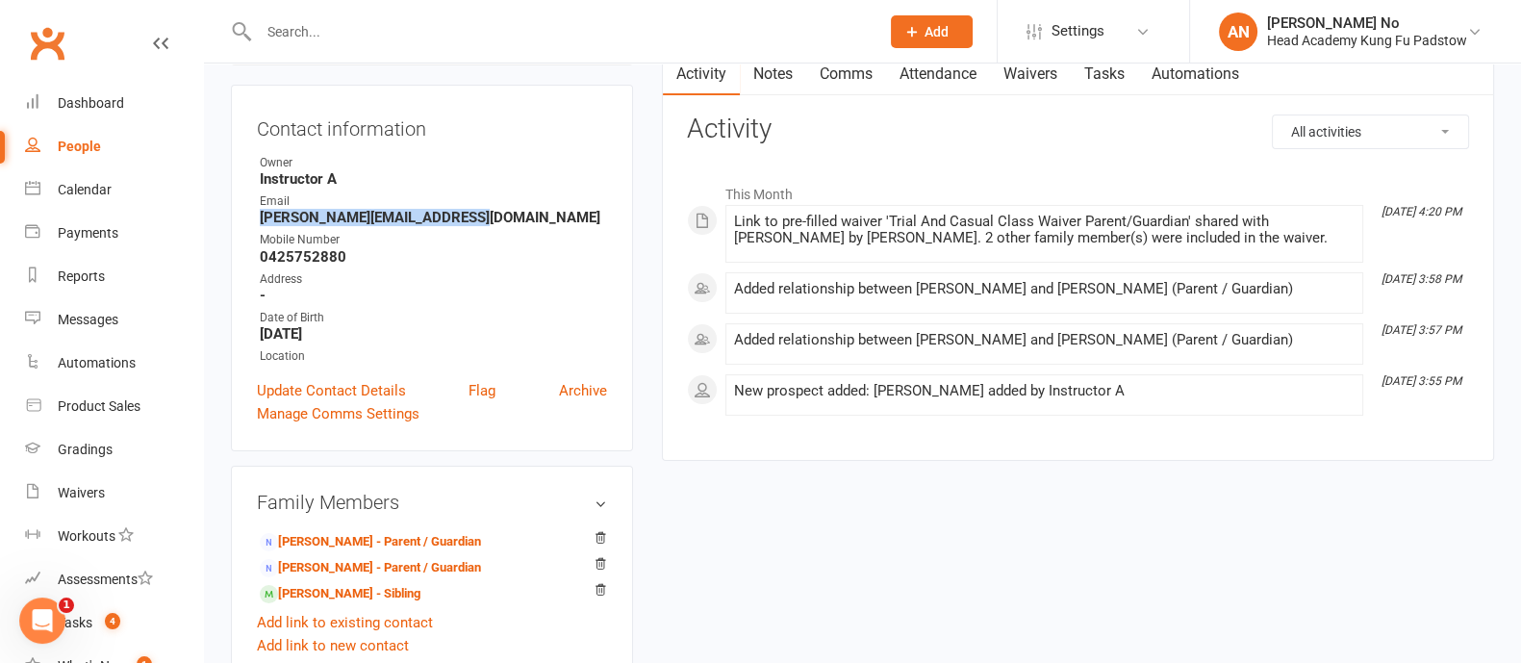
scroll to position [136, 0]
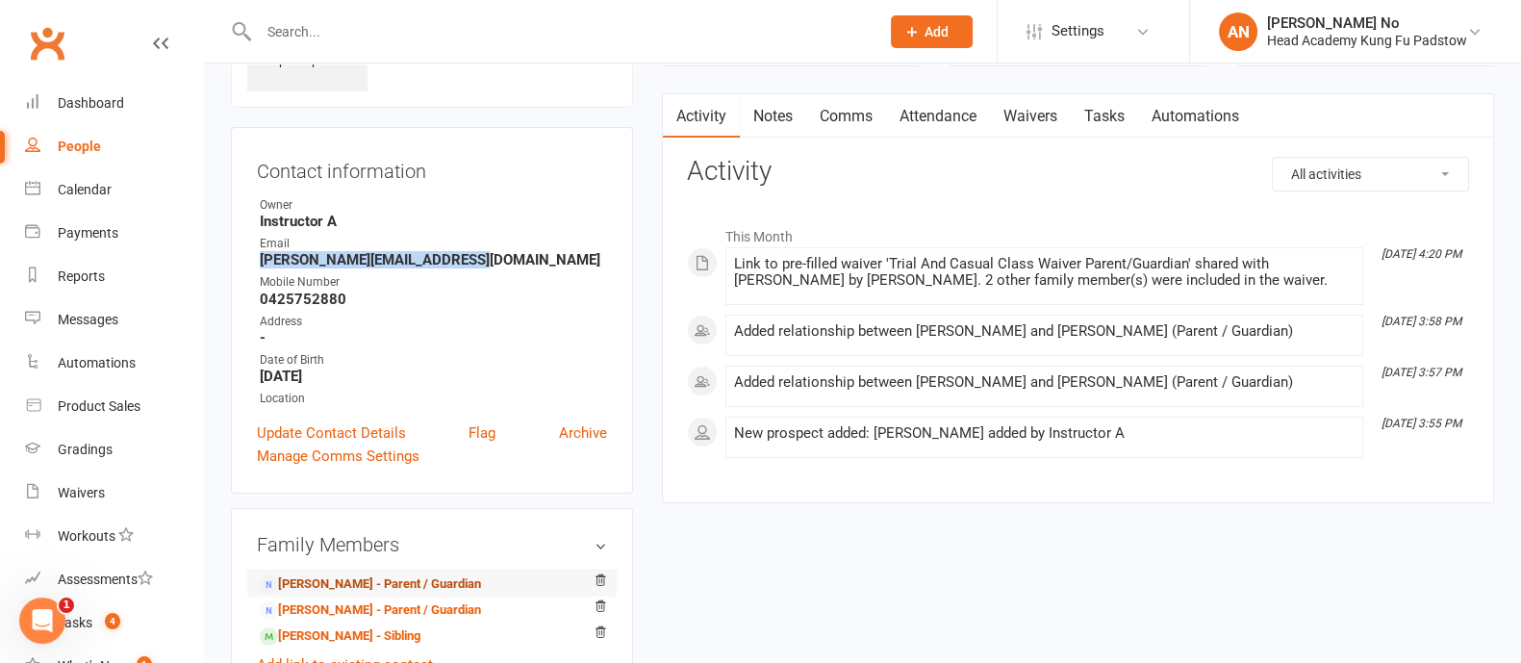
click at [370, 577] on link "[PERSON_NAME] - Parent / Guardian" at bounding box center [370, 584] width 221 height 20
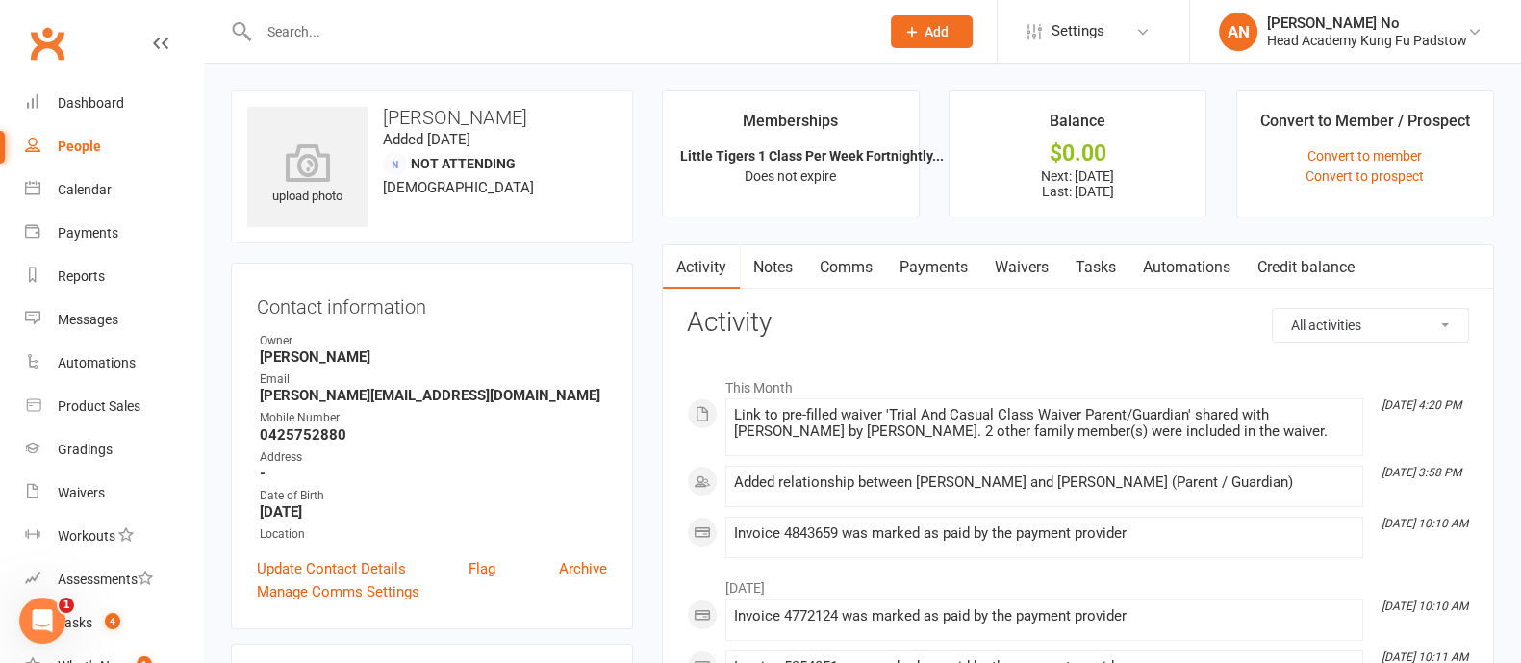
click at [1005, 268] on link "Waivers" at bounding box center [1021, 267] width 81 height 44
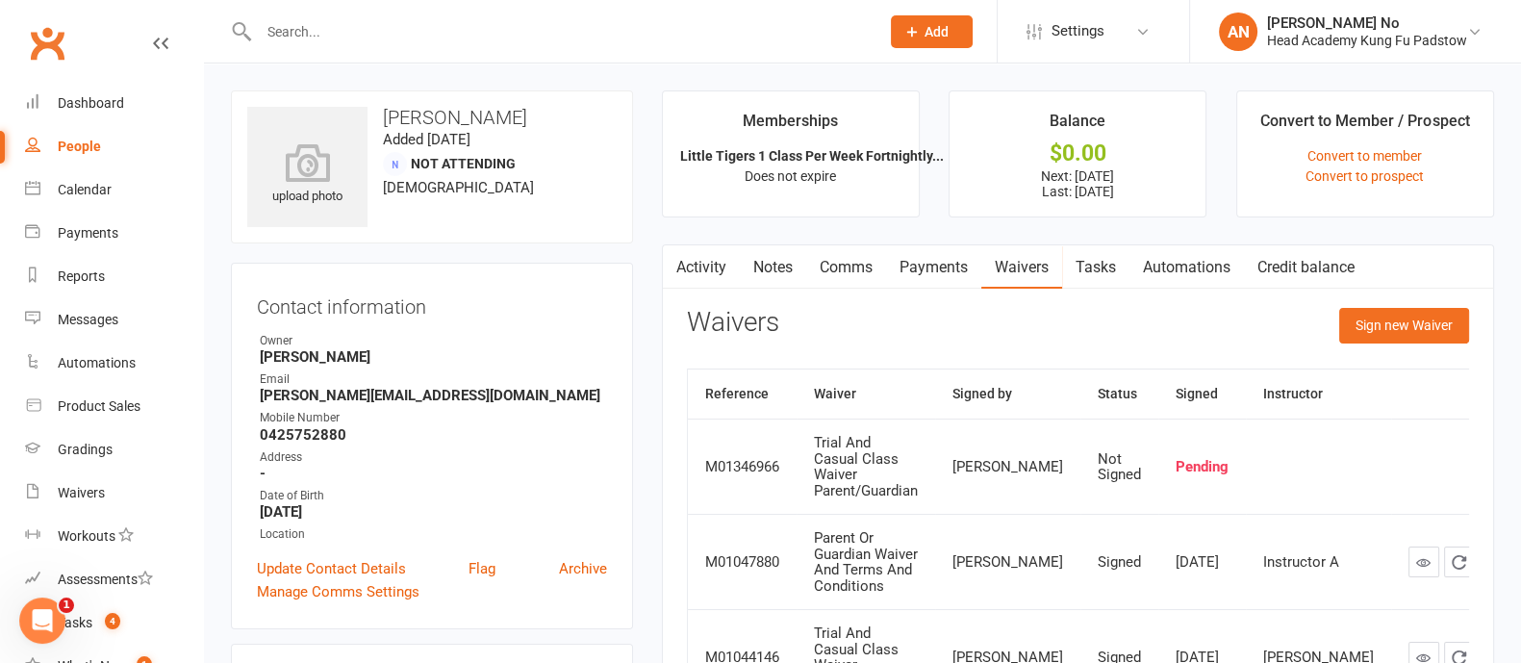
click at [697, 262] on link "Activity" at bounding box center [701, 267] width 77 height 44
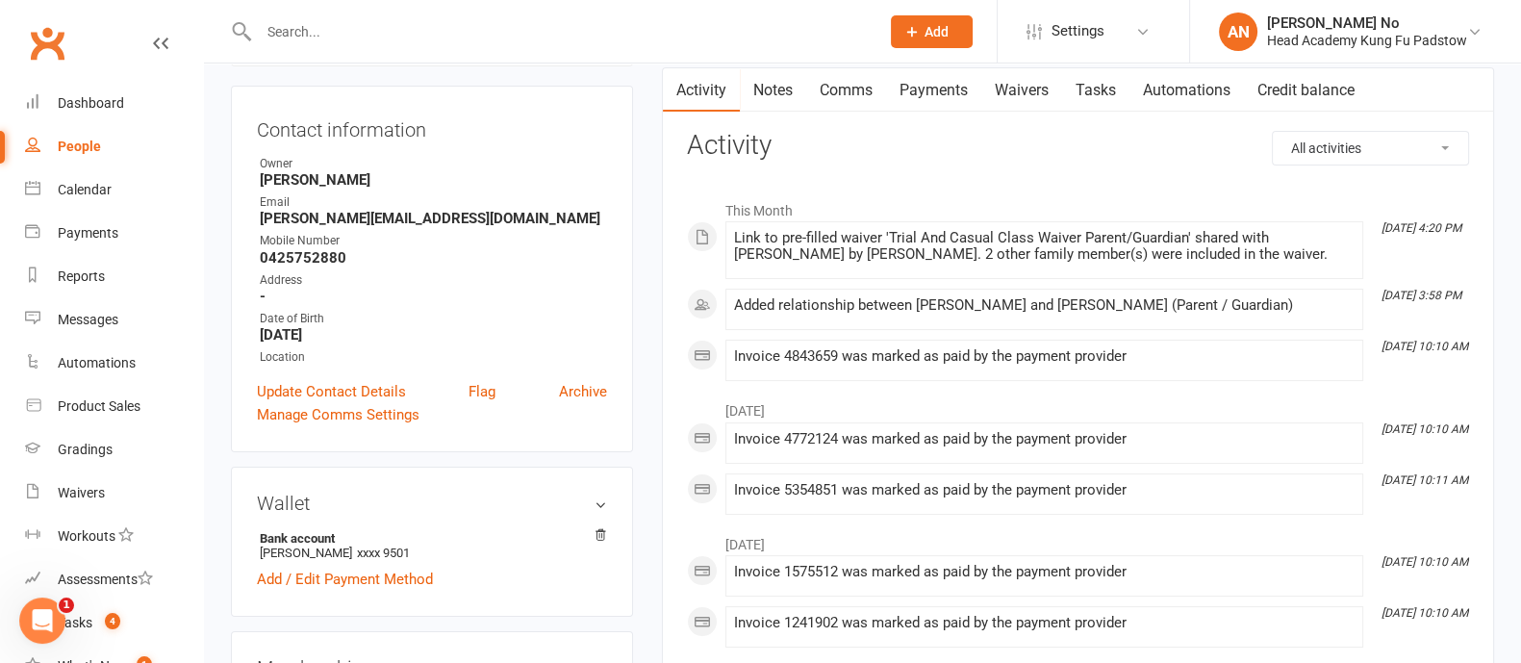
scroll to position [155, 0]
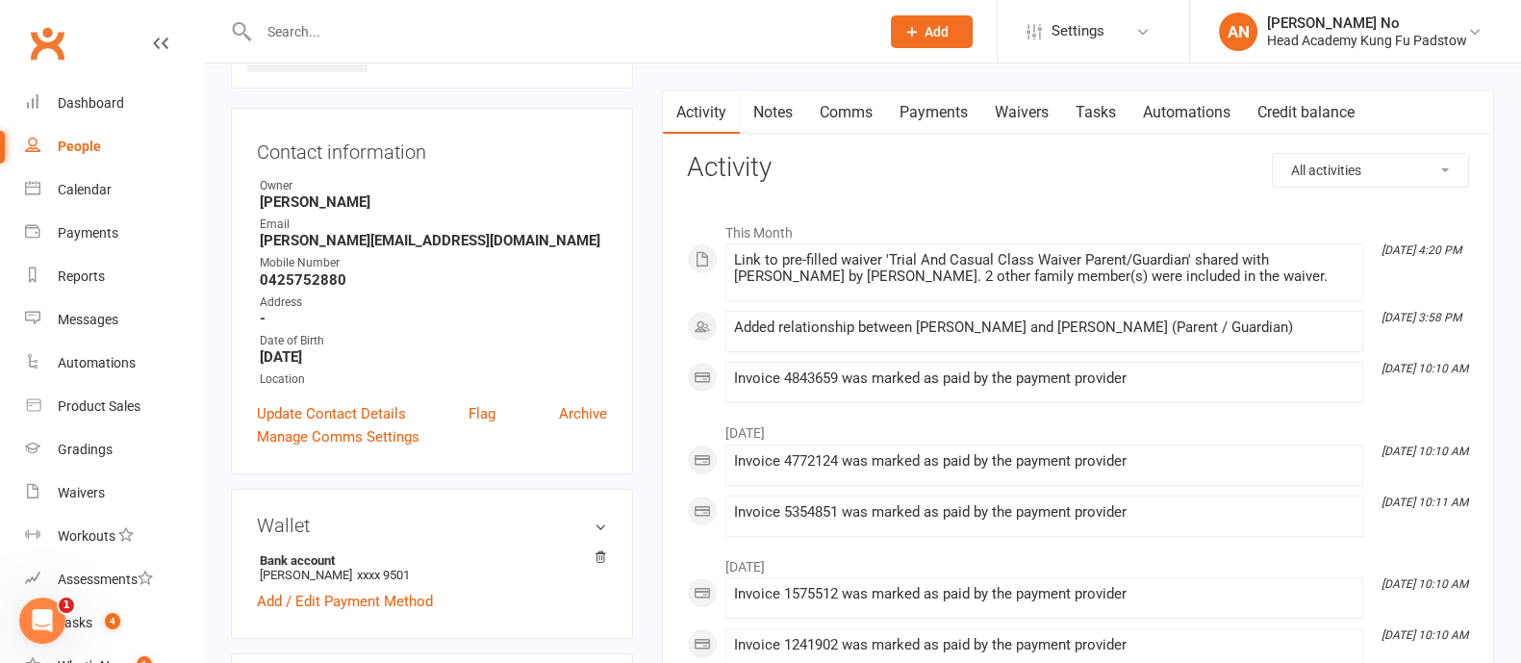
click at [842, 112] on link "Comms" at bounding box center [846, 112] width 80 height 44
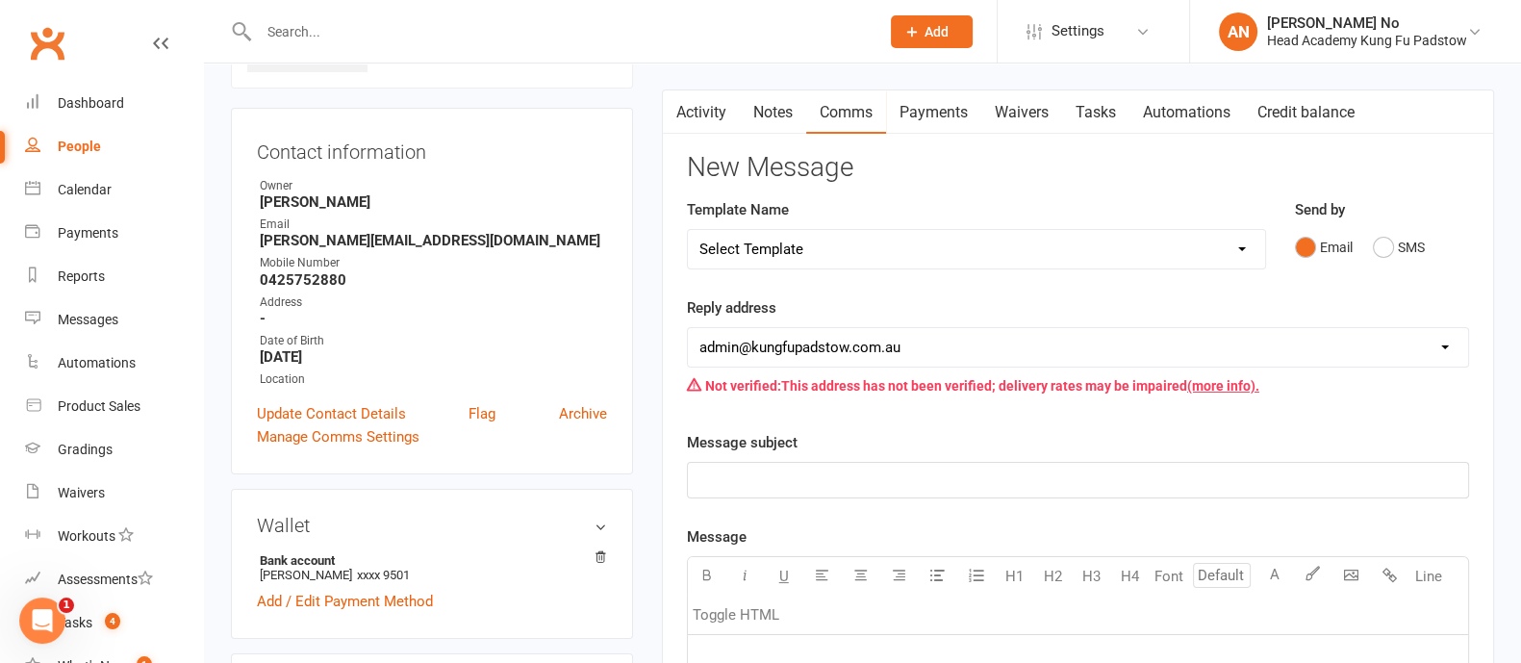
click at [698, 117] on link "Activity" at bounding box center [701, 112] width 77 height 44
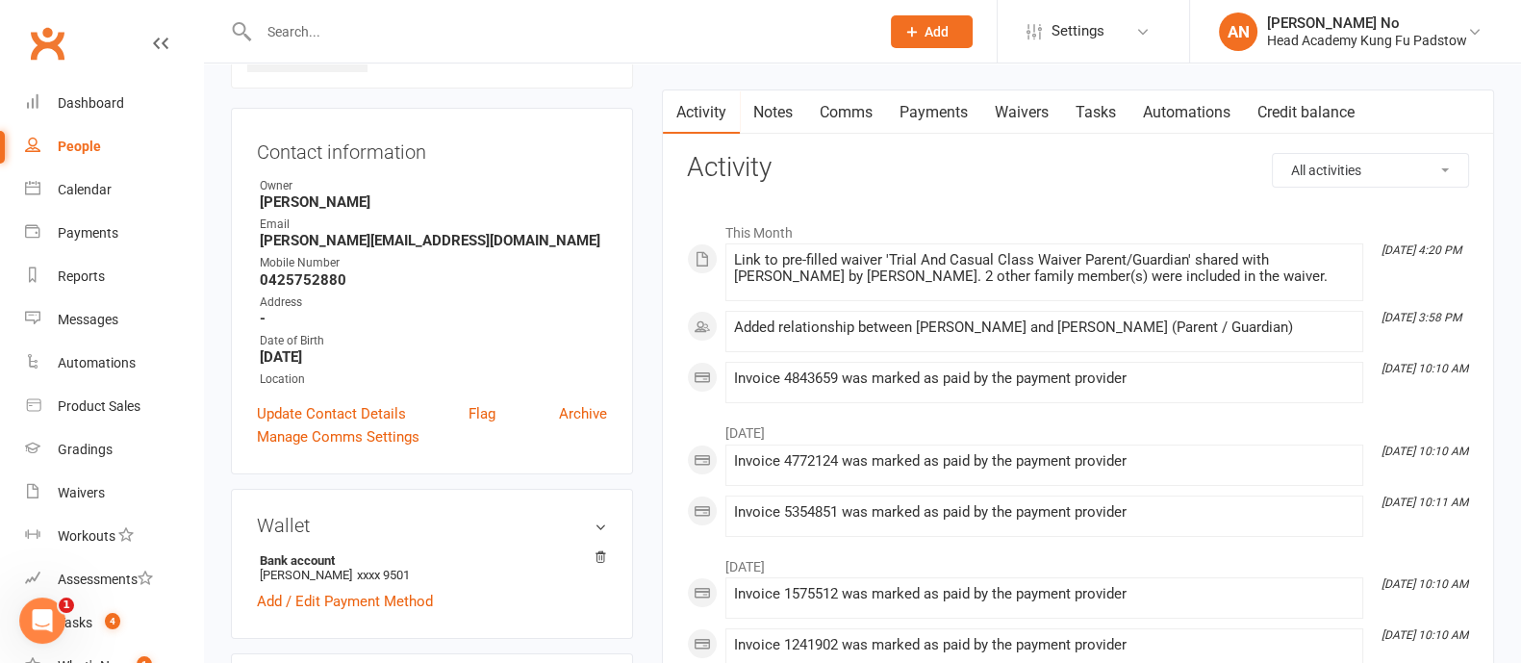
click at [1038, 116] on link "Waivers" at bounding box center [1021, 112] width 81 height 44
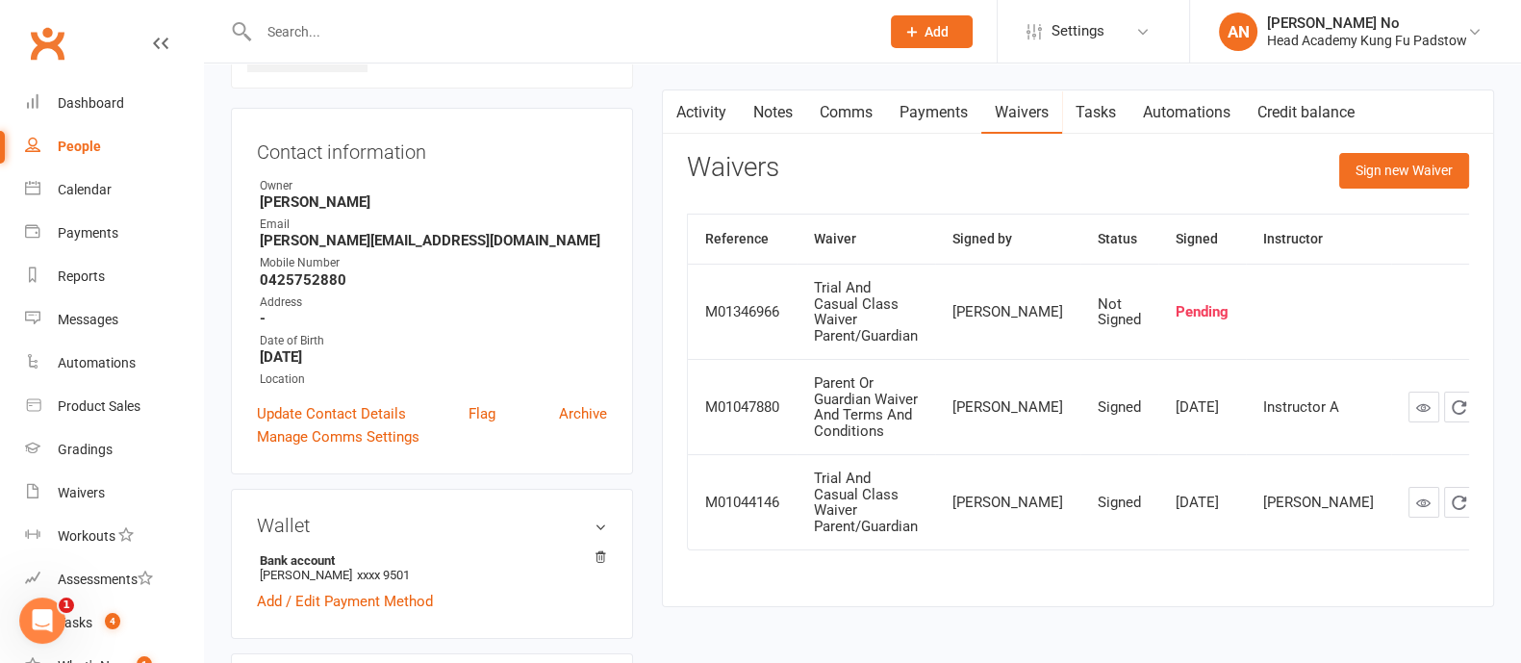
click at [702, 112] on link "Activity" at bounding box center [701, 112] width 77 height 44
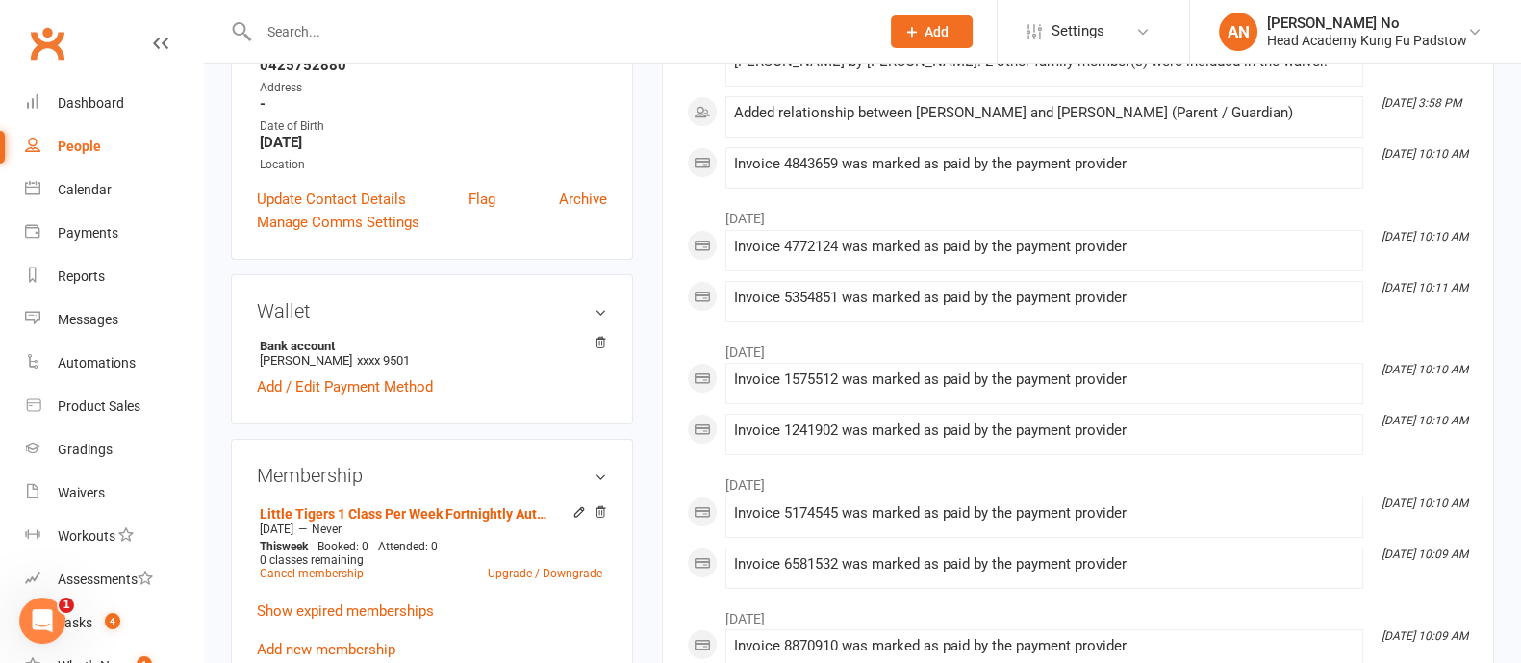
scroll to position [422, 0]
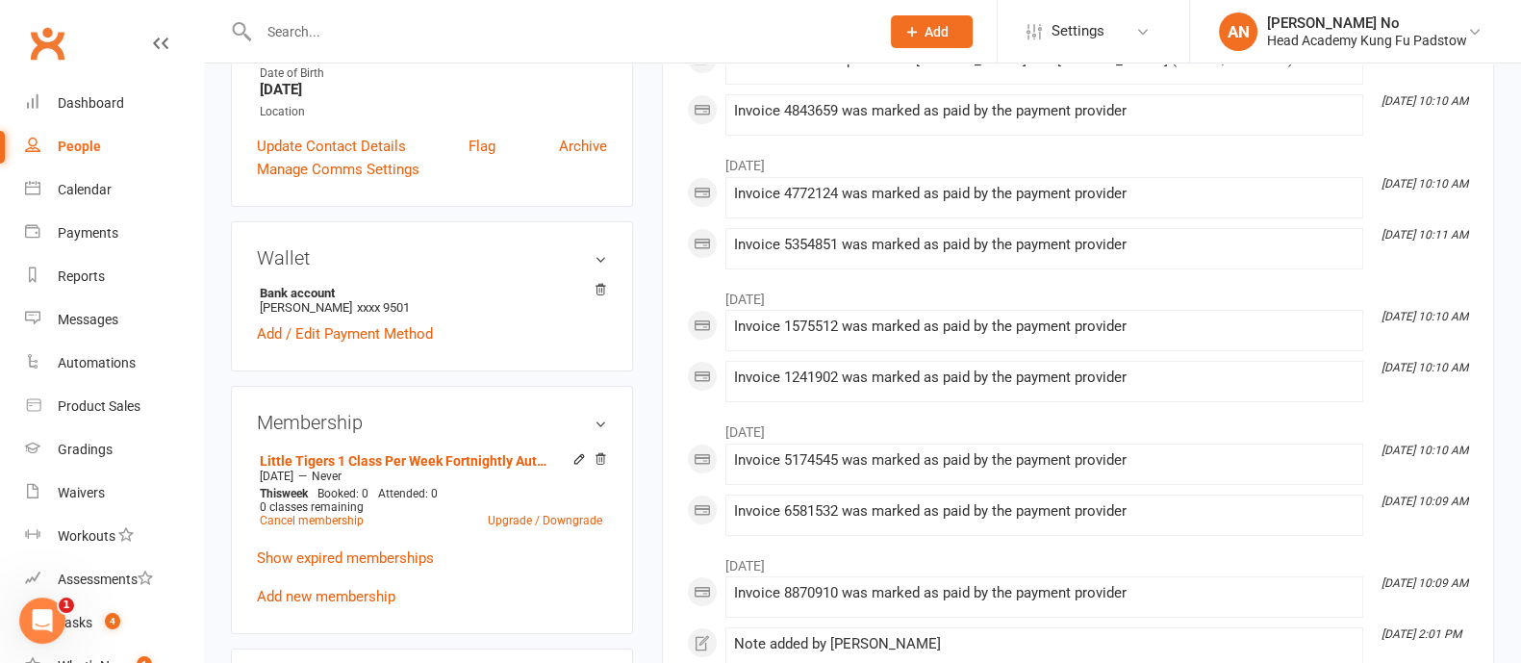
click at [331, 35] on input "text" at bounding box center [559, 31] width 613 height 27
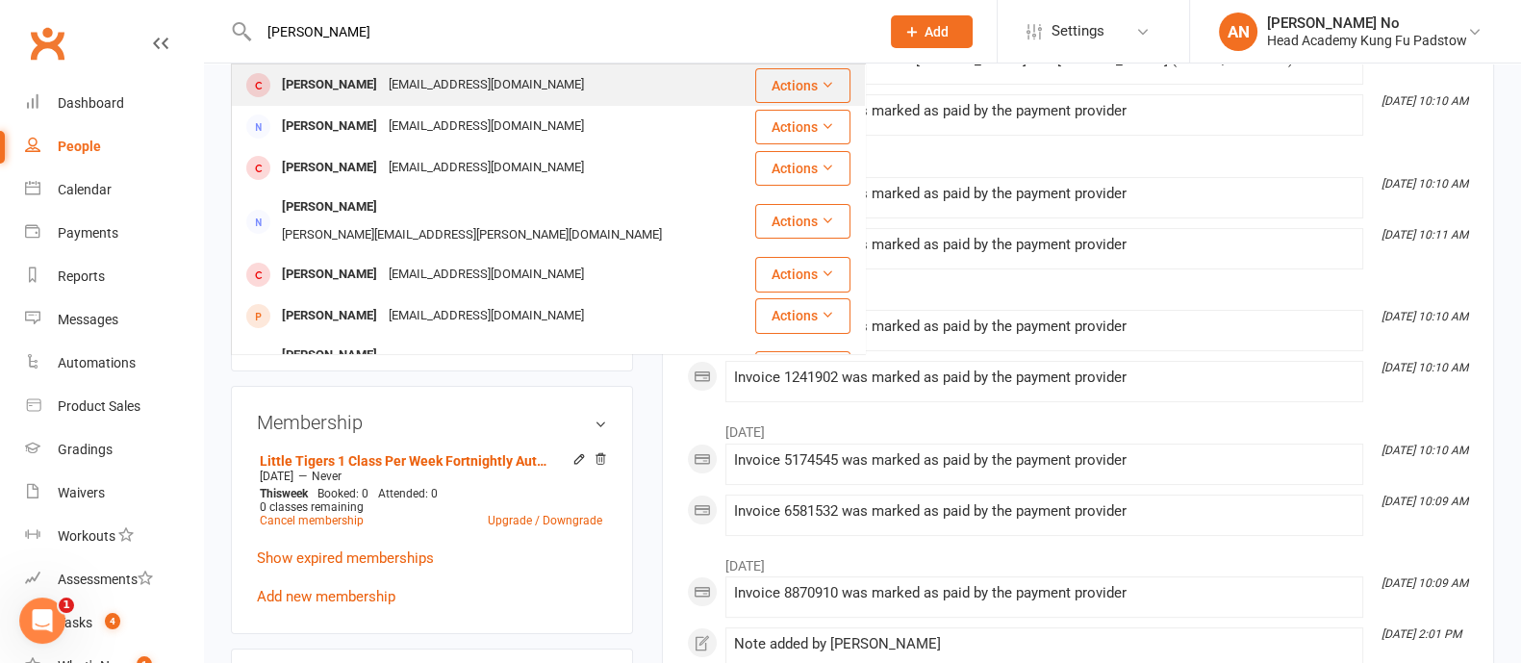
type input "[PERSON_NAME]"
click at [391, 84] on div "[EMAIL_ADDRESS][DOMAIN_NAME]" at bounding box center [486, 85] width 207 height 28
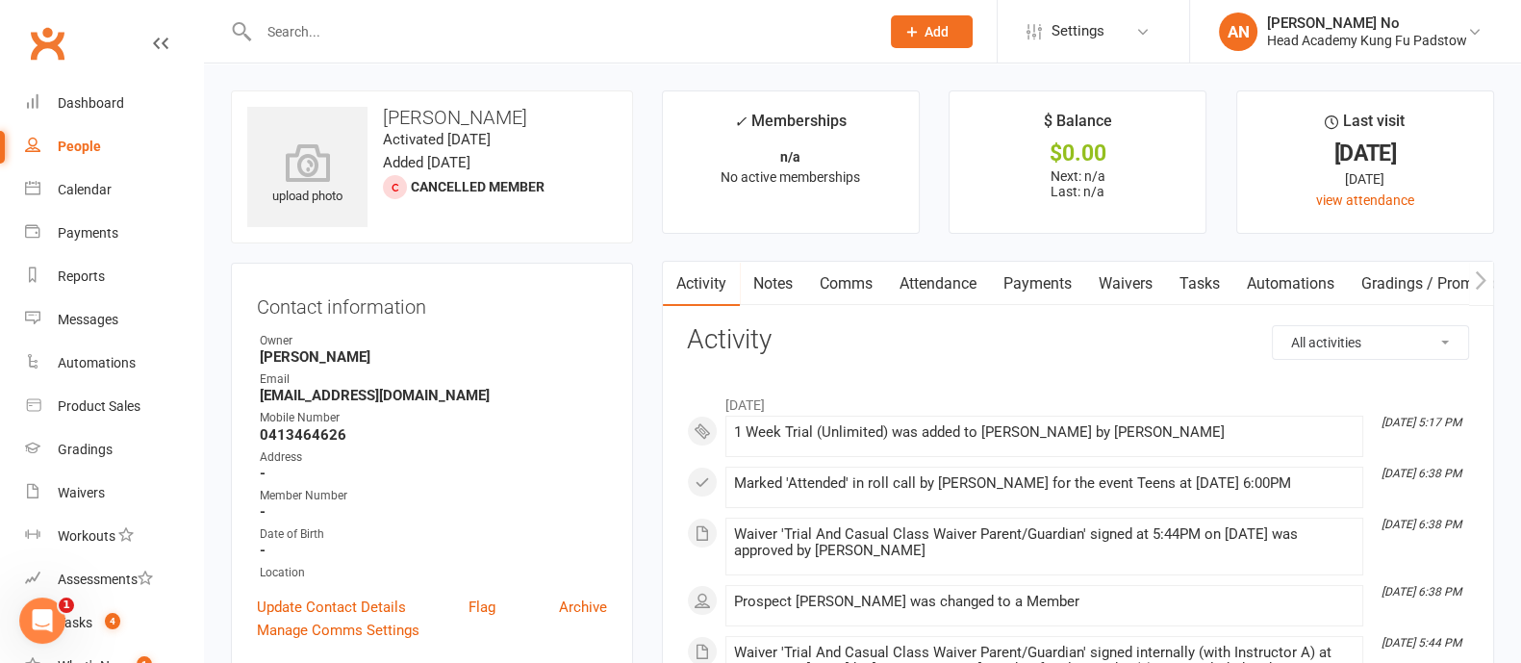
click at [1146, 291] on link "Waivers" at bounding box center [1125, 284] width 81 height 44
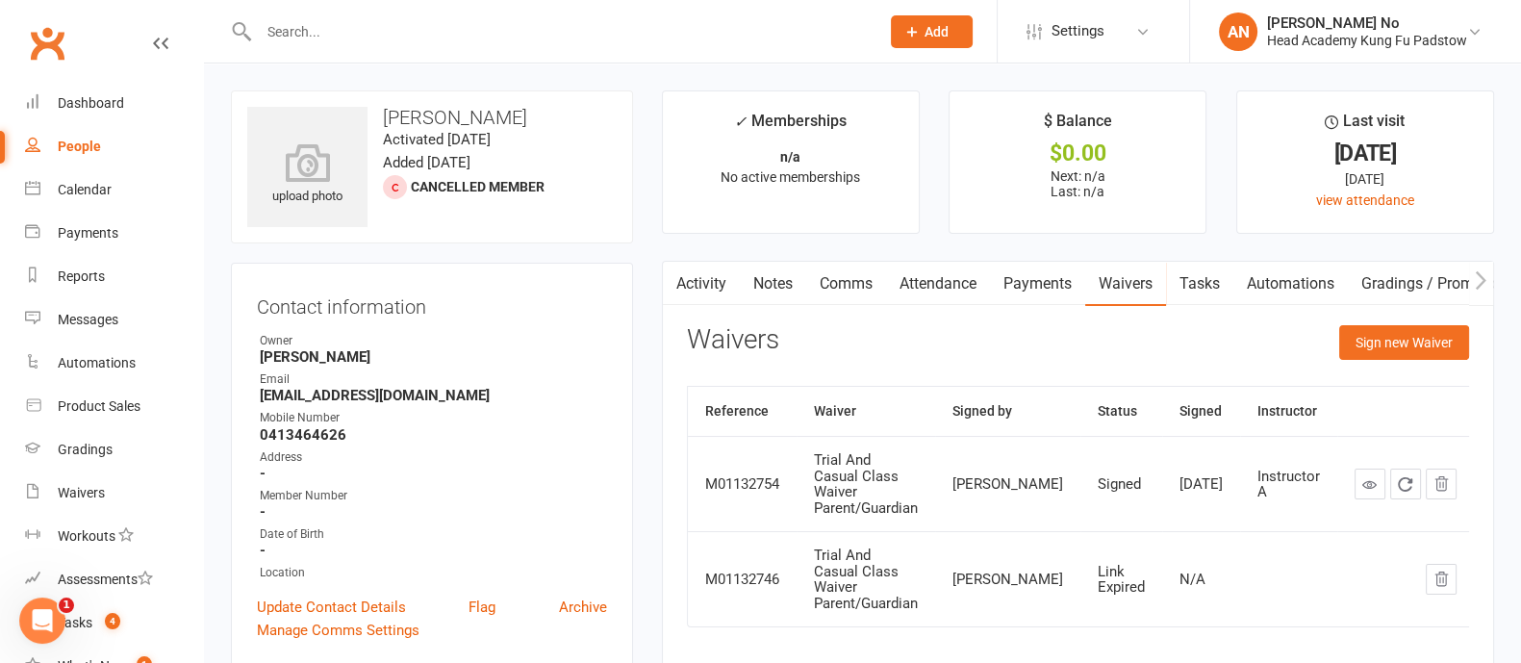
click at [938, 273] on link "Attendance" at bounding box center [938, 284] width 104 height 44
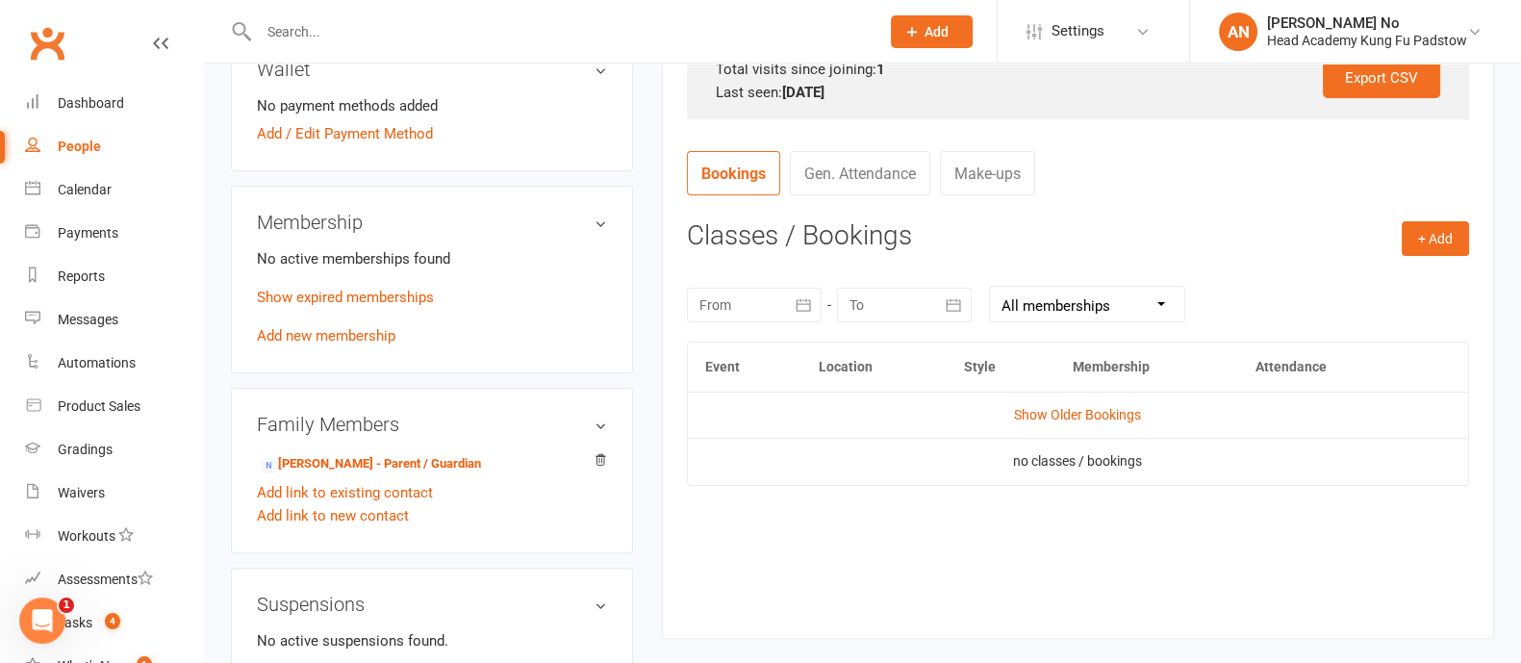
scroll to position [701, 0]
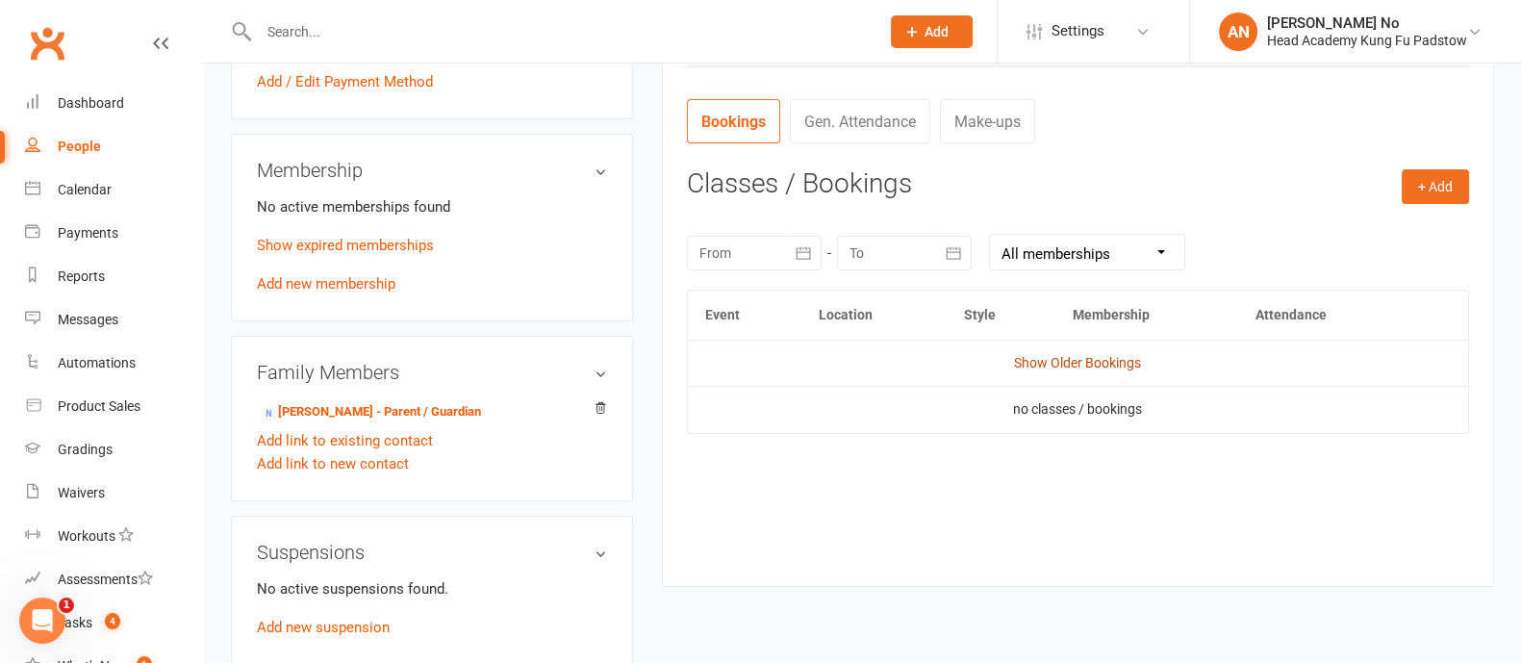
click at [1065, 355] on link "Show Older Bookings" at bounding box center [1077, 362] width 127 height 15
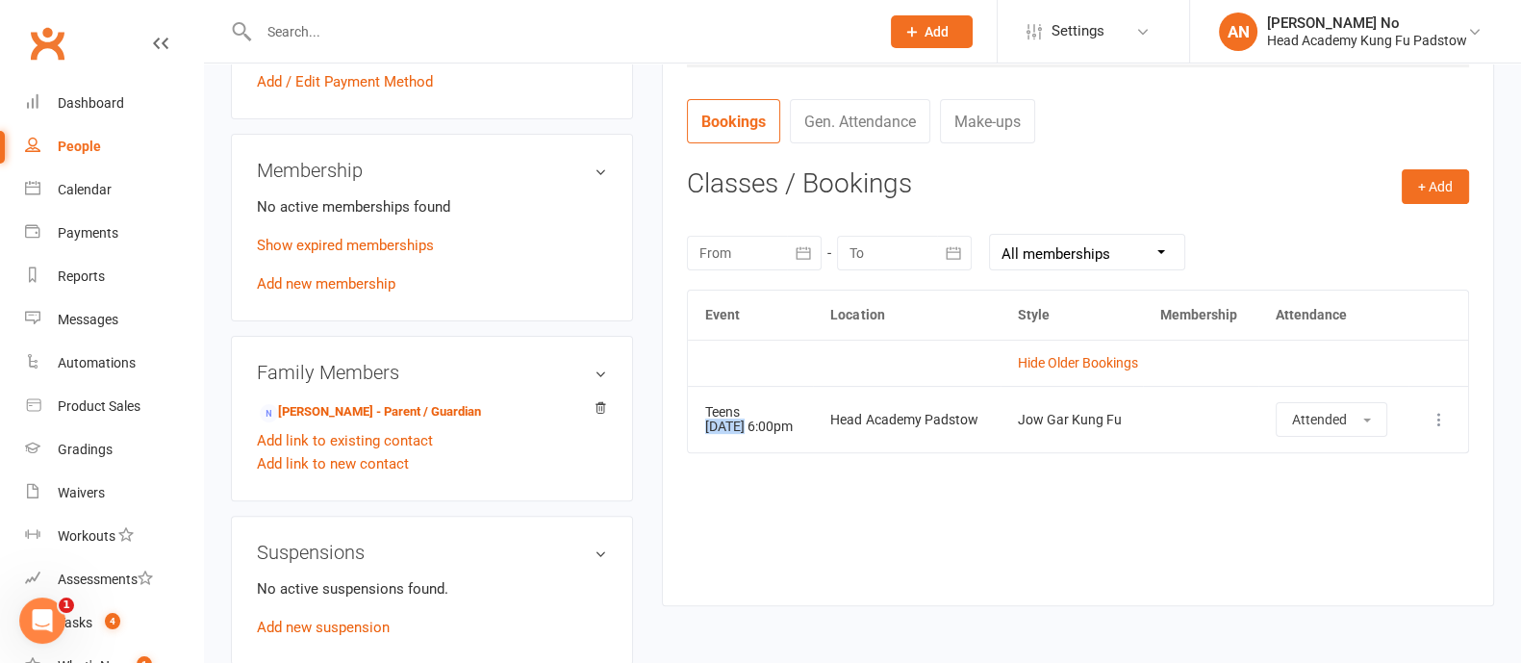
drag, startPoint x: 702, startPoint y: 423, endPoint x: 742, endPoint y: 423, distance: 39.5
click at [742, 423] on td "Teens [DATE] 6:00pm" at bounding box center [751, 419] width 126 height 66
copy td "[DATE]"
